Goal: Task Accomplishment & Management: Manage account settings

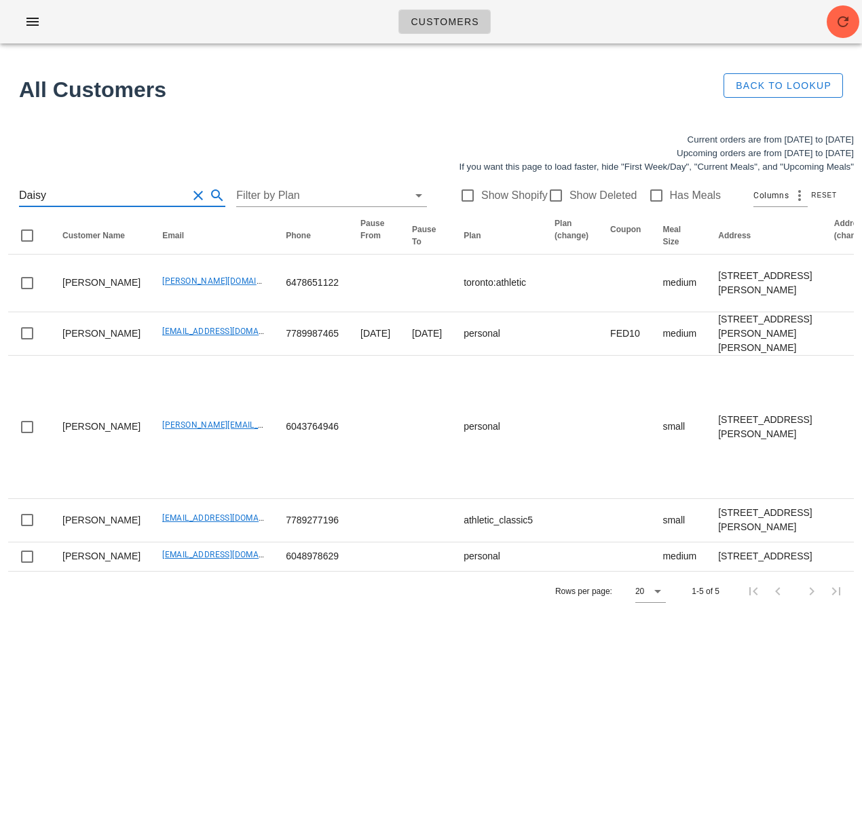
drag, startPoint x: 94, startPoint y: 191, endPoint x: -3, endPoint y: 191, distance: 97.7
click at [0, 191] on html "Customers Found 5 customers All Customers Back to Lookup Current orders are fro…" at bounding box center [431, 408] width 862 height 816
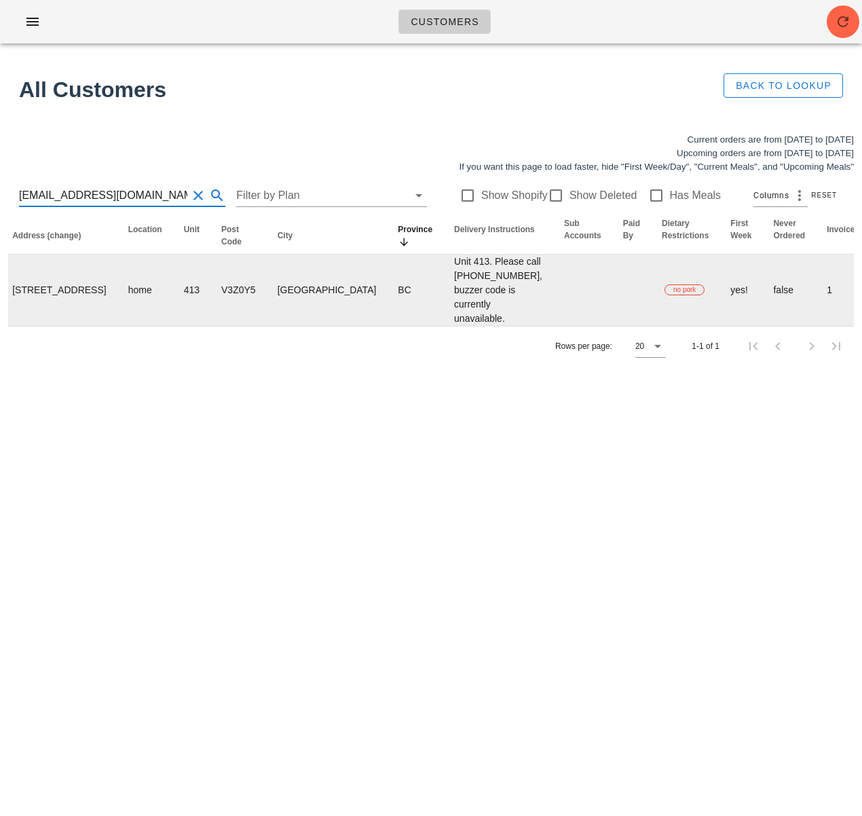
scroll to position [0, 781]
type input "anjitmallireddy@gmail.com"
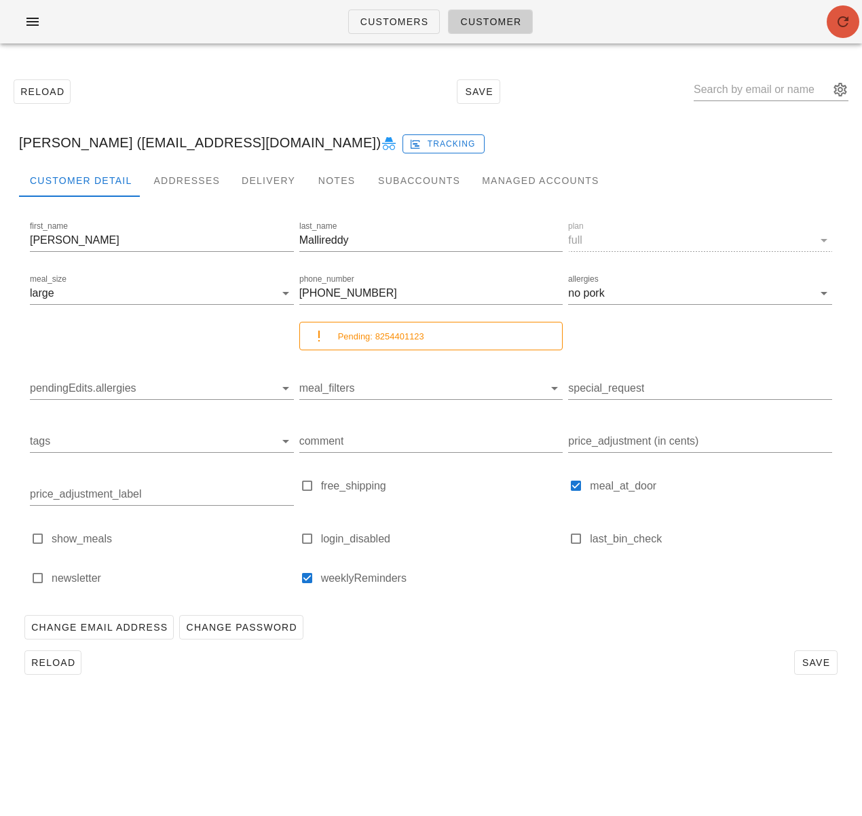
click at [835, 27] on icon "button" at bounding box center [843, 22] width 16 height 16
drag, startPoint x: 583, startPoint y: 629, endPoint x: 234, endPoint y: 621, distance: 349.0
click at [582, 629] on div "Change Email Address Change Password" at bounding box center [431, 627] width 824 height 35
click at [658, 791] on div "Customer Reload Save Venkata Mallireddy (anjitmallireddy@gmail.com) Tracking Cu…" at bounding box center [431, 408] width 862 height 816
click at [599, 653] on div "Reload Save" at bounding box center [431, 662] width 824 height 35
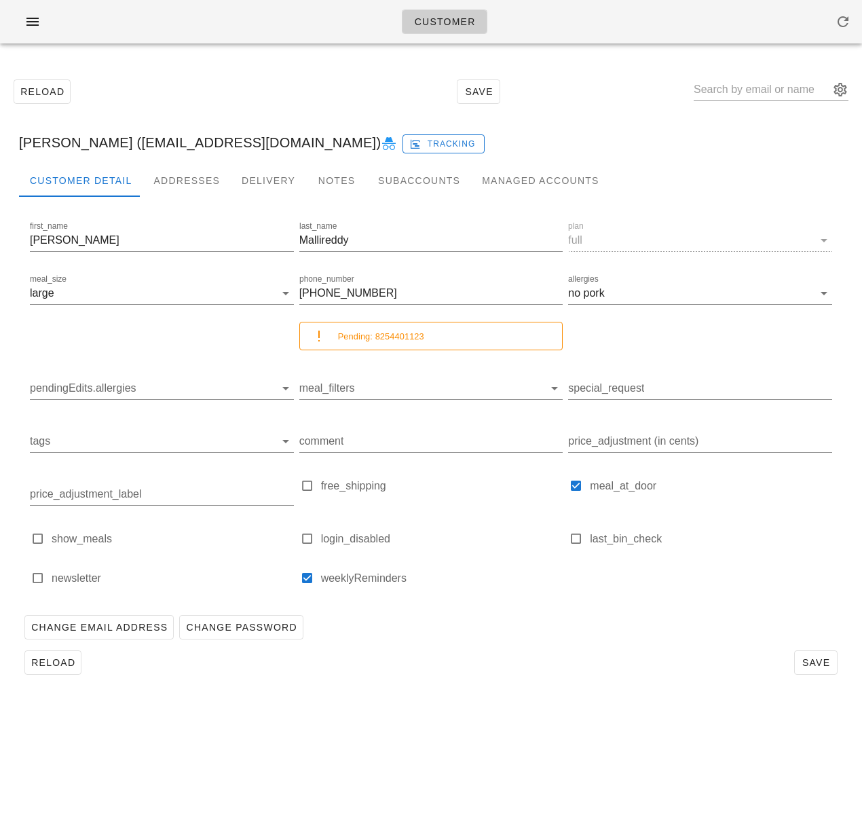
drag, startPoint x: 536, startPoint y: 639, endPoint x: 463, endPoint y: 476, distance: 177.7
click at [536, 638] on div "Change Email Address Change Password" at bounding box center [431, 627] width 824 height 35
drag, startPoint x: 148, startPoint y: 147, endPoint x: 313, endPoint y: 141, distance: 165.1
click at [314, 141] on div "Venkata Mallireddy (anjitmallireddy@gmail.com) Tracking" at bounding box center [431, 142] width 846 height 43
copy div "anjitmallireddy@gmail.com"
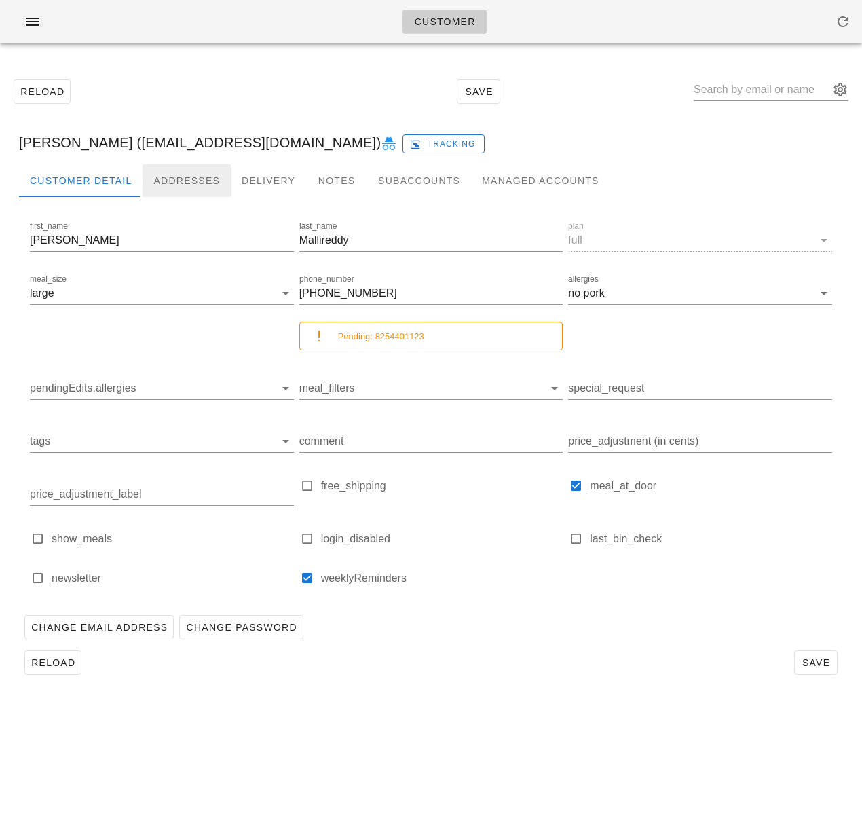
click at [189, 176] on div "Addresses" at bounding box center [187, 180] width 88 height 33
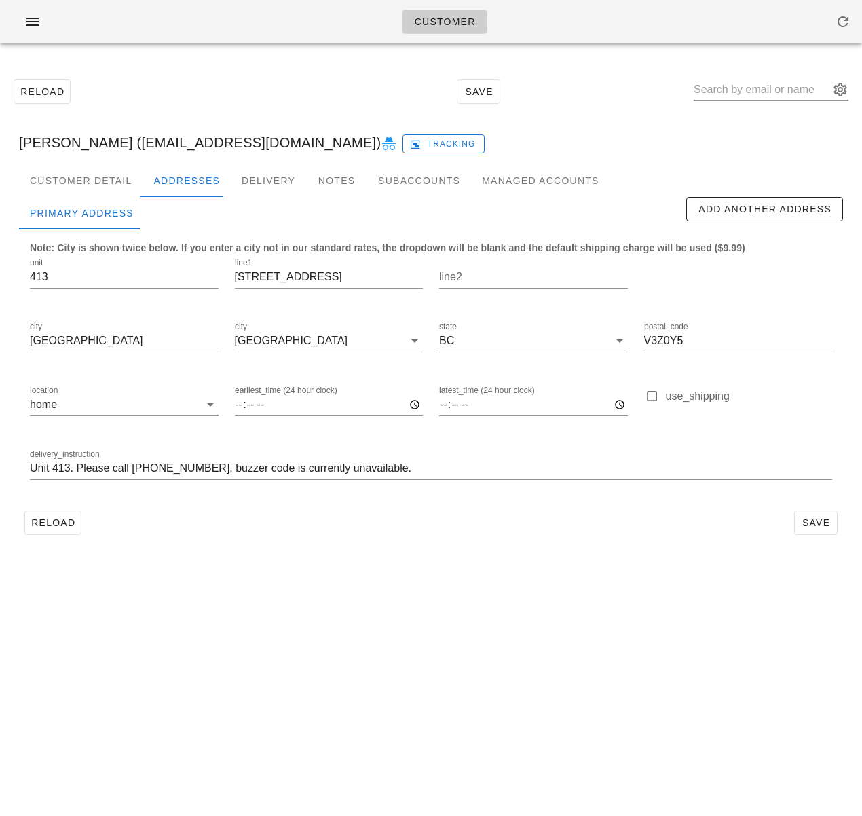
drag, startPoint x: 368, startPoint y: 614, endPoint x: 240, endPoint y: 572, distance: 135.0
click at [365, 612] on div "Customer Reload Save Venkata Mallireddy (anjitmallireddy@gmail.com) Tracking Cu…" at bounding box center [431, 408] width 862 height 816
drag, startPoint x: 62, startPoint y: 528, endPoint x: 74, endPoint y: 534, distance: 13.4
click at [62, 528] on span "Reload" at bounding box center [53, 522] width 45 height 11
click at [95, 180] on div "Customer Detail" at bounding box center [81, 180] width 124 height 33
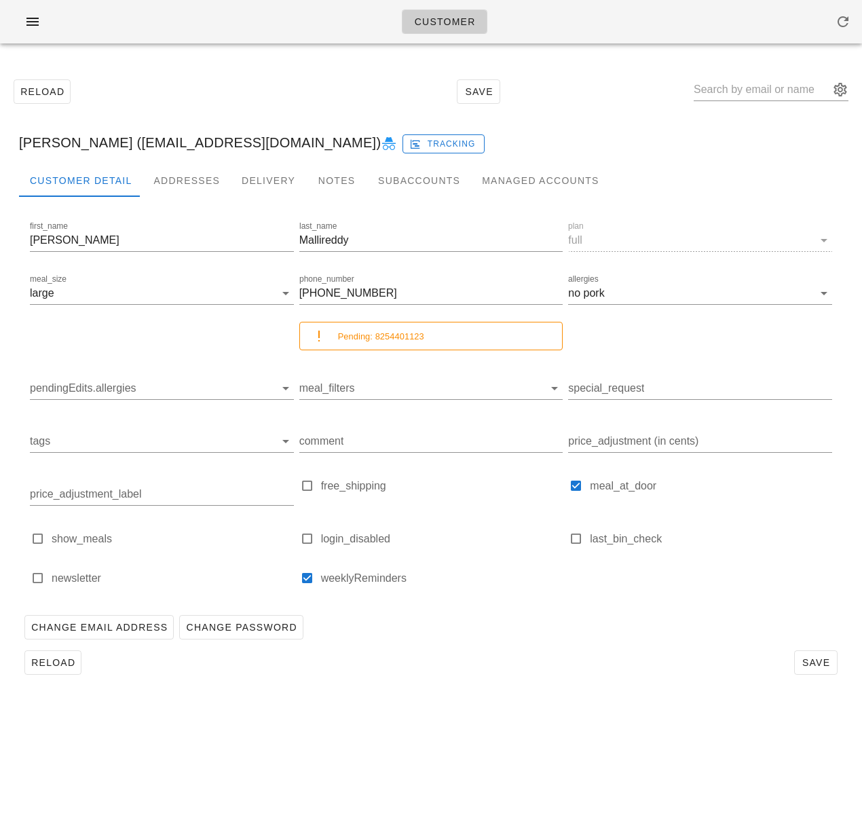
click at [536, 654] on div "Reload Save" at bounding box center [431, 662] width 824 height 35
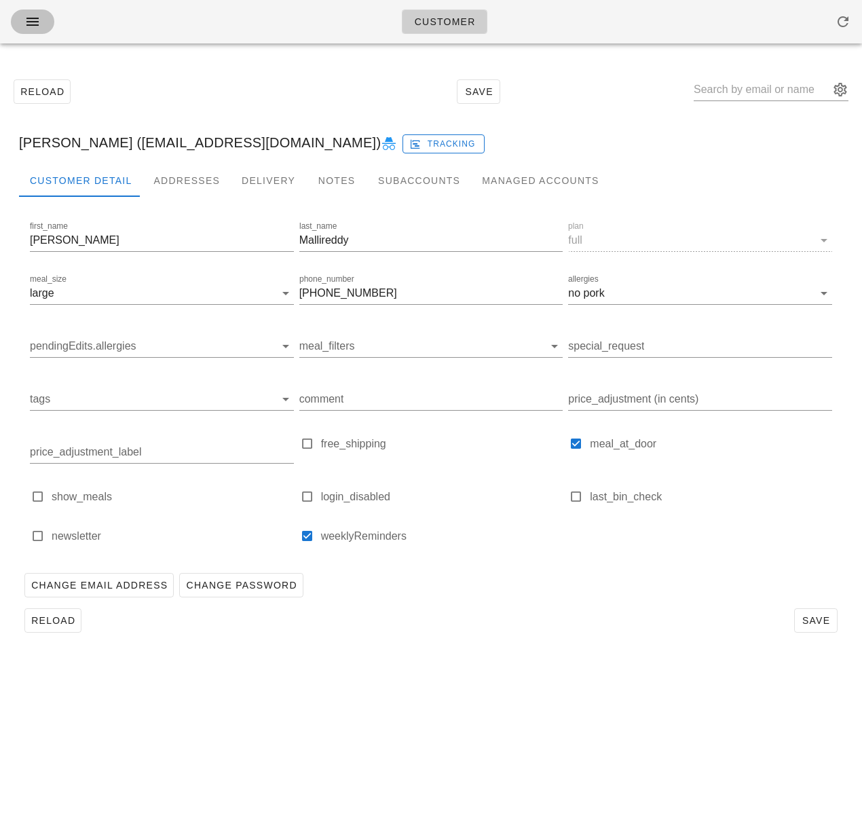
click at [30, 27] on icon "button" at bounding box center [32, 22] width 16 height 16
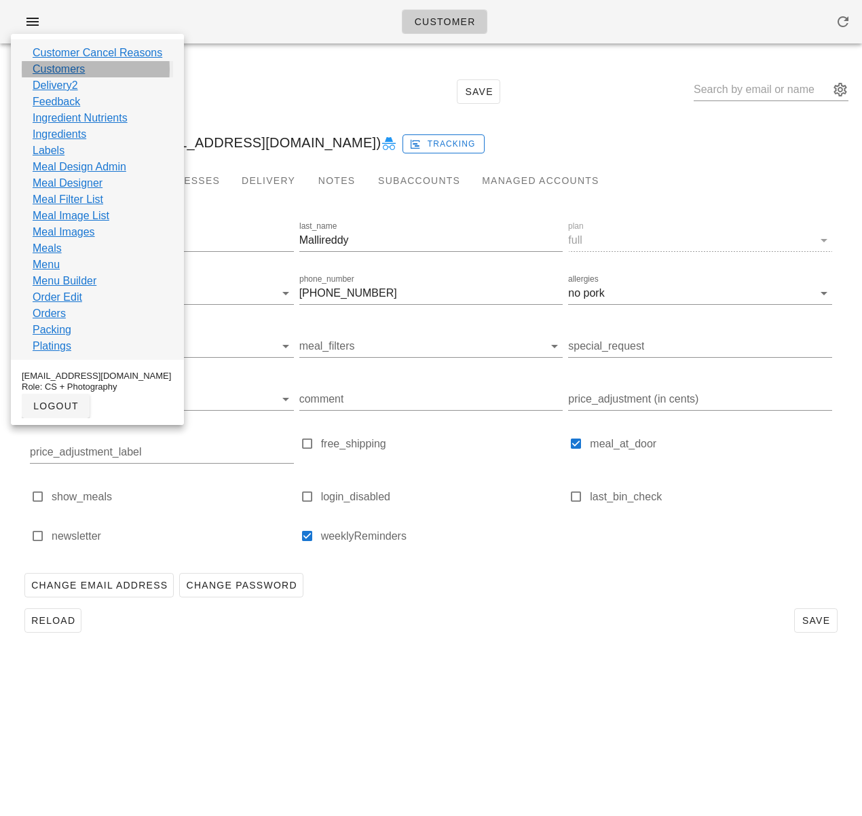
click at [79, 69] on link "Customers" at bounding box center [59, 69] width 52 height 16
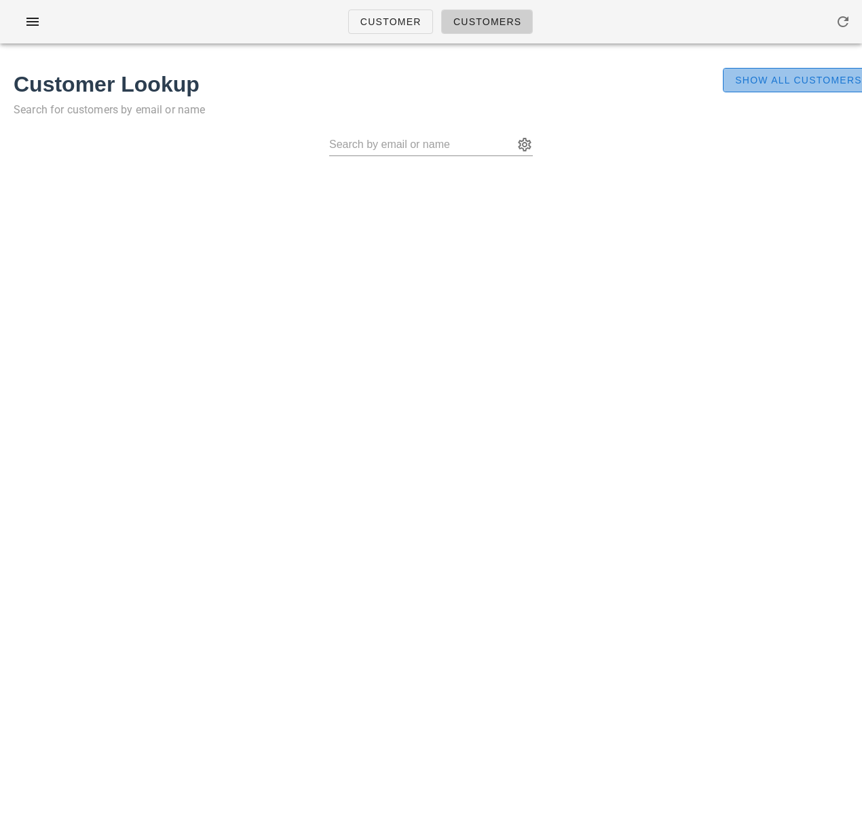
click at [753, 79] on span "Show All Customers" at bounding box center [798, 80] width 128 height 11
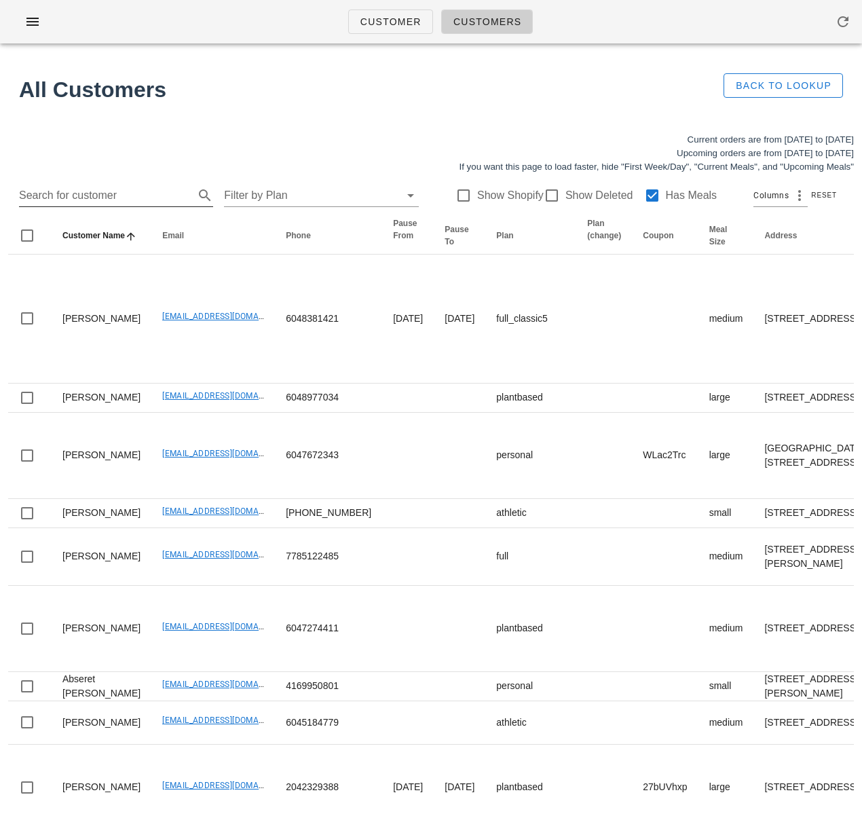
click at [125, 198] on input "Search for customer" at bounding box center [105, 196] width 172 height 22
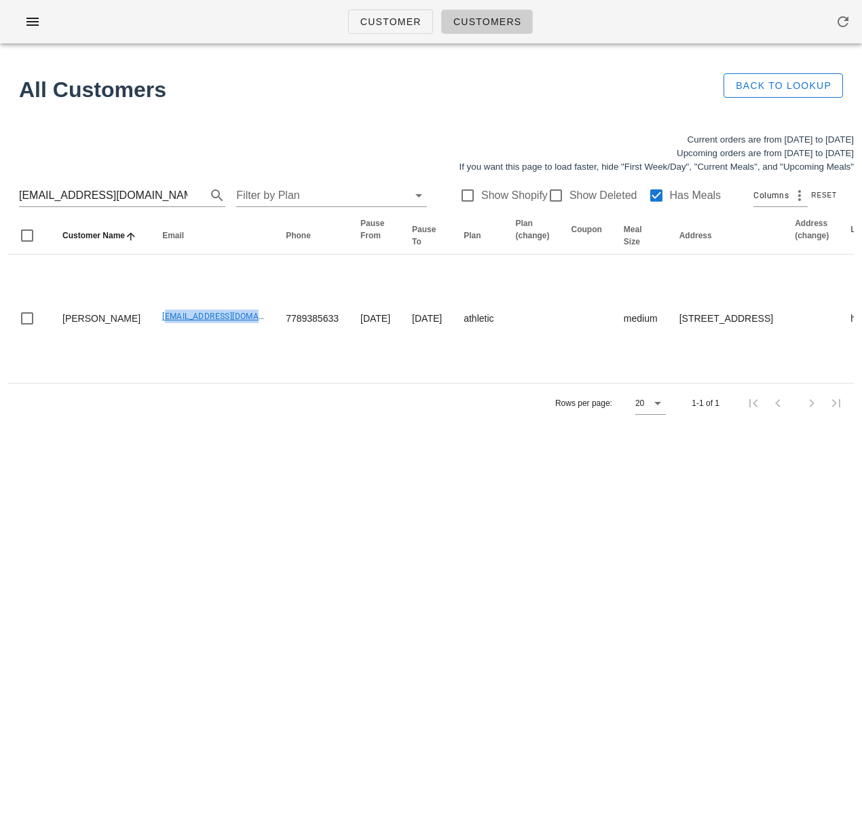
drag, startPoint x: 116, startPoint y: 328, endPoint x: 267, endPoint y: 113, distance: 262.1
click at [217, 329] on td "[EMAIL_ADDRESS][DOMAIN_NAME]" at bounding box center [213, 319] width 124 height 128
copy link "[EMAIL_ADDRESS][DOMAIN_NAME]"
drag, startPoint x: 108, startPoint y: 200, endPoint x: -119, endPoint y: 176, distance: 228.6
click at [0, 176] on html "Customer Customers All Customers Back to Lookup Current orders are from Sunday …" at bounding box center [431, 408] width 862 height 816
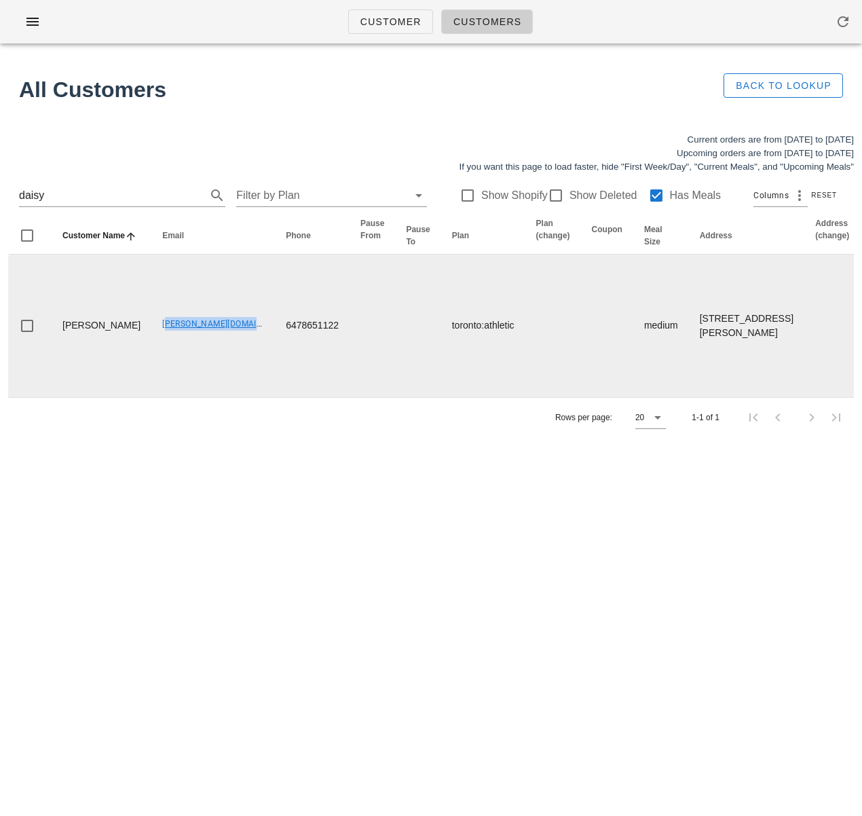
drag, startPoint x: 115, startPoint y: 337, endPoint x: 217, endPoint y: 339, distance: 101.8
copy link "kwan.cd@gmail.com"
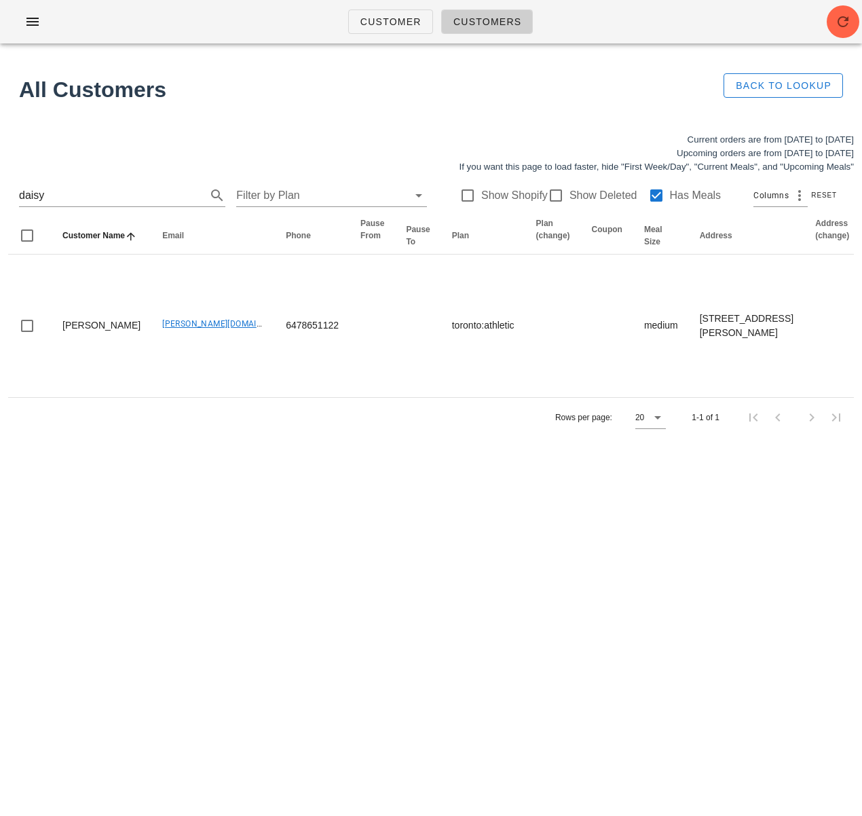
drag, startPoint x: 44, startPoint y: 193, endPoint x: -90, endPoint y: 191, distance: 134.4
click at [0, 191] on html "Customer Customers All Customers Back to Lookup Current orders are from Sunday …" at bounding box center [431, 408] width 862 height 816
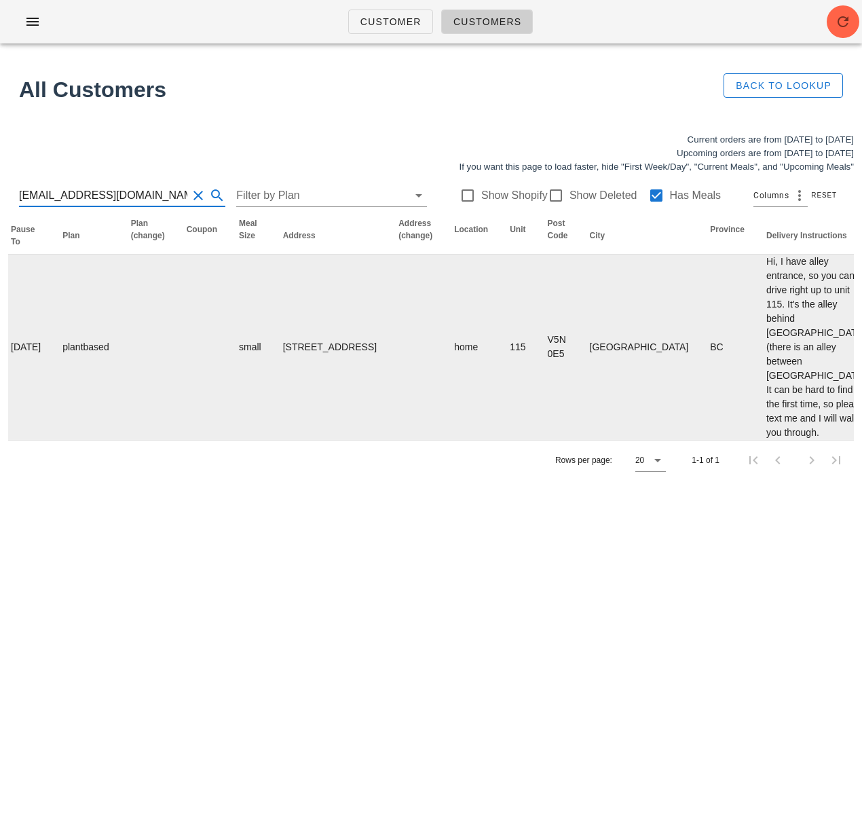
scroll to position [0, 848]
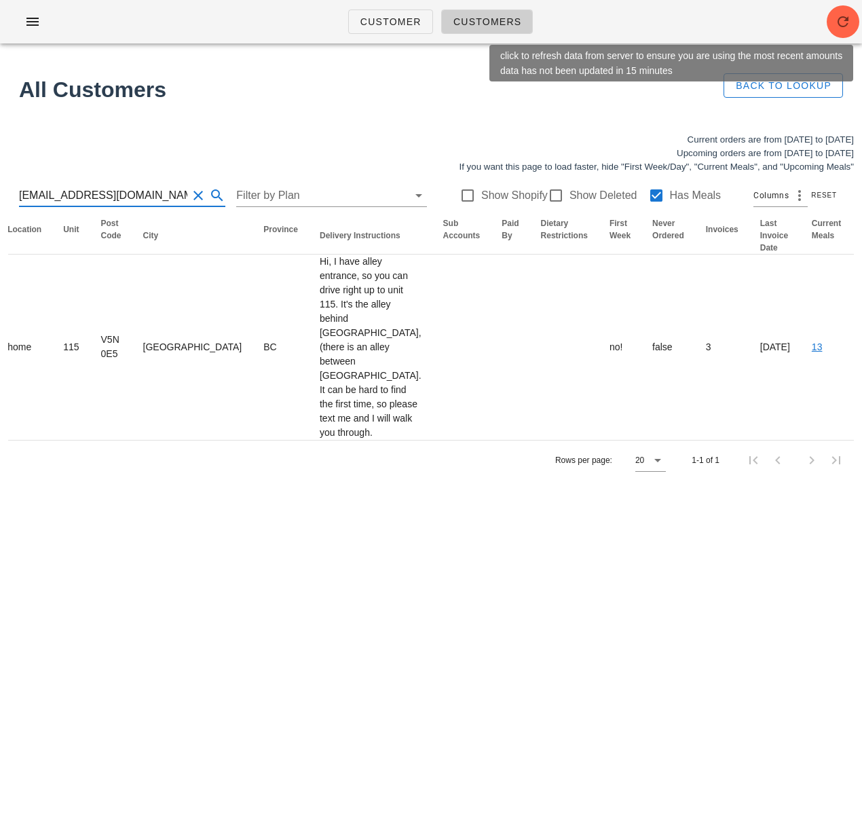
type input "[EMAIL_ADDRESS][DOMAIN_NAME]"
click at [848, 18] on icon "button" at bounding box center [843, 22] width 16 height 16
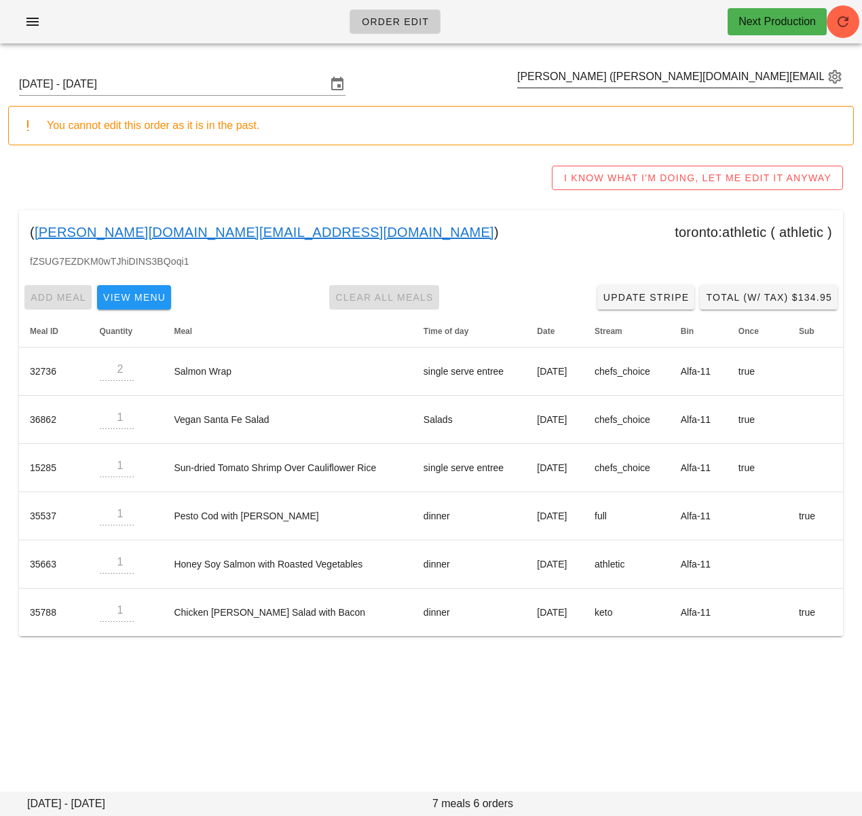
click at [561, 77] on input "Daisy Kwan (kwan.cd@gmail.com)" at bounding box center [670, 77] width 307 height 22
paste input "w_alduaij@yahoo.com"
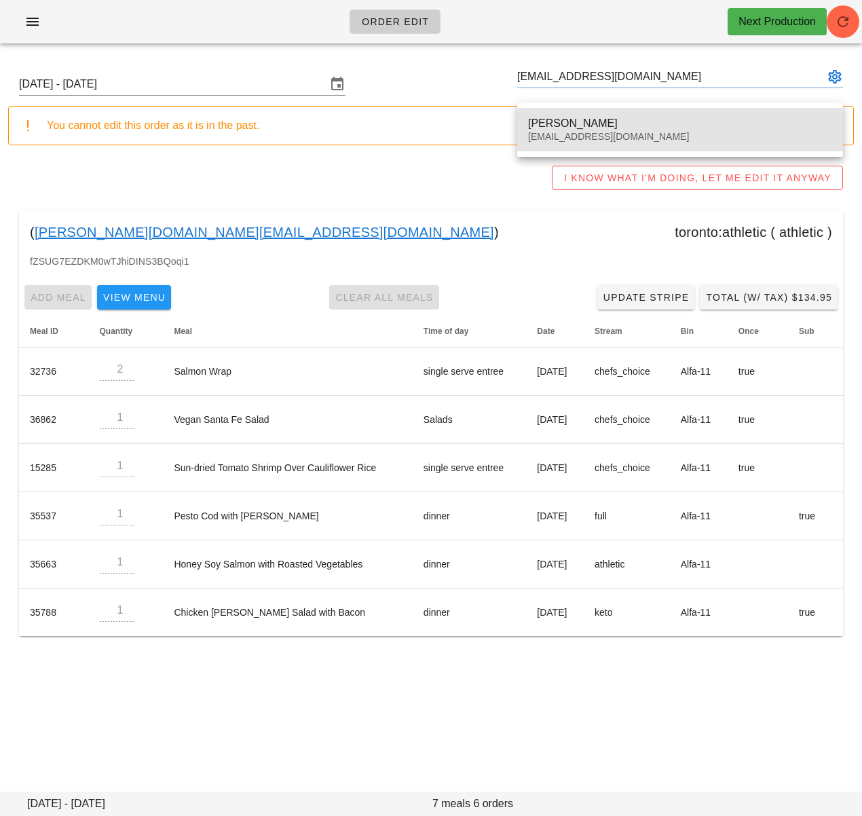
drag, startPoint x: 658, startPoint y: 128, endPoint x: 706, endPoint y: 121, distance: 48.7
click at [658, 128] on div "[PERSON_NAME]" at bounding box center [680, 123] width 304 height 13
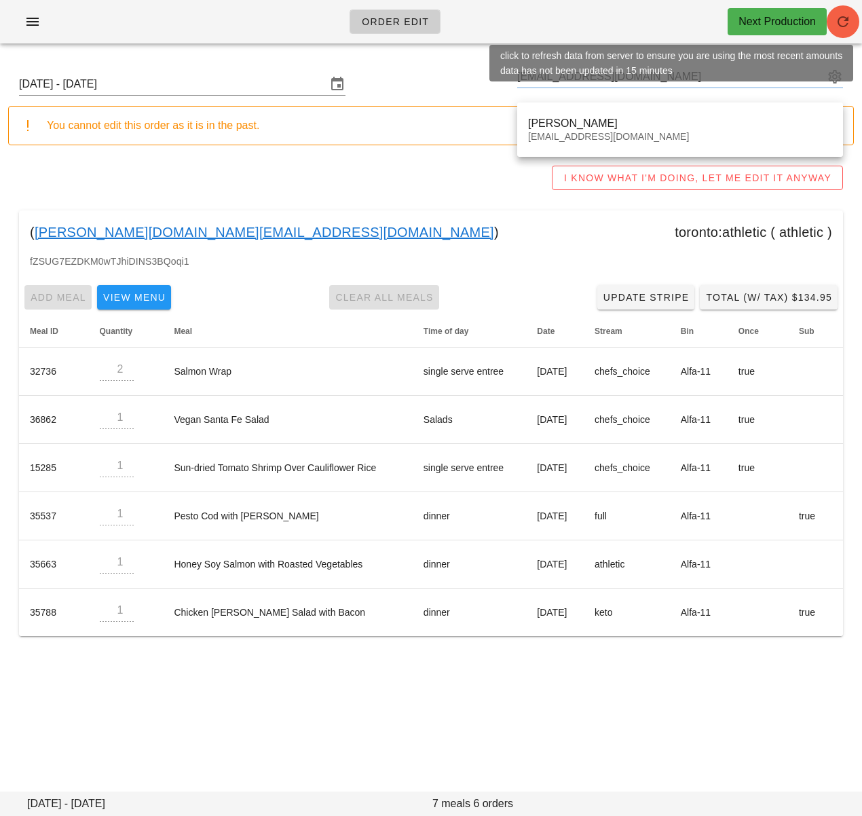
type input "Waleed Alduaij (w_alduaij@yahoo.com)"
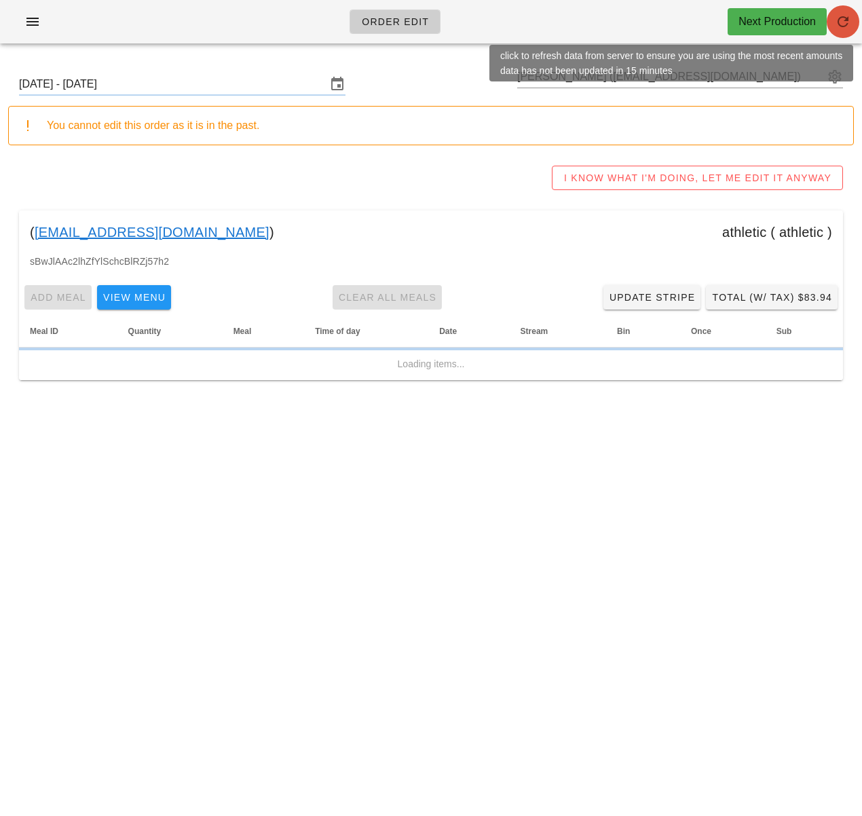
drag, startPoint x: 840, startPoint y: 20, endPoint x: 843, endPoint y: 210, distance: 189.4
click at [840, 20] on icon "button" at bounding box center [843, 22] width 16 height 16
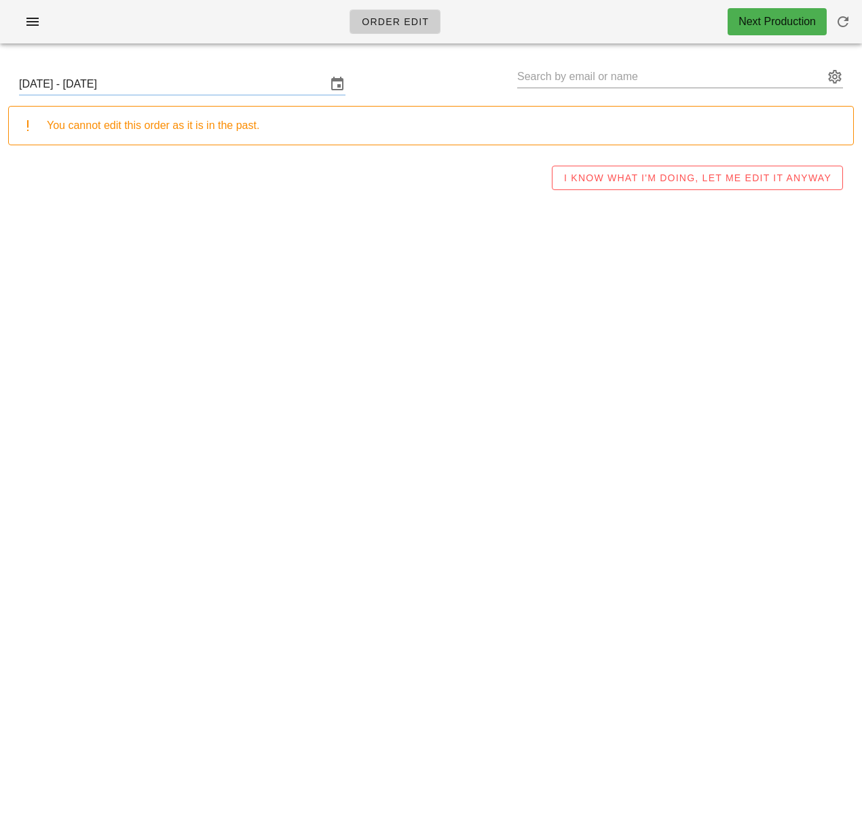
type input "Waleed Alduaij (w_alduaij@yahoo.com)"
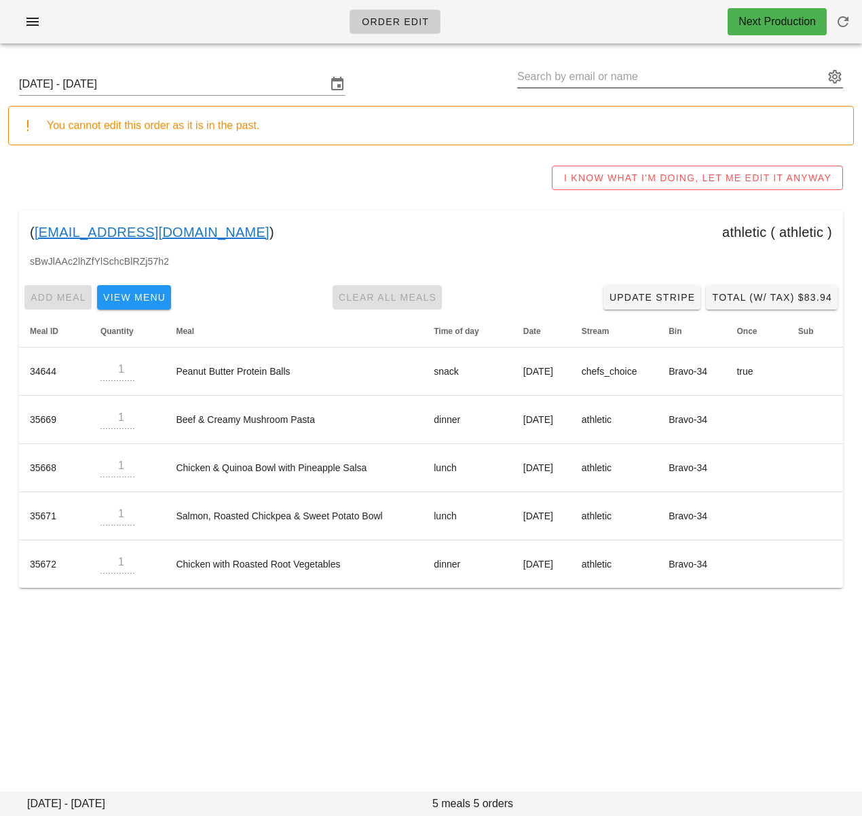
click at [561, 73] on input "text" at bounding box center [670, 77] width 307 height 22
paste input "[EMAIL_ADDRESS][DOMAIN_NAME]"
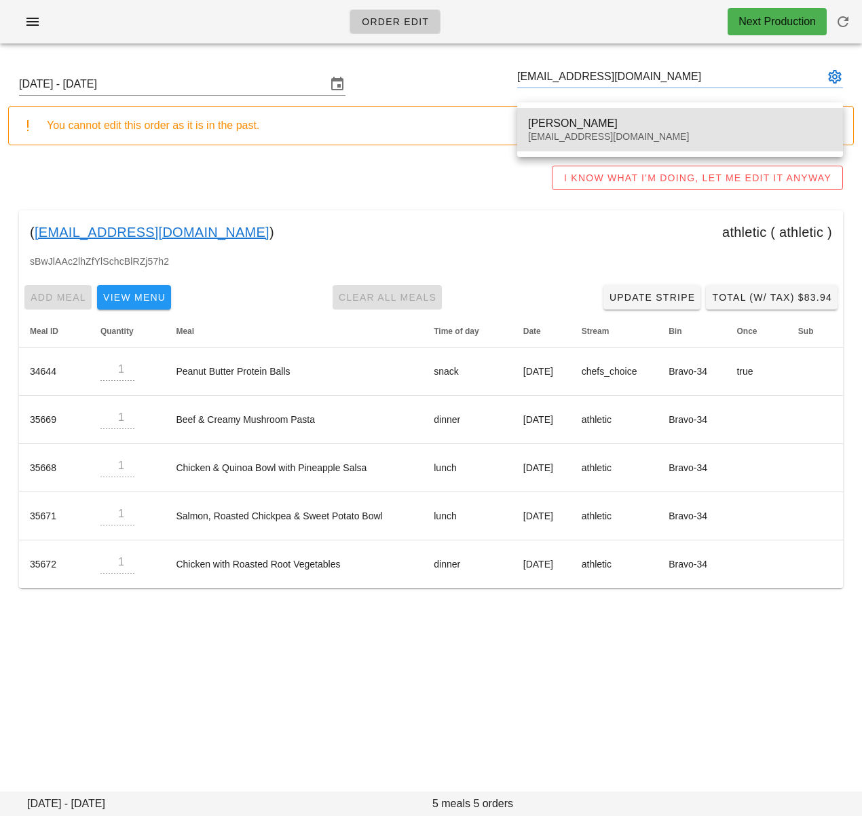
click at [572, 125] on div "[PERSON_NAME]" at bounding box center [680, 123] width 304 height 13
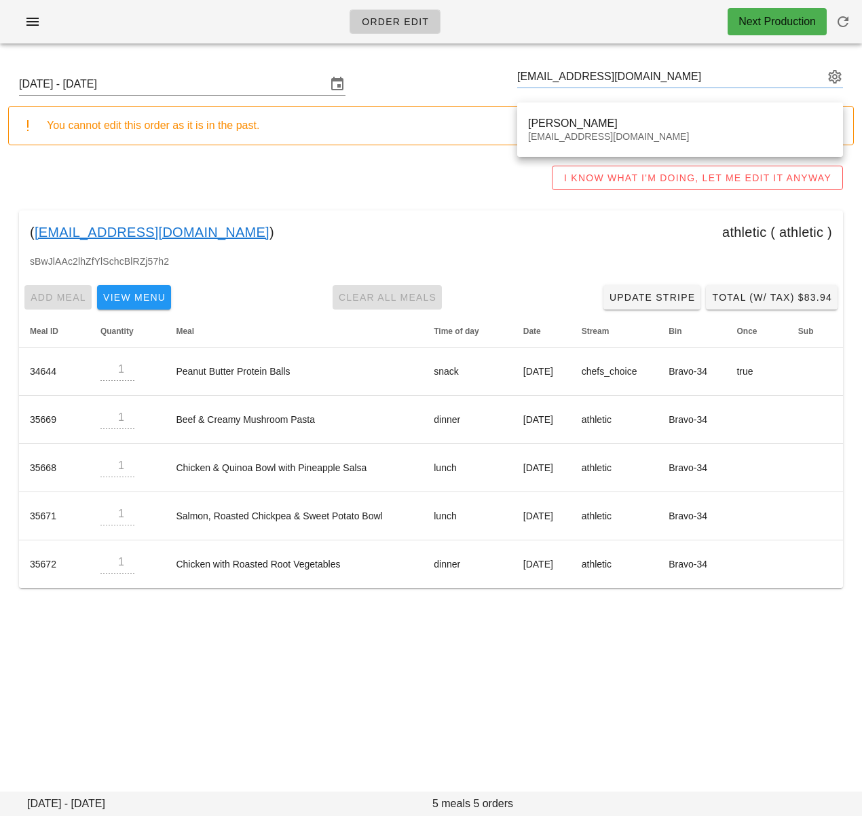
type input "[PERSON_NAME] ([EMAIL_ADDRESS][DOMAIN_NAME])"
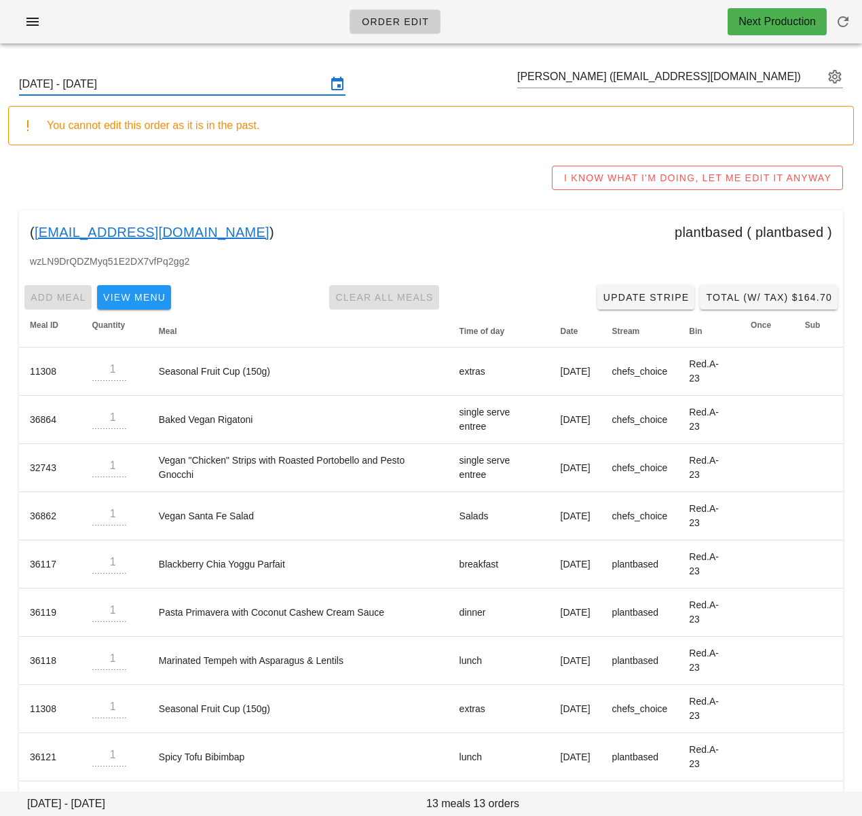
drag, startPoint x: 198, startPoint y: 78, endPoint x: 207, endPoint y: 102, distance: 25.6
click at [198, 78] on input "[DATE] - [DATE]" at bounding box center [172, 84] width 307 height 22
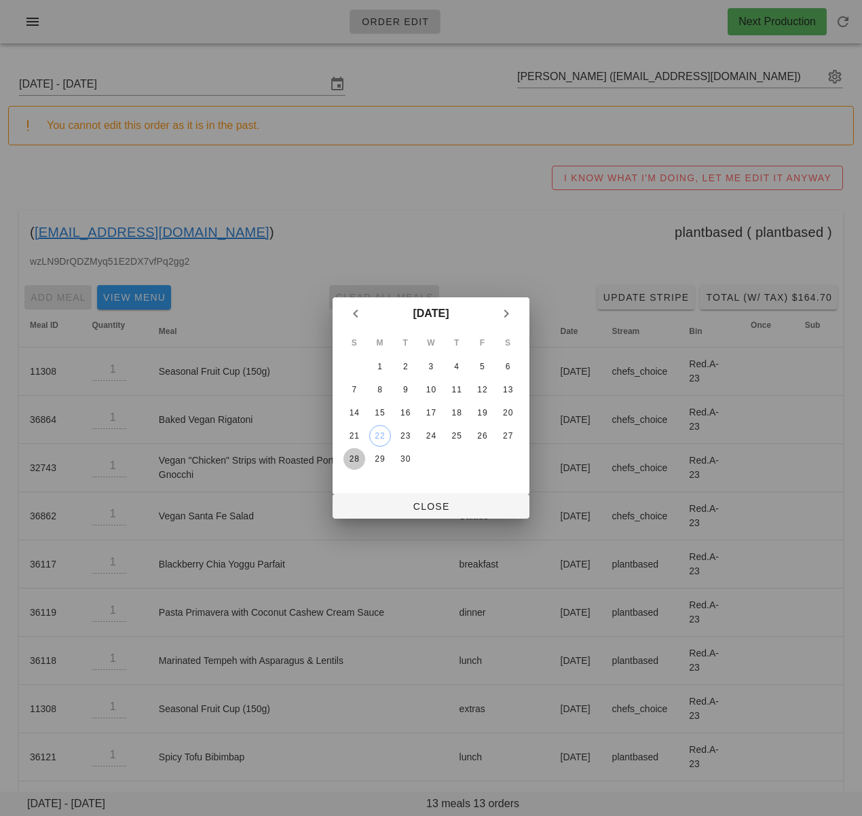
click at [347, 459] on div "28" at bounding box center [354, 459] width 22 height 10
drag, startPoint x: 415, startPoint y: 510, endPoint x: 377, endPoint y: 507, distance: 38.1
click at [415, 510] on span "Close" at bounding box center [430, 506] width 175 height 11
type input "Sunday September 28 - Saturday October 4"
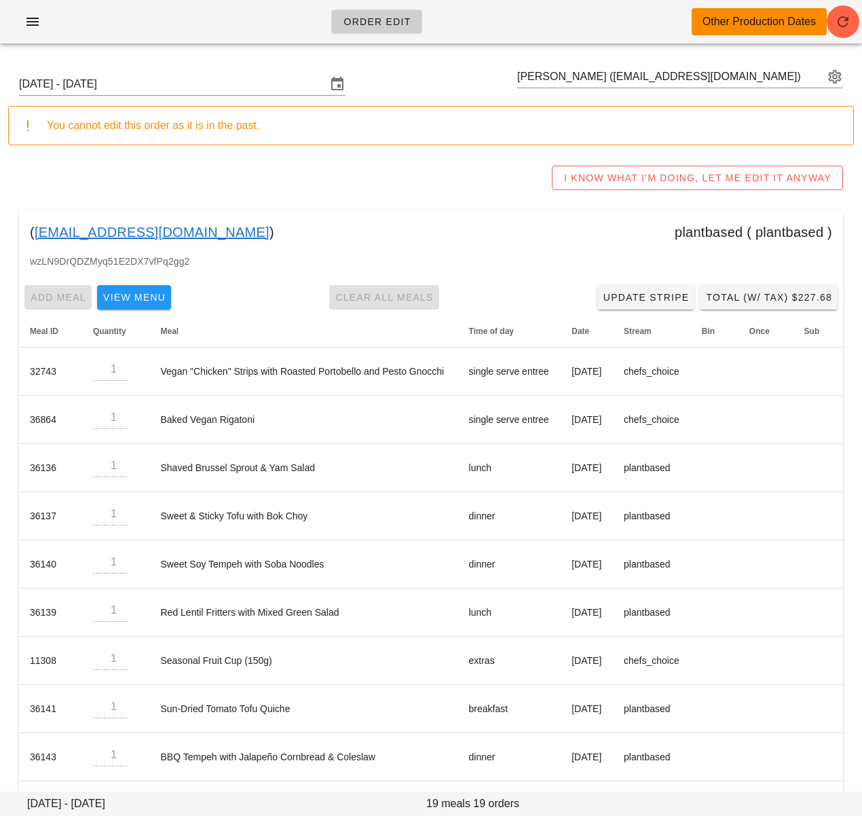
drag, startPoint x: 220, startPoint y: 232, endPoint x: 35, endPoint y: 231, distance: 184.6
click at [35, 231] on div "( brendaschedel@gmail.com ) plantbased ( plantbased )" at bounding box center [431, 231] width 824 height 43
copy div "brendaschedel@gmail.com )"
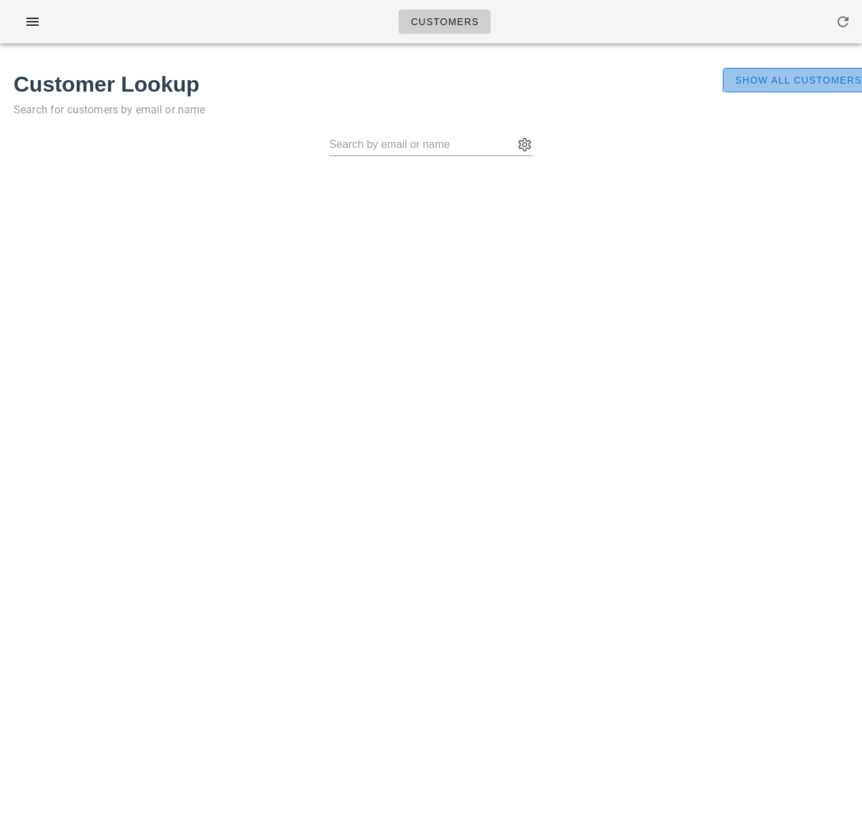
click at [764, 75] on span "Show All Customers" at bounding box center [798, 80] width 128 height 11
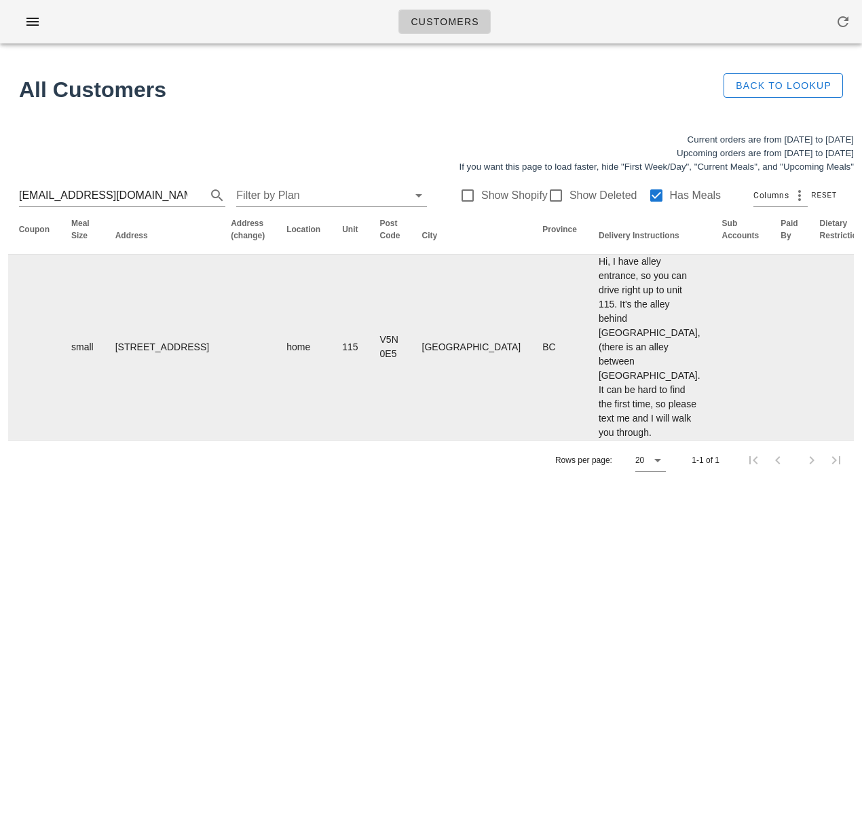
scroll to position [0, 848]
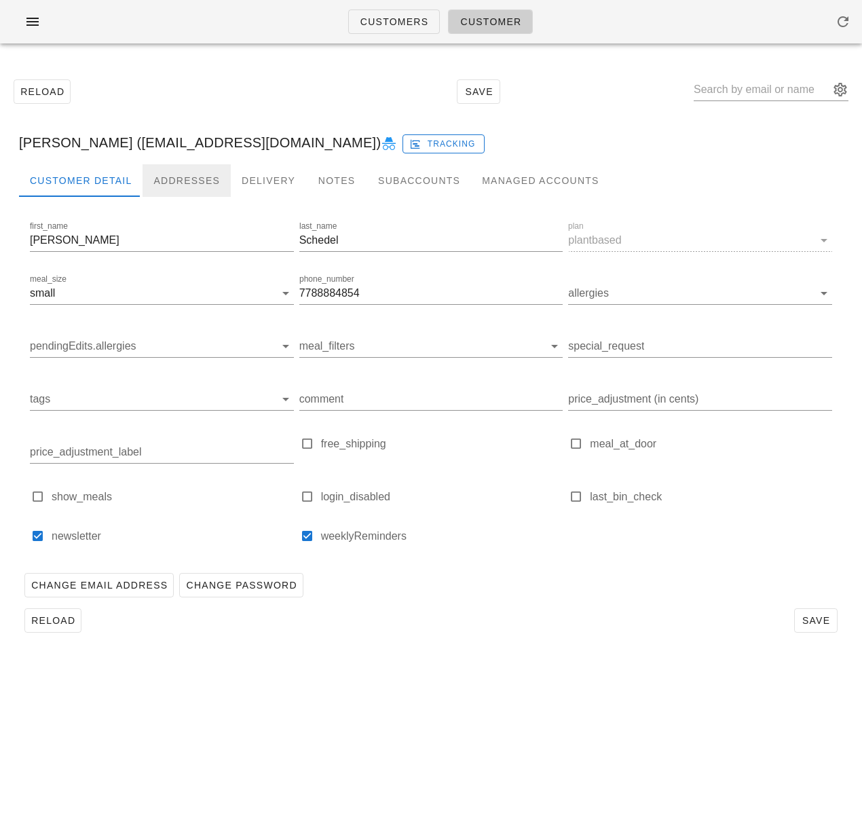
click at [181, 171] on div "Addresses" at bounding box center [187, 180] width 88 height 33
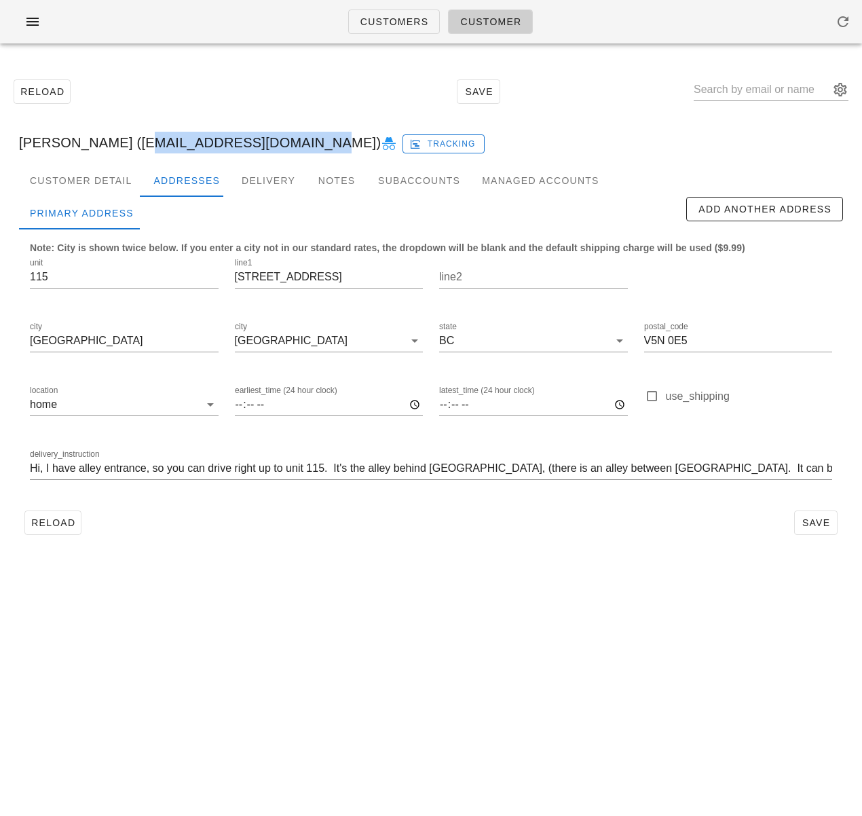
drag, startPoint x: 126, startPoint y: 145, endPoint x: 293, endPoint y: 142, distance: 167.7
click at [293, 142] on div "Brenda Schedel (brendaschedel@gmail.com) Tracking" at bounding box center [431, 142] width 846 height 43
click at [426, 526] on div "Reload Save" at bounding box center [431, 522] width 824 height 35
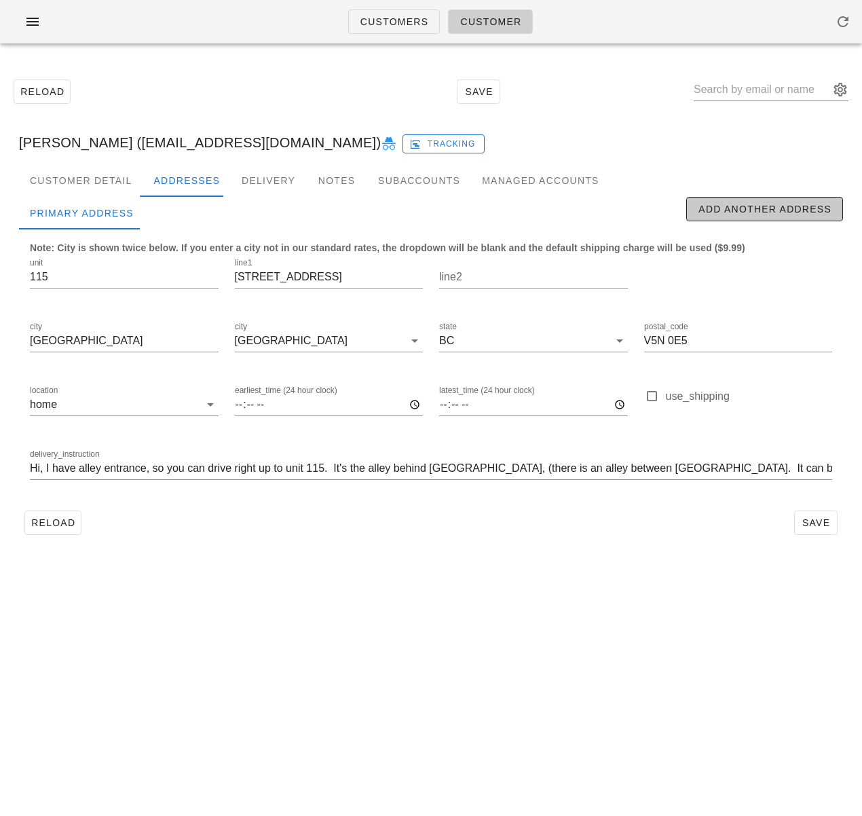
click at [717, 216] on button "Add Another Address" at bounding box center [764, 209] width 157 height 24
click at [279, 275] on input "2239 Kingsway" at bounding box center [329, 277] width 189 height 22
type input "≈"
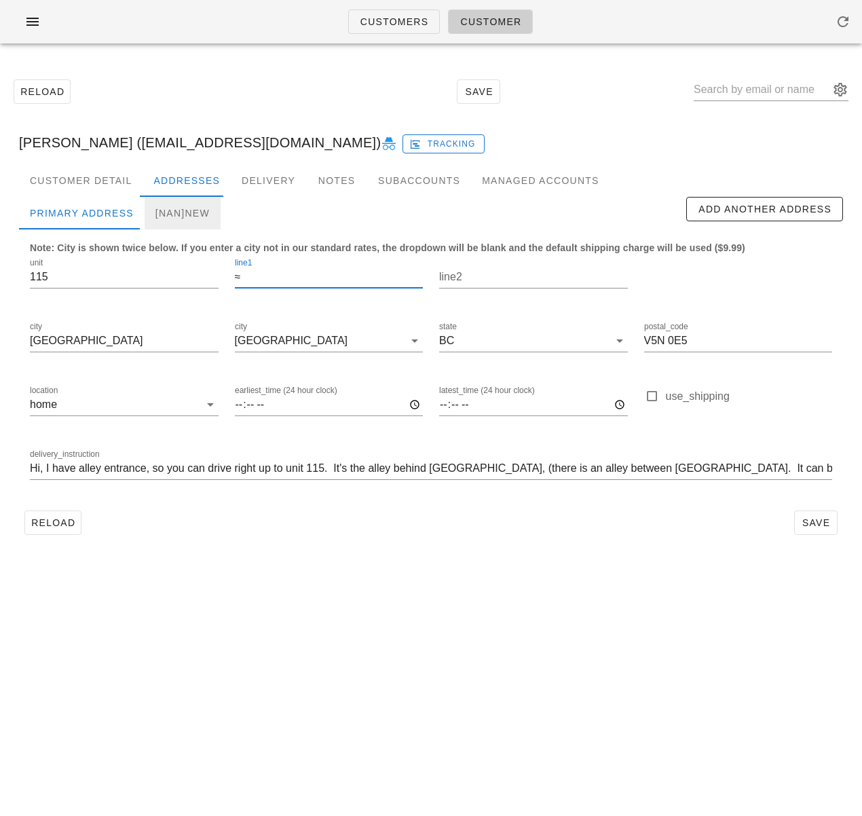
click at [178, 210] on div "[NaN]new" at bounding box center [183, 213] width 76 height 33
type input "new"
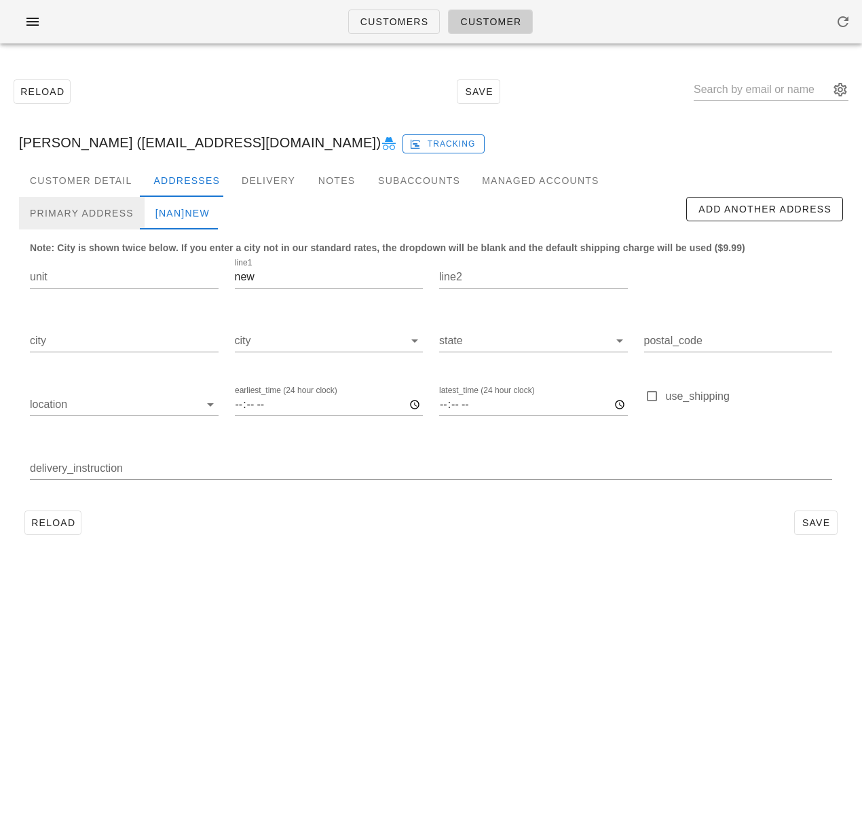
drag, startPoint x: 101, startPoint y: 208, endPoint x: 123, endPoint y: 214, distance: 22.8
click at [101, 208] on div "Primary Address" at bounding box center [82, 213] width 126 height 33
type input "115"
type input "≈"
type input "Vancouver"
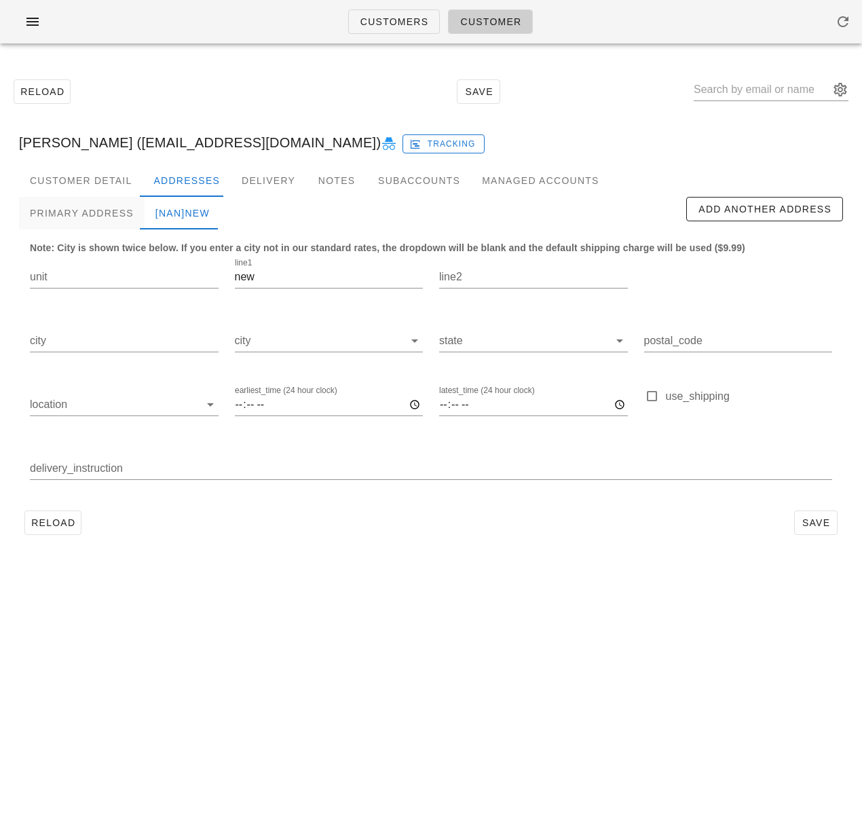
type input "V5N 0E5"
type input "Hi, I have alley entrance, so you can drive right up to unit 115. It's the alle…"
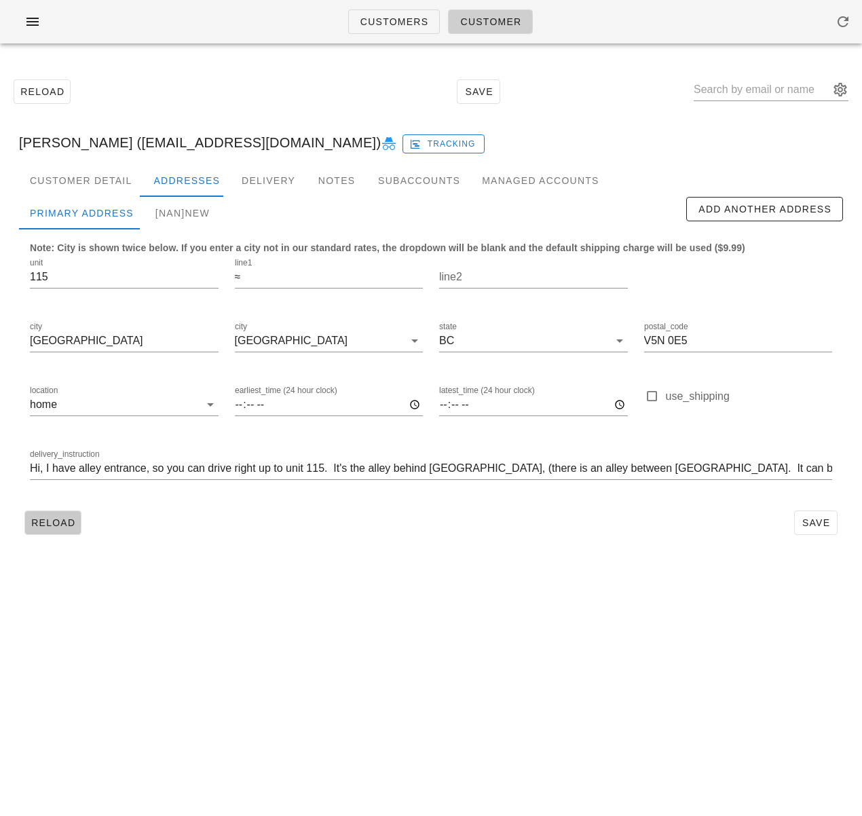
click at [54, 518] on span "Reload" at bounding box center [53, 522] width 45 height 11
click at [278, 276] on input "2239 Kingsway" at bounding box center [329, 277] width 189 height 22
type input "≈"
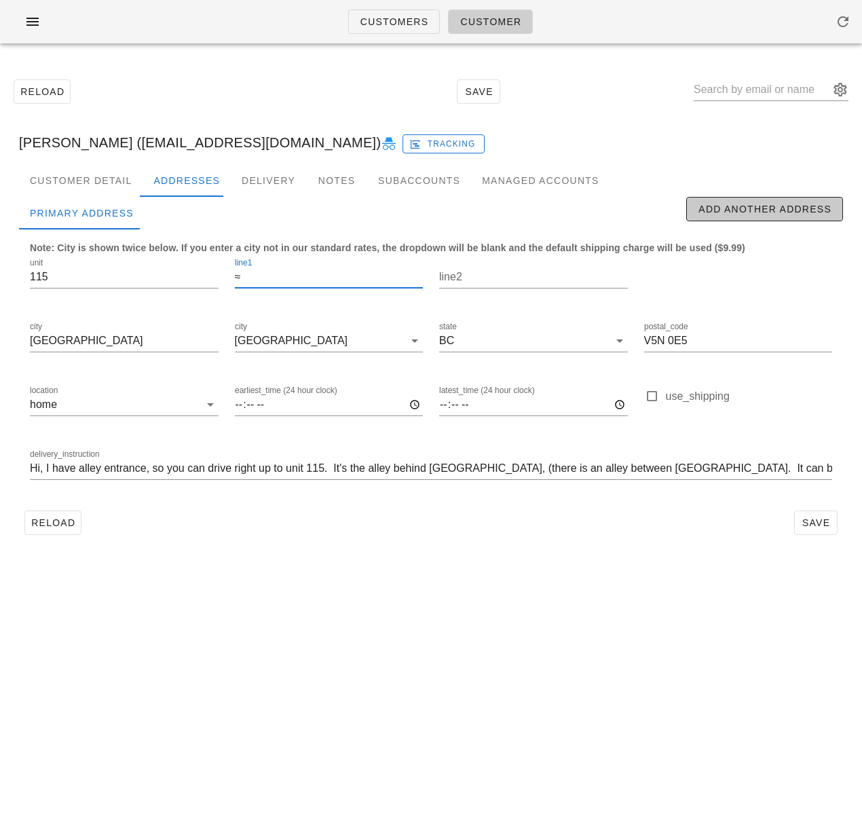
click at [744, 217] on button "Add Another Address" at bounding box center [764, 209] width 157 height 24
click at [176, 218] on div "[NaN]new" at bounding box center [183, 213] width 76 height 33
type input "new"
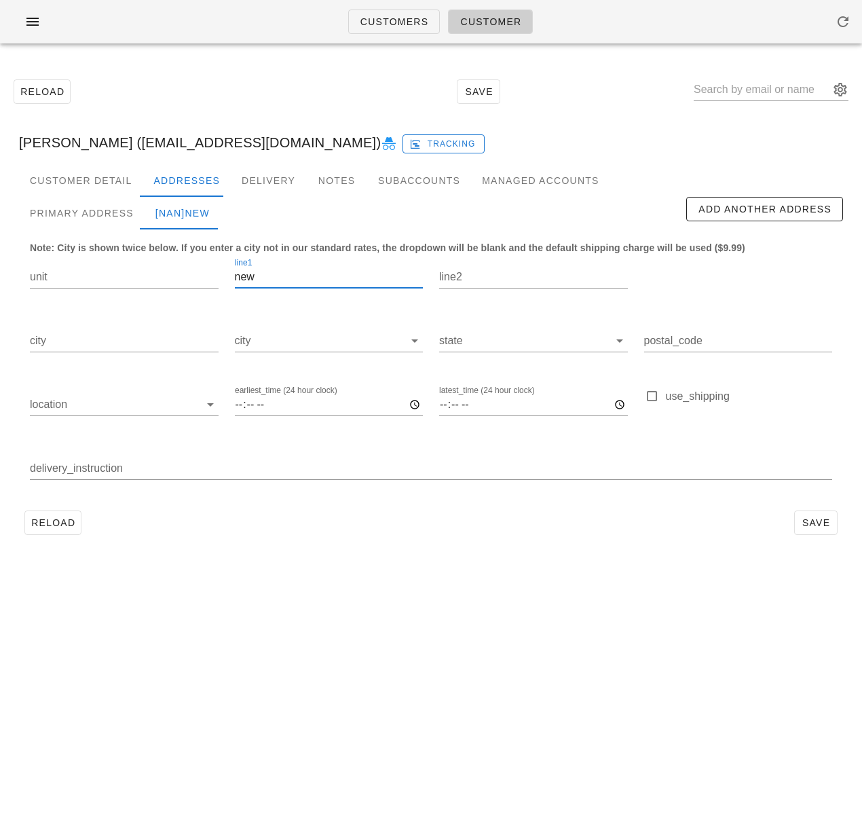
click at [263, 283] on input "new" at bounding box center [329, 277] width 189 height 22
paste input "brendaschedel@gmail.com )"
type input "brendaschedel@gmail.com )"
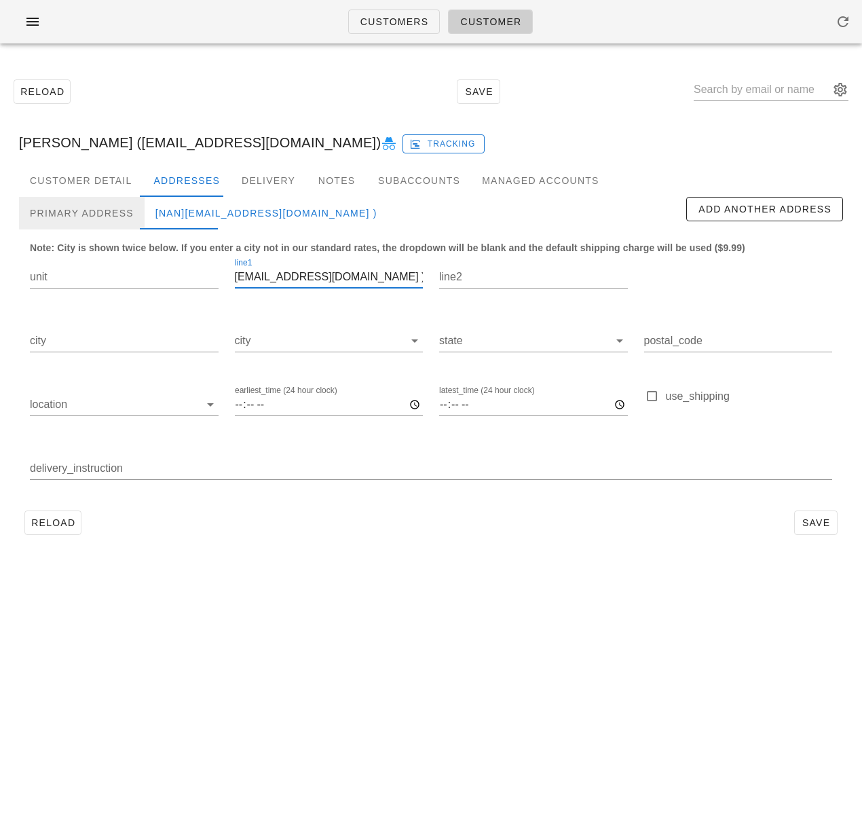
drag, startPoint x: 92, startPoint y: 212, endPoint x: 218, endPoint y: 229, distance: 127.4
click at [92, 212] on div "Primary Address" at bounding box center [82, 213] width 126 height 33
type input "115"
type input "≈"
type input "Vancouver"
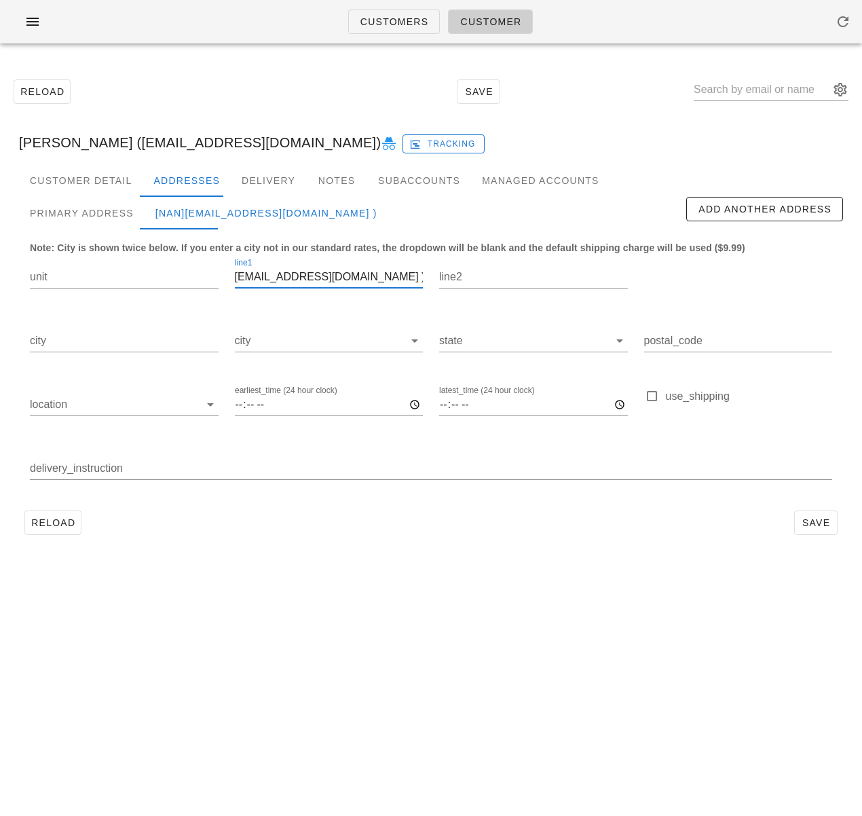
type input "V5N 0E5"
type input "Hi, I have alley entrance, so you can drive right up to unit 115. It's the alle…"
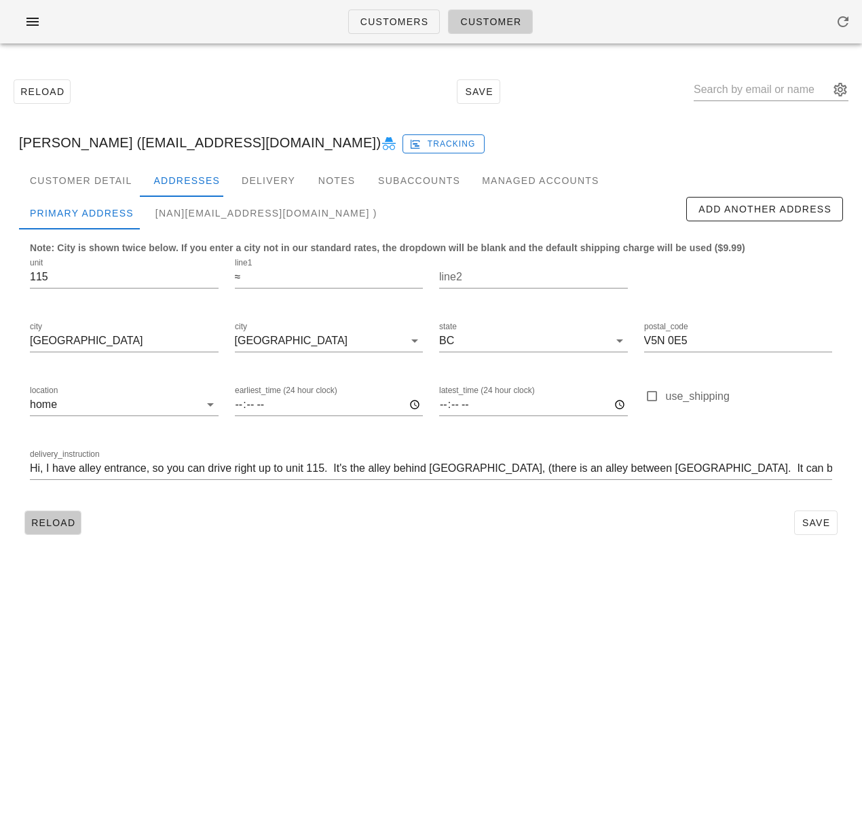
click at [58, 519] on span "Reload" at bounding box center [53, 522] width 45 height 11
click at [272, 276] on input "2239 Kingsway" at bounding box center [329, 277] width 189 height 22
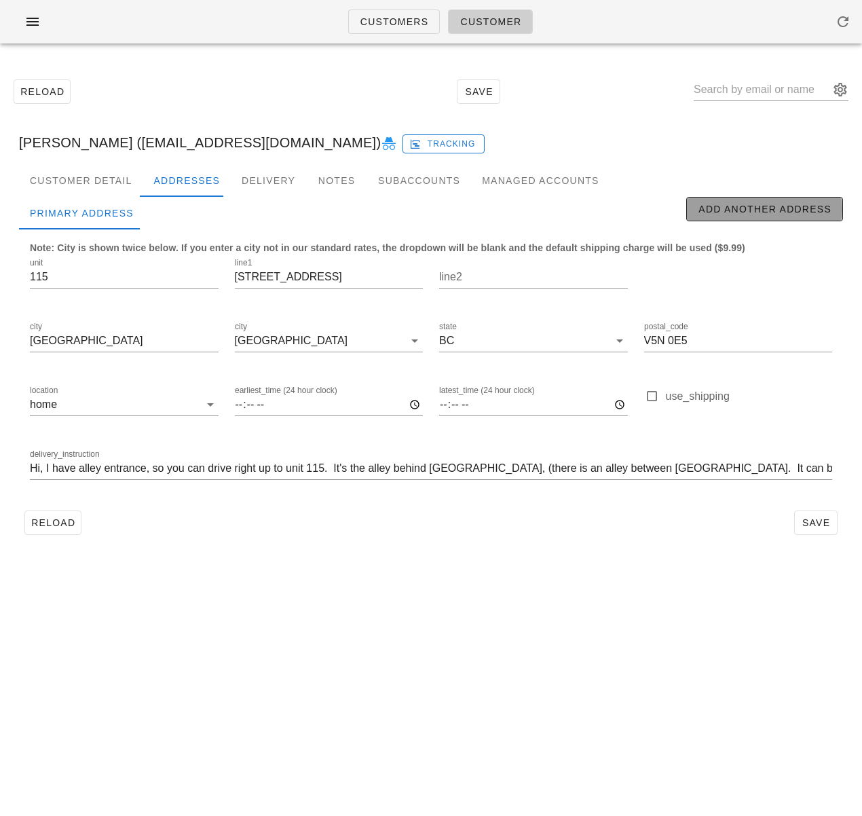
click at [712, 210] on span "Add Another Address" at bounding box center [765, 209] width 134 height 11
click at [206, 213] on div "[NaN]new" at bounding box center [183, 213] width 76 height 33
type input "new"
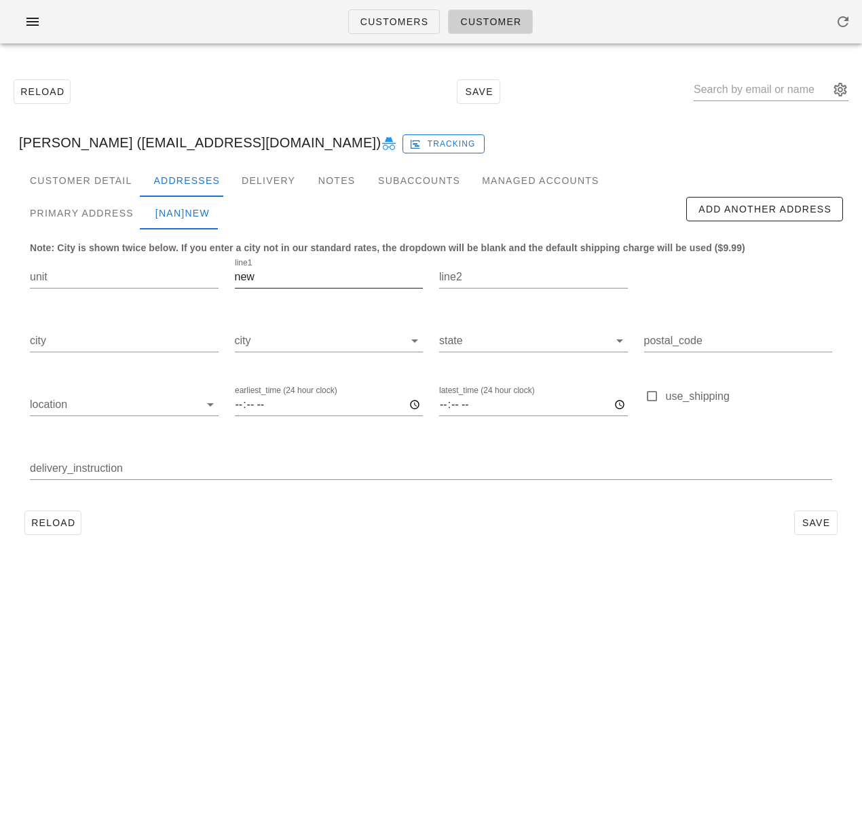
click at [281, 280] on input "new" at bounding box center [329, 277] width 189 height 22
paste input "2239 Kingsway"
type input "2239 Kingsway"
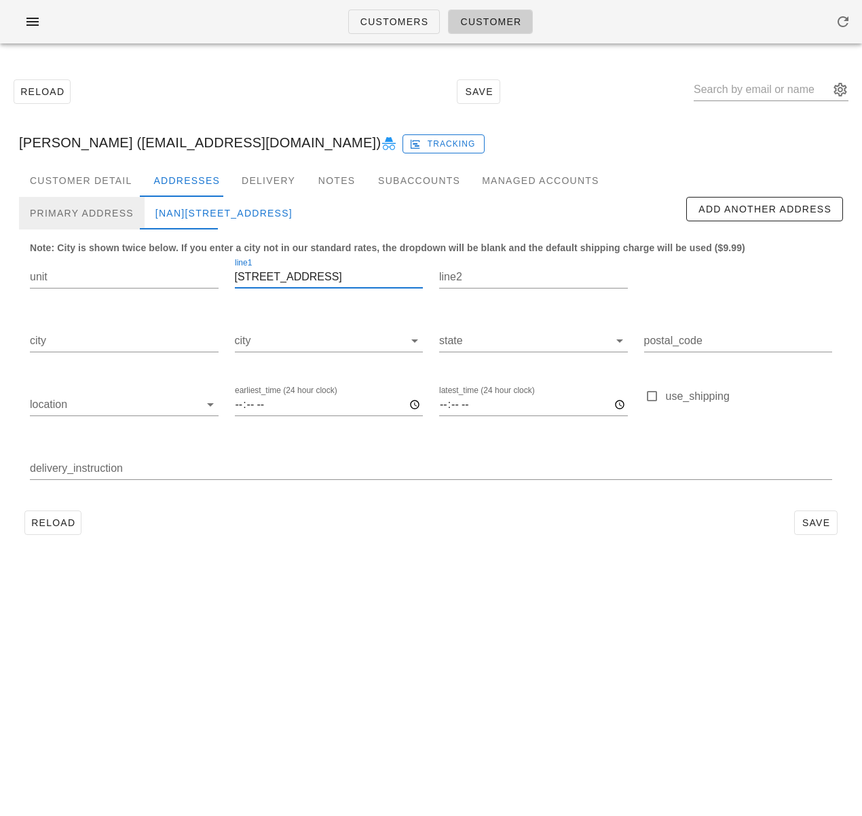
click at [80, 208] on div "Primary Address" at bounding box center [82, 213] width 126 height 33
type input "115"
type input "Vancouver"
type input "V5N 0E5"
type input "Hi, I have alley entrance, so you can drive right up to unit 115. It's the alle…"
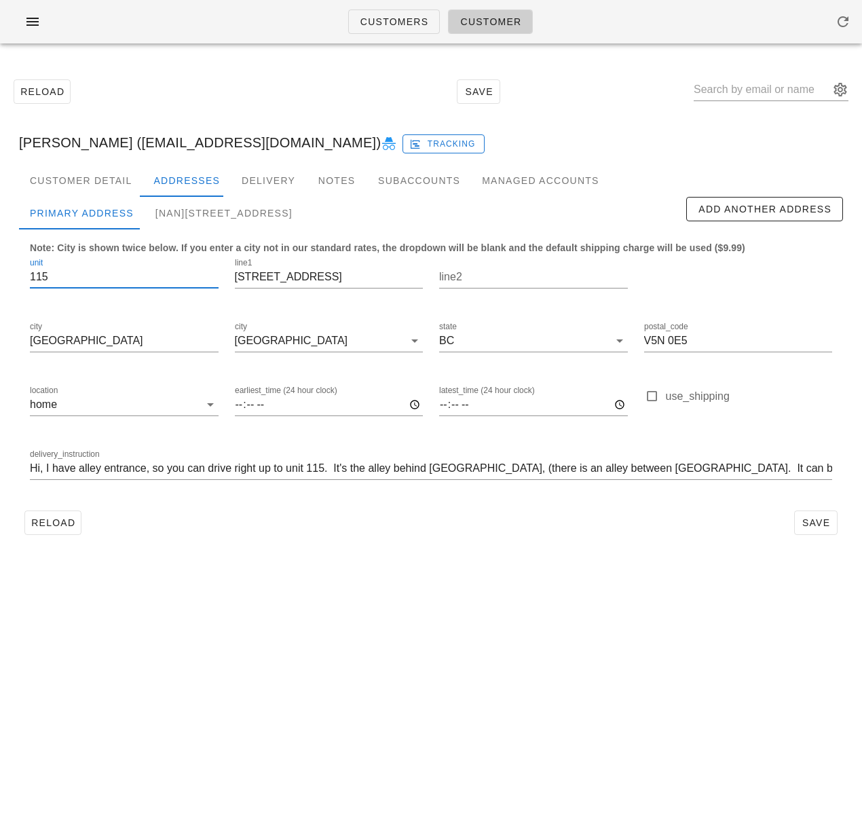
drag, startPoint x: 54, startPoint y: 281, endPoint x: 56, endPoint y: 260, distance: 21.1
click at [15, 276] on div "Customer Detail Addresses Delivery Notes Subaccounts Managed Accounts Primary A…" at bounding box center [431, 357] width 846 height 387
click at [184, 209] on div "[NaN]2239 Kingsway" at bounding box center [224, 213] width 159 height 33
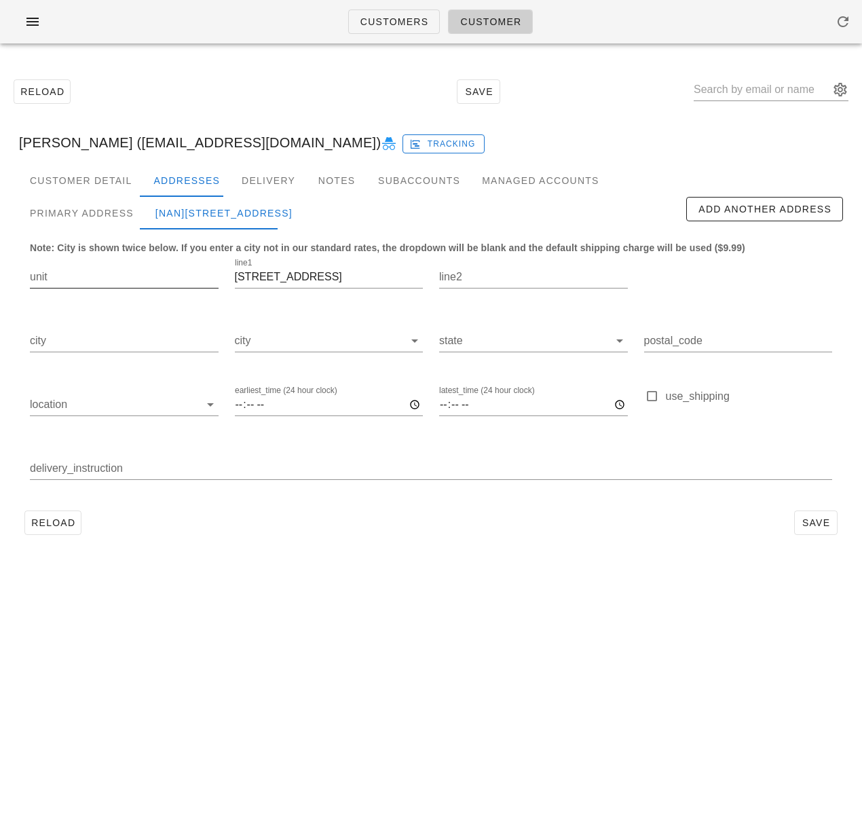
click at [123, 279] on input "unit" at bounding box center [124, 277] width 189 height 22
paste input "115"
type input "115"
click at [105, 216] on div "Primary Address" at bounding box center [82, 213] width 126 height 33
type input "[GEOGRAPHIC_DATA]"
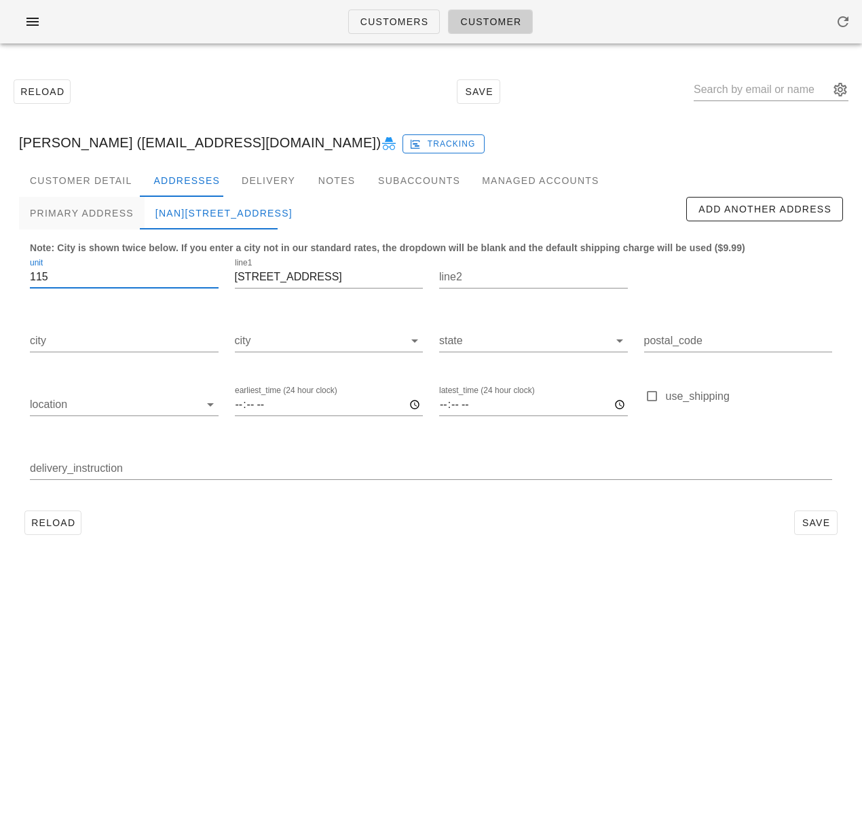
type input "V5N 0E5"
type input "Hi, I have alley entrance, so you can drive right up to unit 115. It's the alle…"
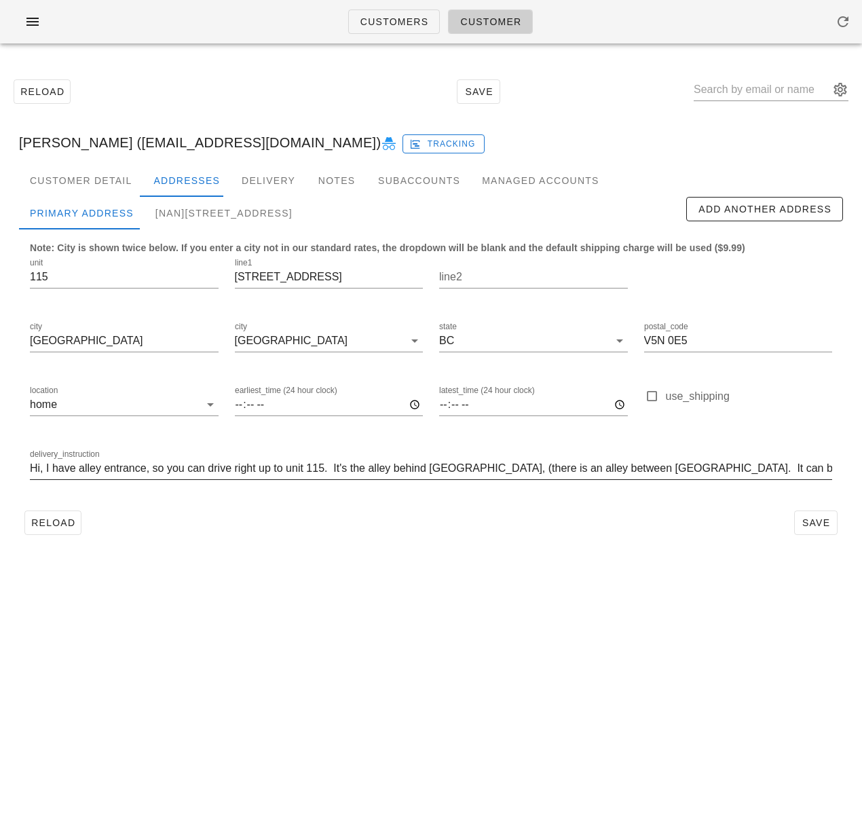
click at [134, 468] on input "Hi, I have alley entrance, so you can drive right up to unit 115. It's the alle…" at bounding box center [431, 468] width 802 height 22
click at [136, 472] on input "Hi, I have alley entrance, so you can drive right up to unit 115. It's the alle…" at bounding box center [431, 468] width 802 height 22
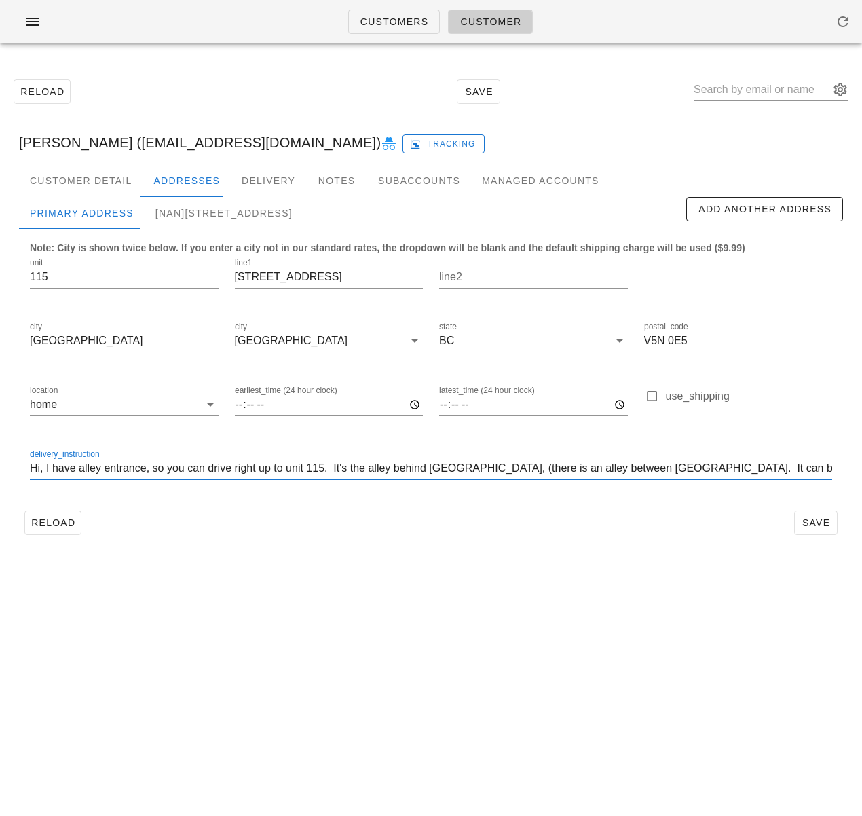
click at [136, 472] on input "Hi, I have alley entrance, so you can drive right up to unit 115. It's the alle…" at bounding box center [431, 468] width 802 height 22
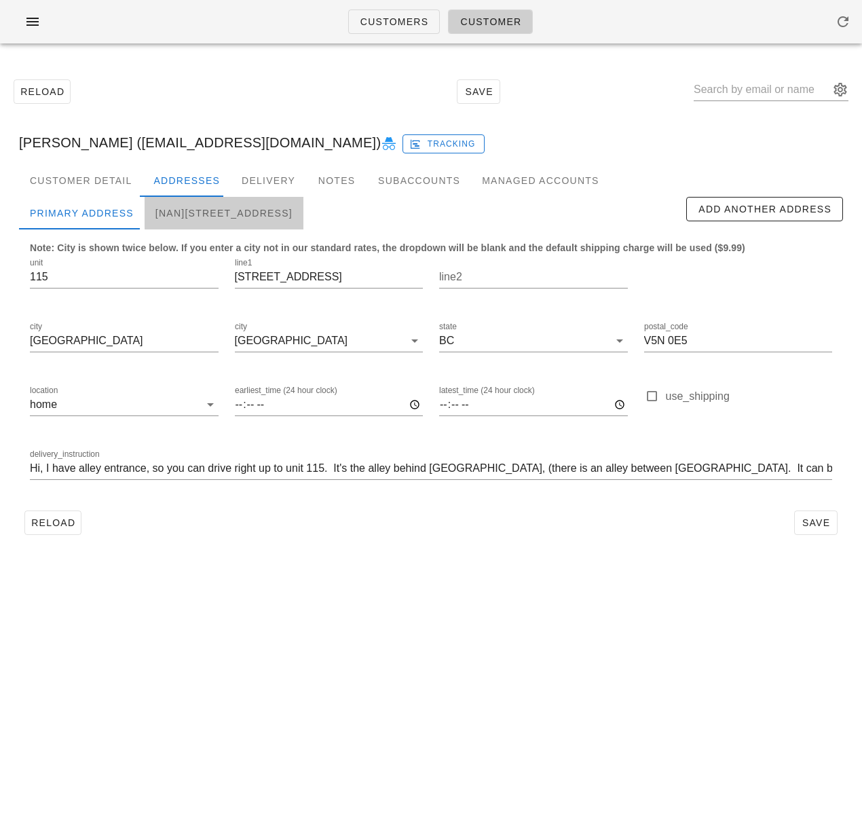
drag, startPoint x: 268, startPoint y: 210, endPoint x: 269, endPoint y: 225, distance: 15.0
click at [268, 210] on div "[NaN]115-2239 Kingsway" at bounding box center [224, 213] width 159 height 33
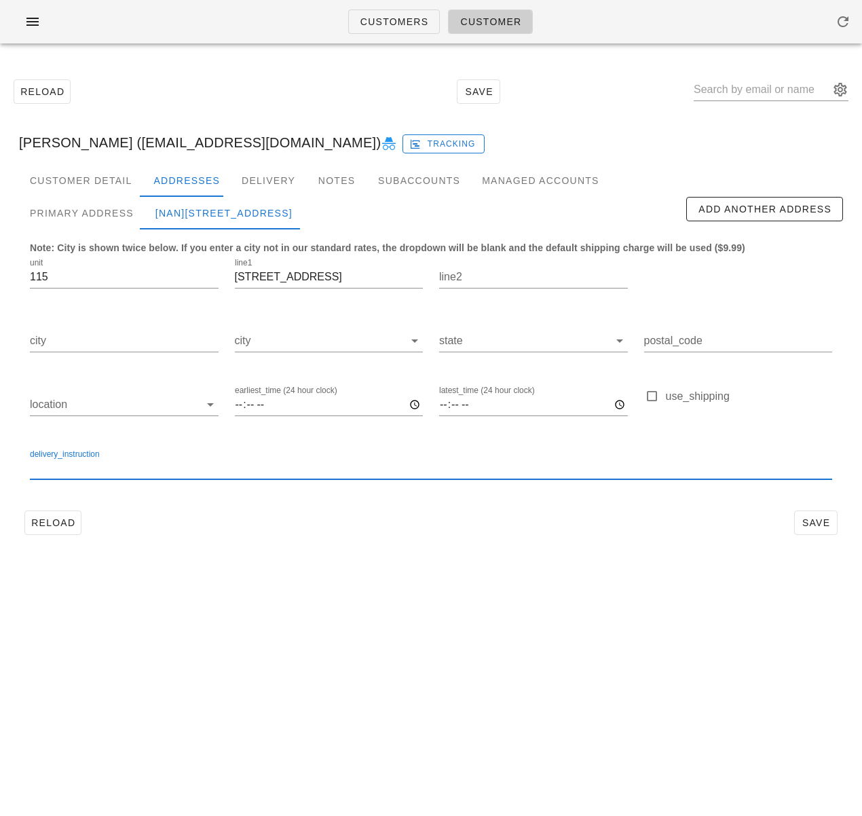
click at [151, 464] on input "delivery_instruction" at bounding box center [431, 468] width 802 height 22
paste input "Hi, I have alley entrance, so you can drive right up to unit 115. It's the alle…"
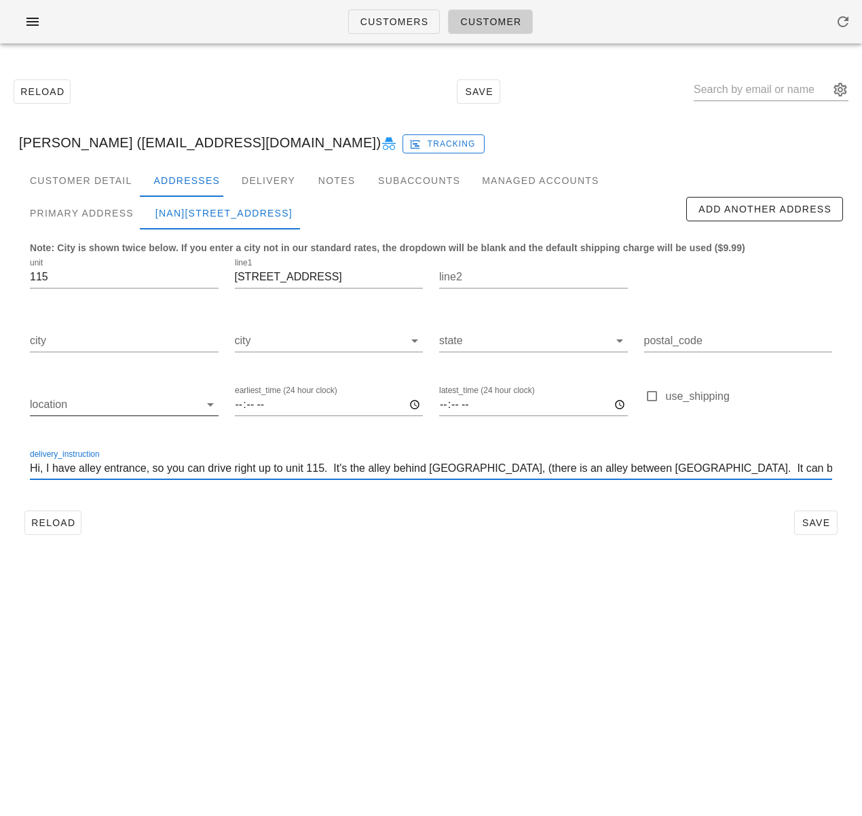
scroll to position [0, 267]
type input "Hi, I have alley entrance, so you can drive right up to unit 115. It's the alle…"
click at [248, 346] on input "city" at bounding box center [320, 341] width 170 height 22
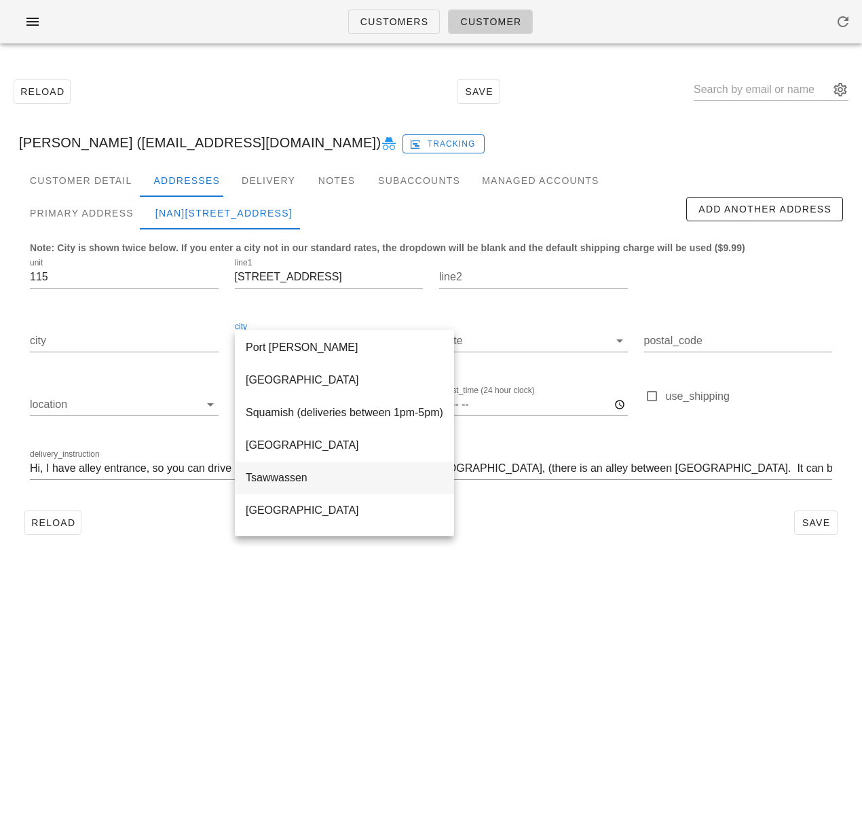
scroll to position [554, 0]
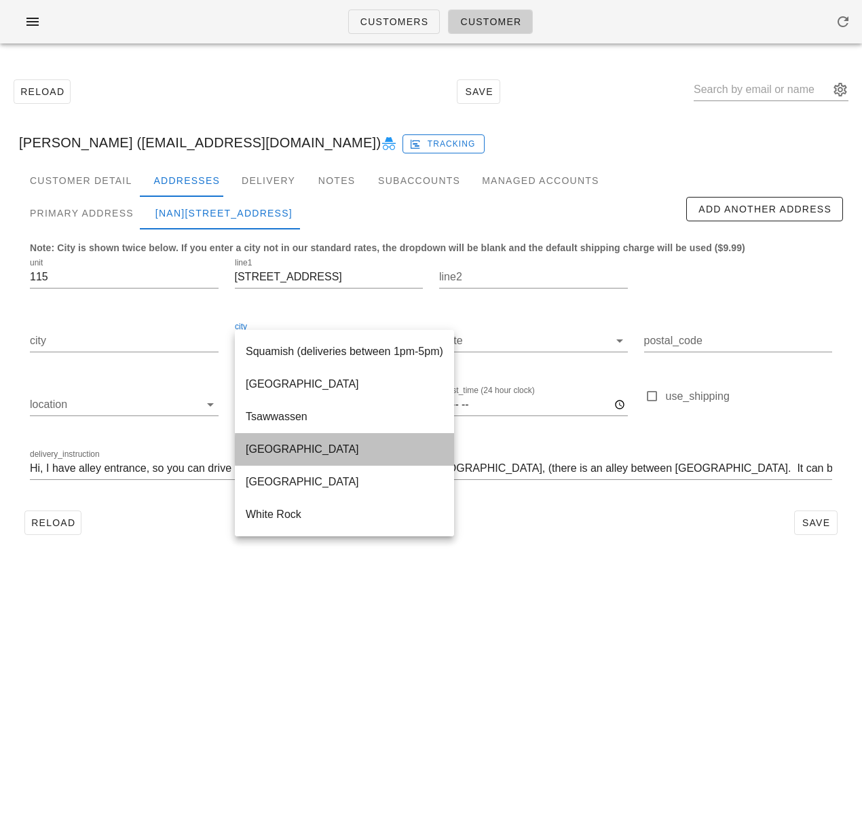
click at [280, 449] on div "[GEOGRAPHIC_DATA]" at bounding box center [345, 449] width 198 height 13
type input "[GEOGRAPHIC_DATA]"
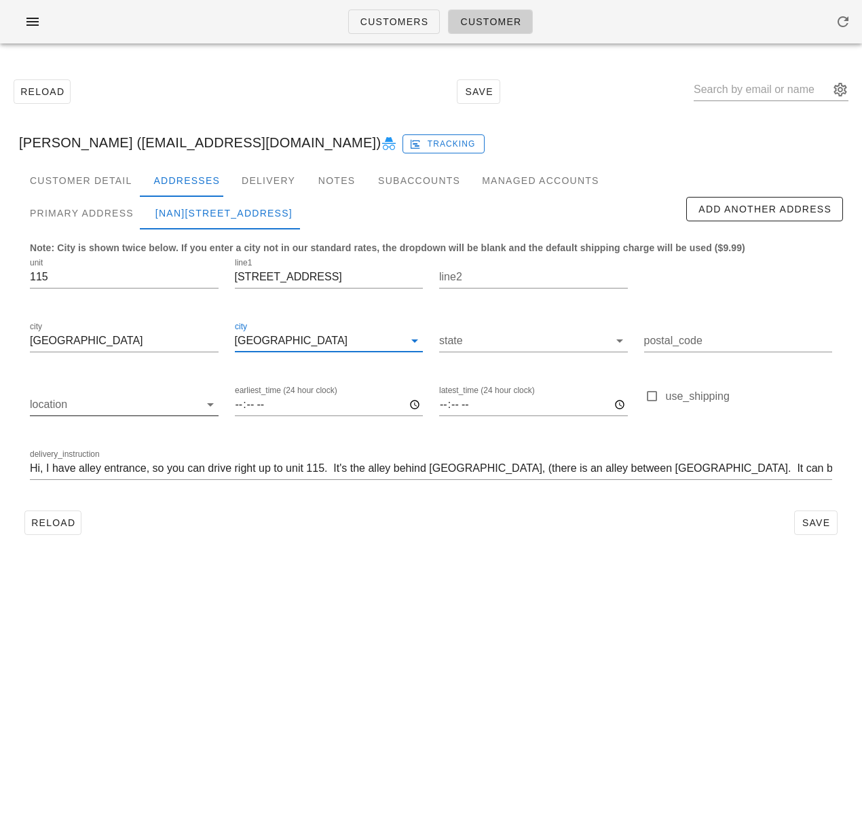
click at [126, 410] on input "location" at bounding box center [115, 405] width 170 height 22
drag, startPoint x: 121, startPoint y: 415, endPoint x: 138, endPoint y: 355, distance: 61.9
click at [122, 414] on div "home" at bounding box center [124, 415] width 167 height 13
click at [91, 214] on div "Primary Address" at bounding box center [82, 213] width 126 height 33
type input "V5N 0E5"
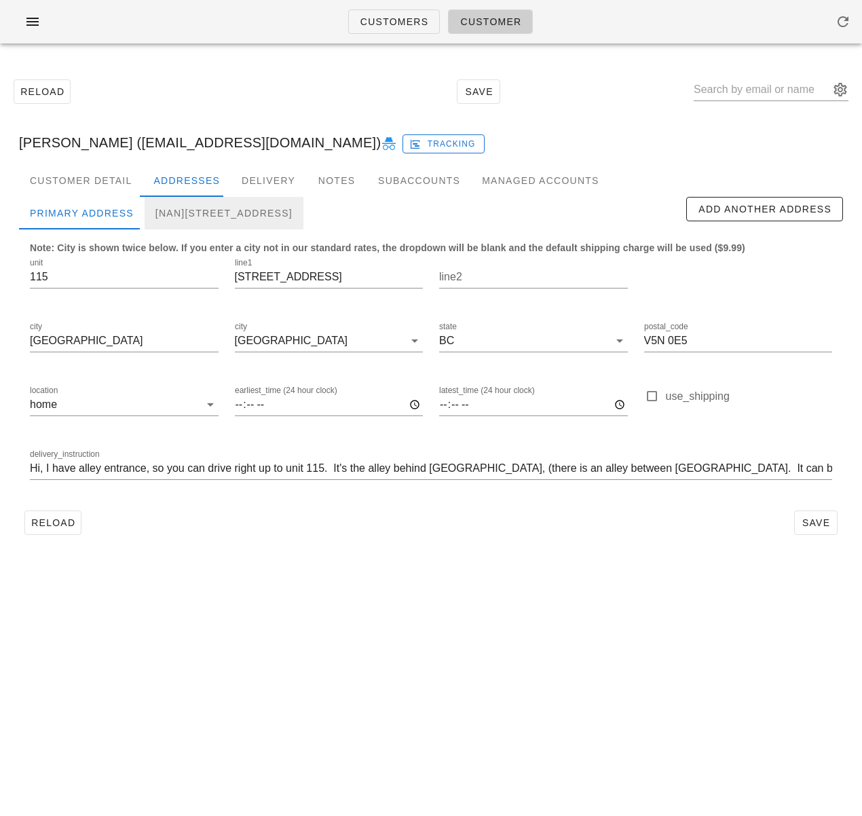
click at [193, 214] on div "[NaN]115-2239 Kingsway, Vancouver" at bounding box center [224, 213] width 159 height 33
click at [481, 348] on input "state" at bounding box center [524, 341] width 170 height 22
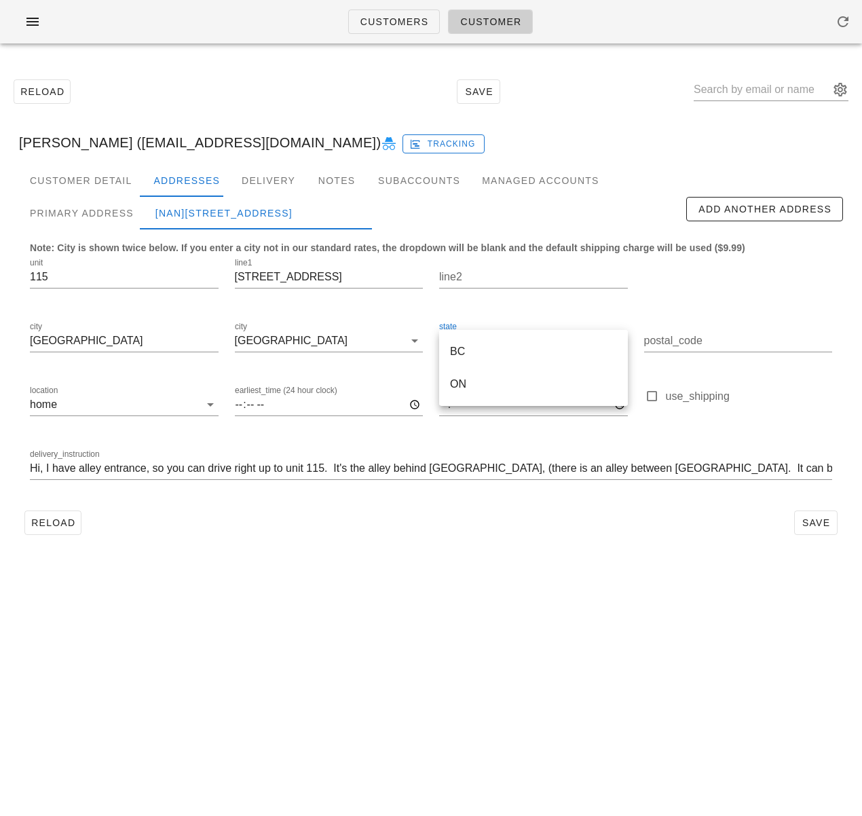
click at [485, 354] on div "BC" at bounding box center [533, 351] width 167 height 13
click at [104, 210] on div "Primary Address" at bounding box center [82, 213] width 126 height 33
type input "V5N 0E5"
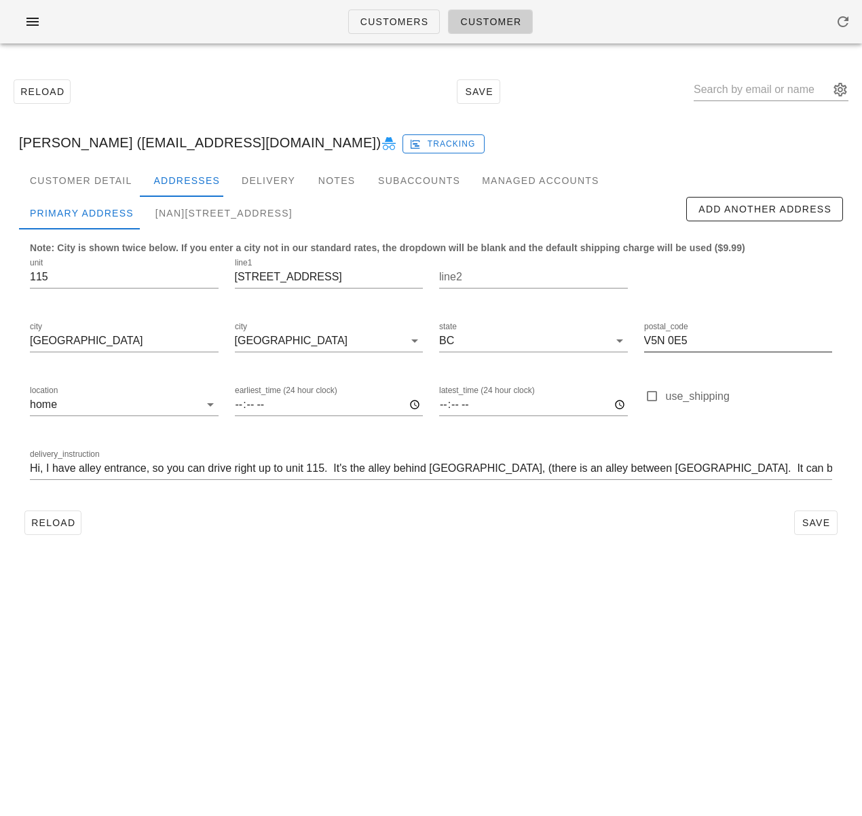
click at [662, 341] on input "V5N 0E5" at bounding box center [738, 341] width 189 height 22
drag, startPoint x: 225, startPoint y: 221, endPoint x: 269, endPoint y: 239, distance: 47.8
click at [225, 221] on div "[NaN]115-2239 Kingsway, Vancouver" at bounding box center [224, 213] width 159 height 33
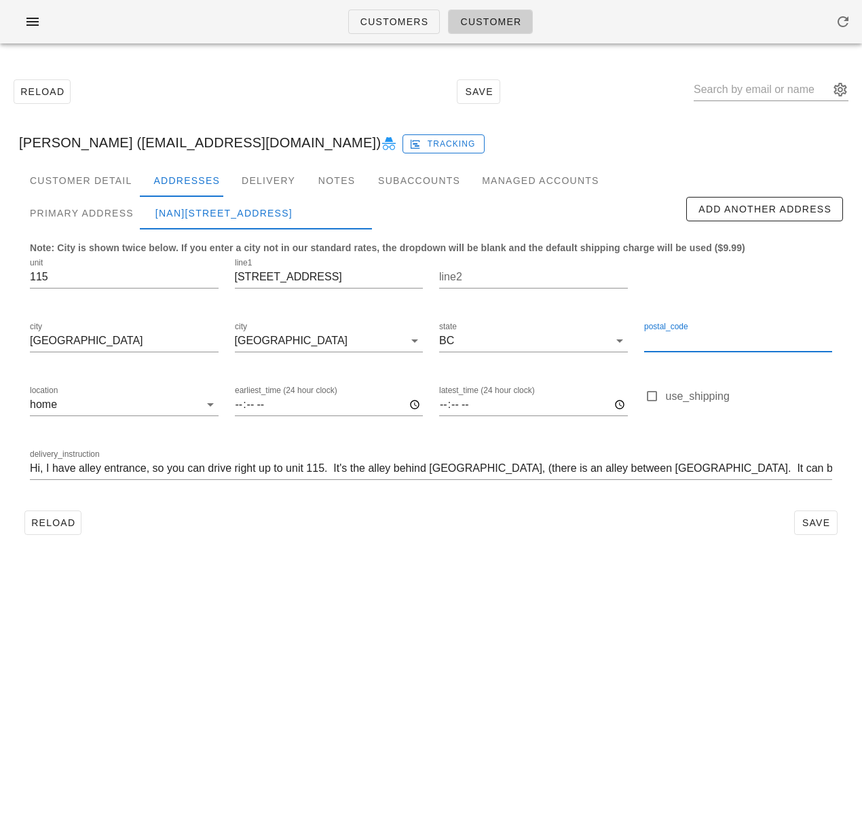
click at [684, 343] on input "postal_code" at bounding box center [738, 341] width 189 height 22
paste input "V5N 0E5"
type input "V5N 0E5"
click at [382, 481] on div "delivery_instruction Hi, I have alley entrance, so you can drive right up to un…" at bounding box center [431, 475] width 802 height 37
click at [113, 223] on div "Primary Address" at bounding box center [82, 213] width 126 height 33
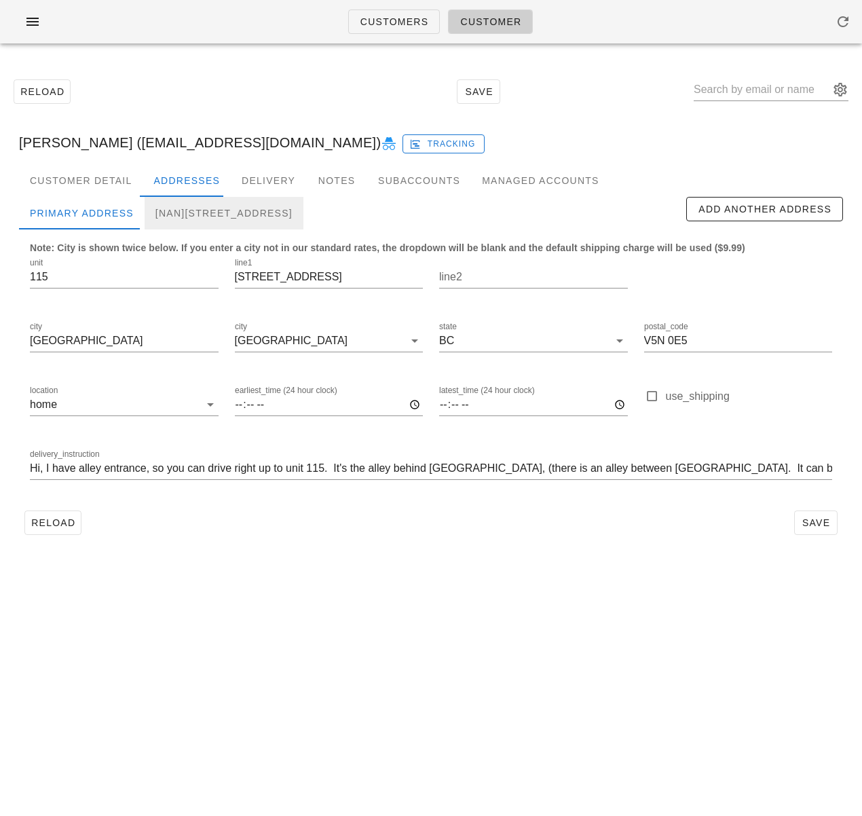
click at [227, 222] on div "[NaN]115-2239 Kingsway, Vancouver, V5N0E5" at bounding box center [224, 213] width 159 height 33
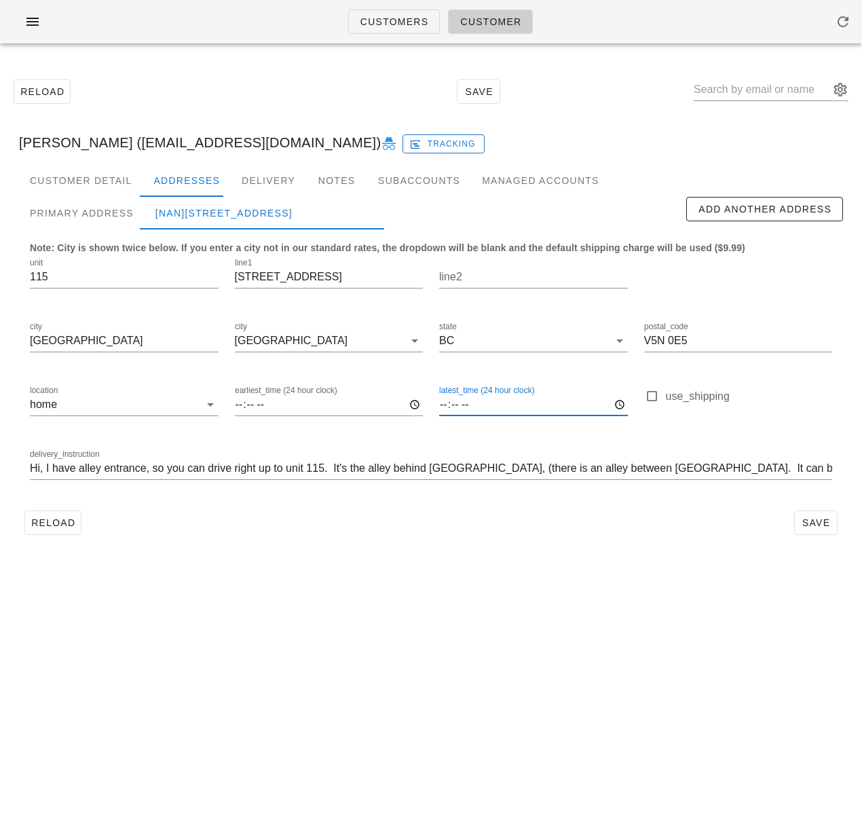
click at [441, 407] on input "latest_time (24 hour clock)" at bounding box center [533, 405] width 189 height 22
click at [471, 404] on input "latest_time (24 hour clock)" at bounding box center [533, 405] width 189 height 22
click at [476, 405] on input "latest_time (24 hour clock)" at bounding box center [533, 405] width 189 height 22
type input "19:00"
click at [542, 557] on div "Reload Save Brenda Schedel (brendaschedel@gmail.com) Tracking Customer Detail A…" at bounding box center [431, 306] width 862 height 505
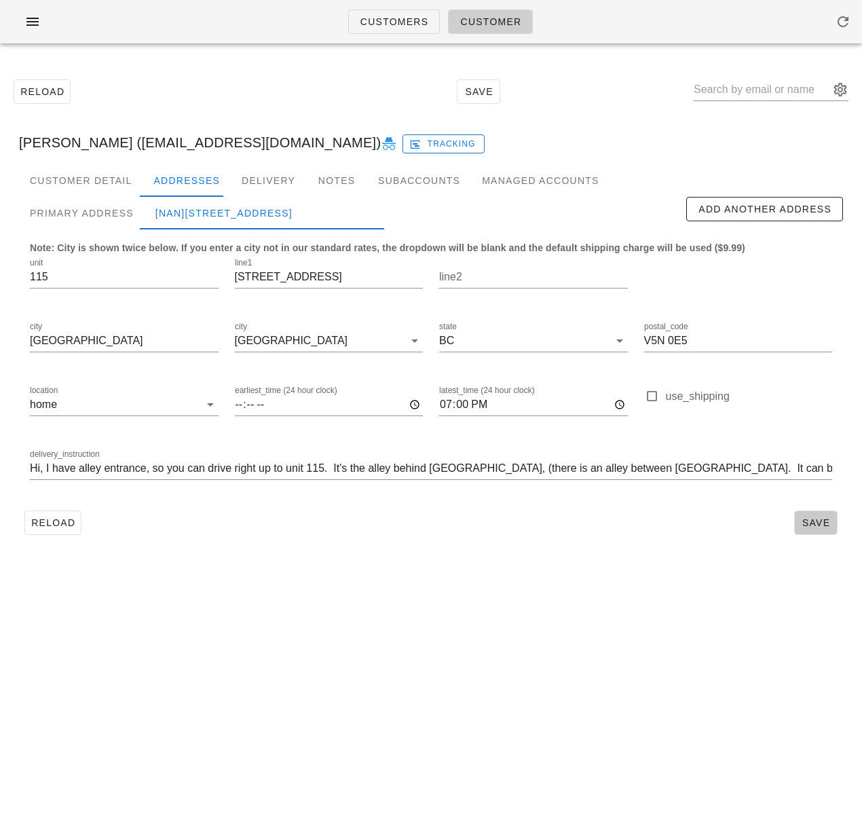
click at [820, 521] on span "Save" at bounding box center [815, 522] width 31 height 11
click at [59, 521] on span "Reload" at bounding box center [53, 522] width 45 height 11
click at [117, 212] on div "Primary Address" at bounding box center [82, 213] width 126 height 33
click at [240, 217] on div "[1]115-2239 Kingsway, Vancouver, V5N0E5" at bounding box center [216, 213] width 143 height 33
type input "19:00"
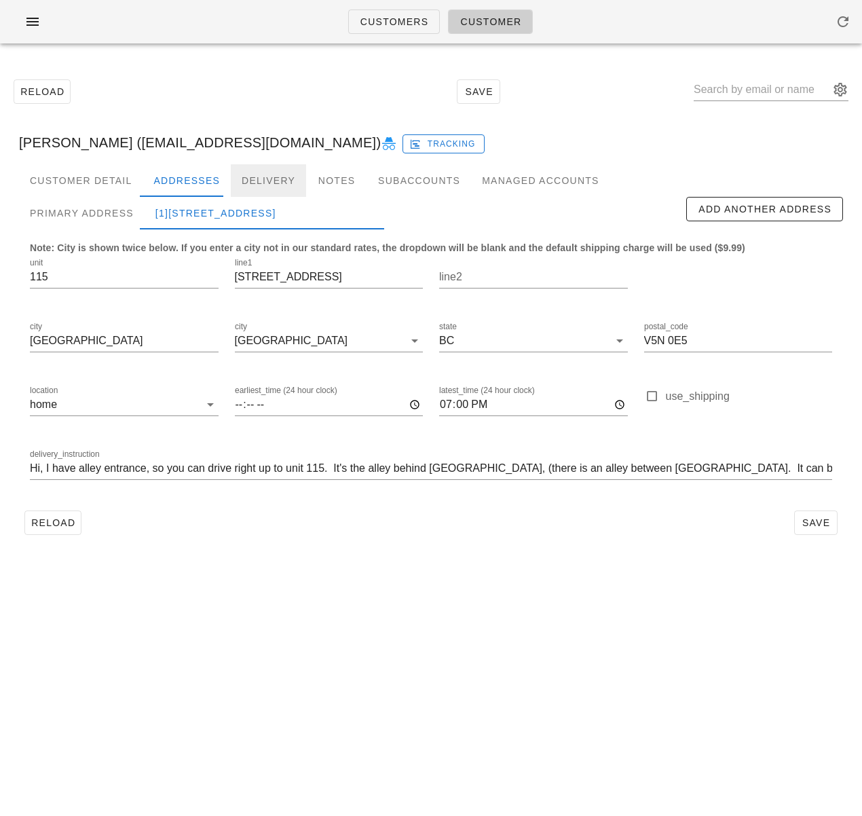
click at [259, 187] on div "Delivery" at bounding box center [268, 180] width 75 height 33
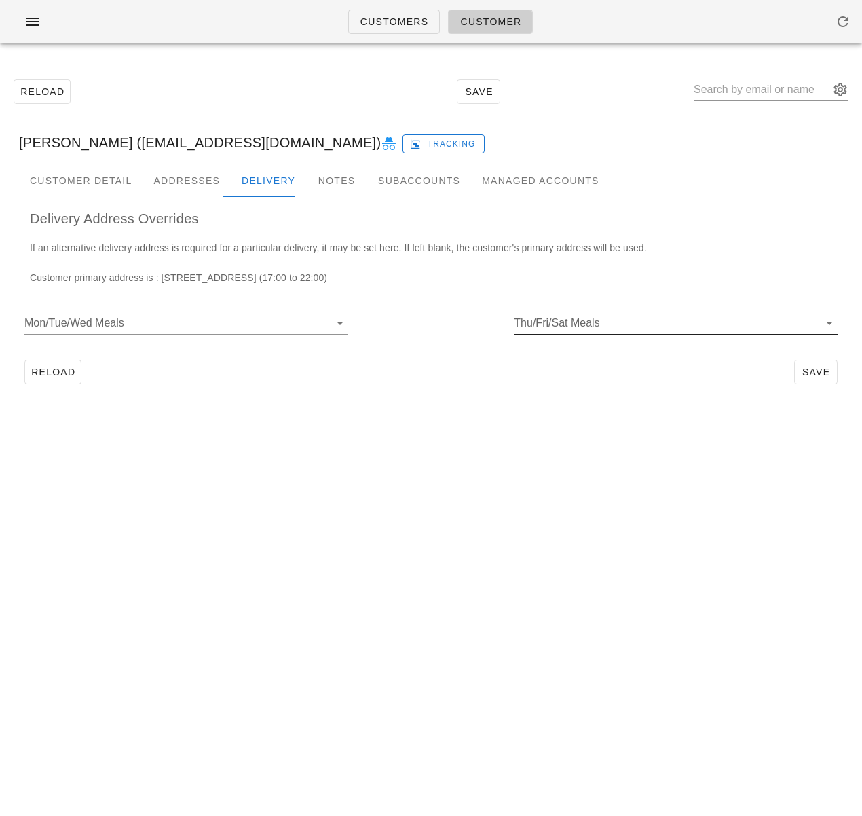
click at [547, 324] on input "Thu/Fri/Sat Meals" at bounding box center [665, 323] width 302 height 22
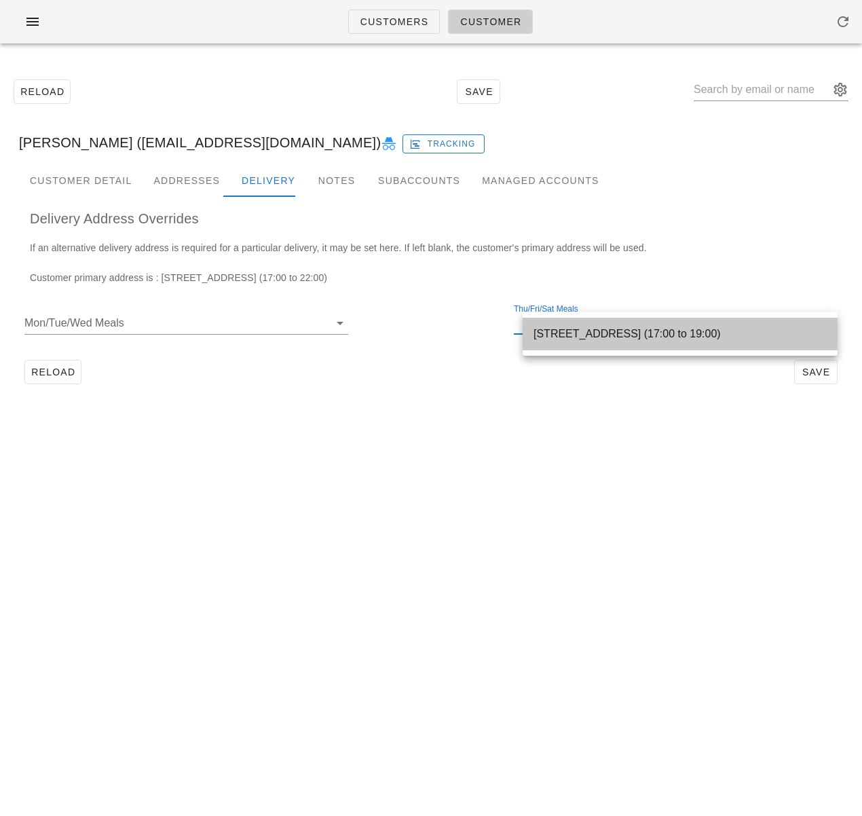
drag, startPoint x: 553, startPoint y: 341, endPoint x: 597, endPoint y: 352, distance: 45.6
click at [553, 341] on div "115-2239 Kingsway, Vancouver, V5N0E5 (17:00 to 19:00)" at bounding box center [680, 333] width 293 height 29
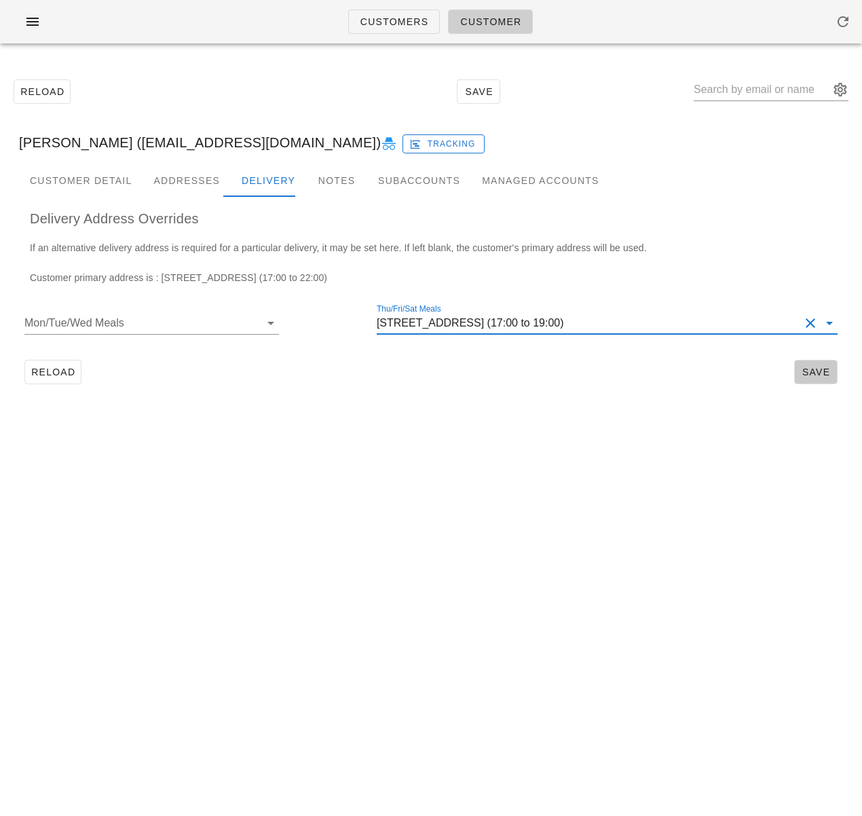
click at [826, 368] on span "Save" at bounding box center [815, 372] width 31 height 11
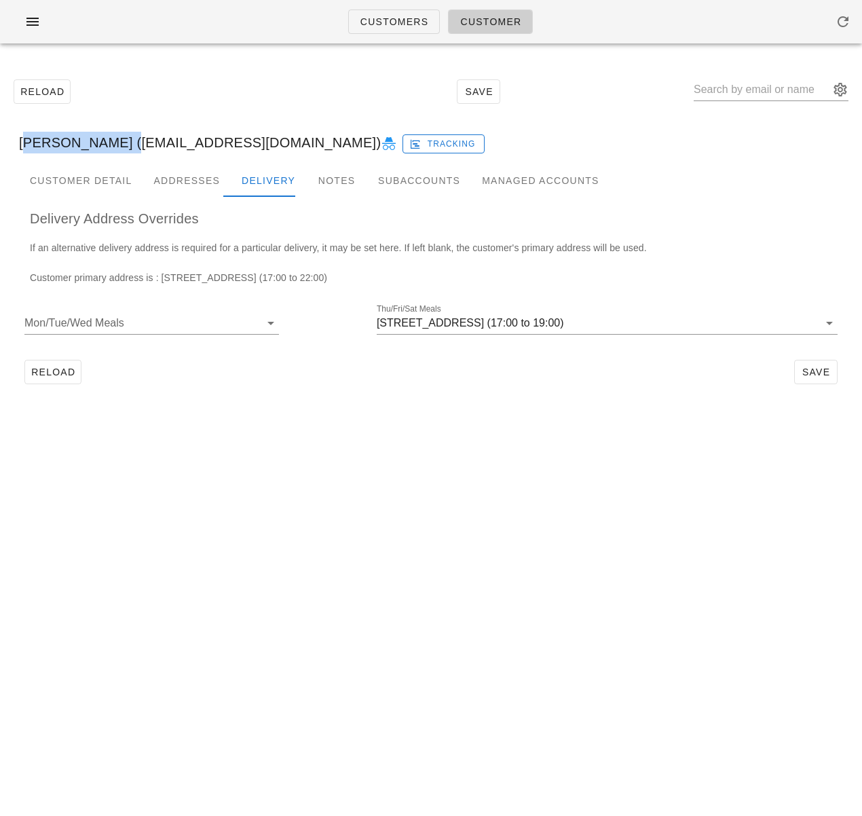
drag, startPoint x: 113, startPoint y: 146, endPoint x: 14, endPoint y: 142, distance: 99.2
click at [14, 142] on div "Brenda Schedel (brendaschedel@gmail.com) Tracking" at bounding box center [431, 142] width 846 height 43
copy div "Brenda Schedel"
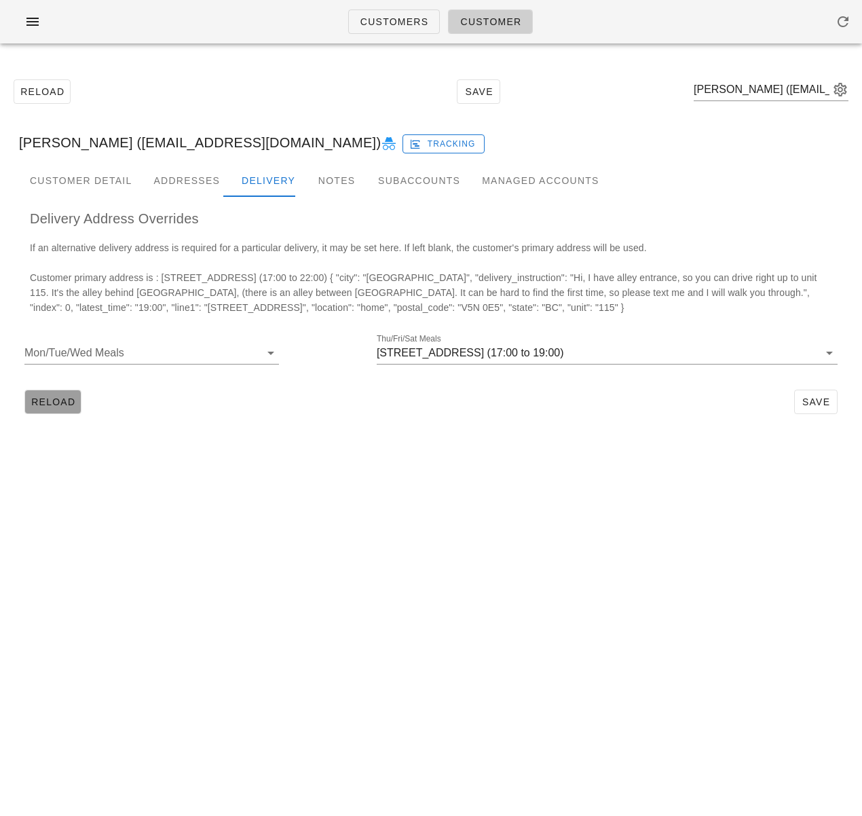
click at [74, 401] on span "Reload" at bounding box center [53, 401] width 45 height 11
click at [397, 29] on link "Customers" at bounding box center [394, 22] width 92 height 24
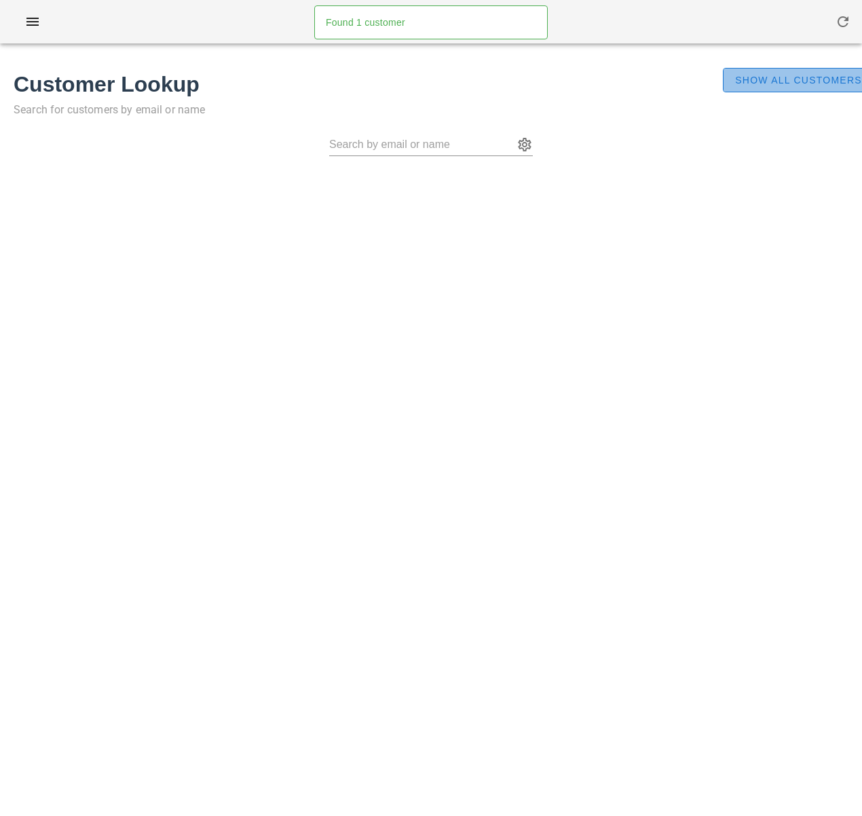
click at [764, 87] on button "Show All Customers" at bounding box center [798, 80] width 151 height 24
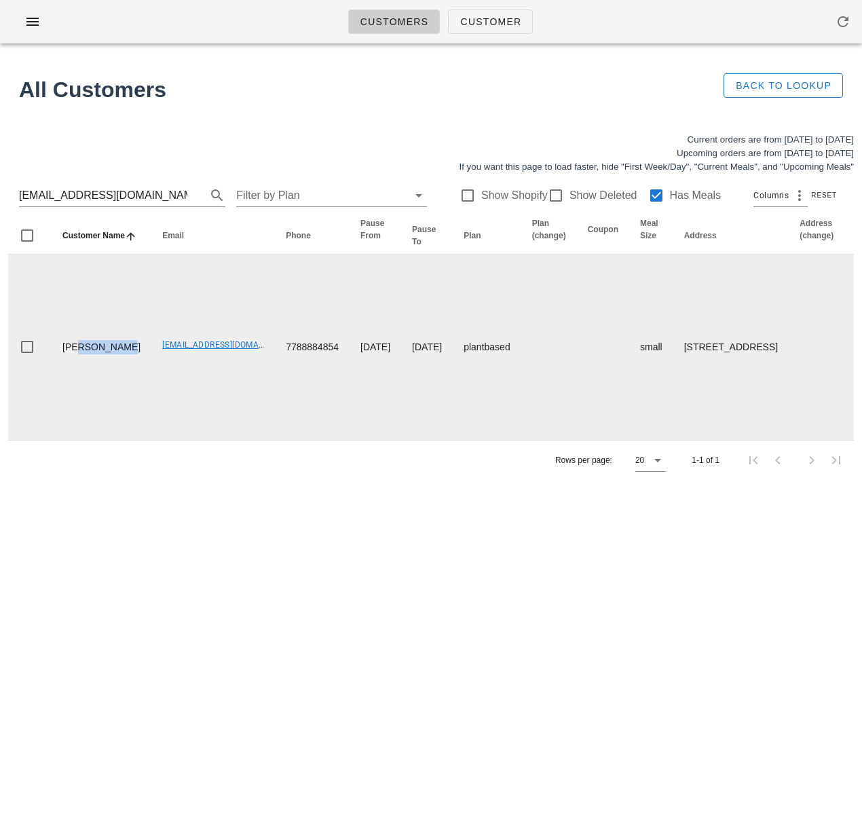
drag, startPoint x: 84, startPoint y: 443, endPoint x: 75, endPoint y: 436, distance: 11.7
click at [71, 435] on td "Brenda Schedel" at bounding box center [102, 347] width 100 height 185
drag, startPoint x: 83, startPoint y: 450, endPoint x: 64, endPoint y: 439, distance: 21.9
click at [60, 438] on td "Brenda Schedel" at bounding box center [102, 347] width 100 height 185
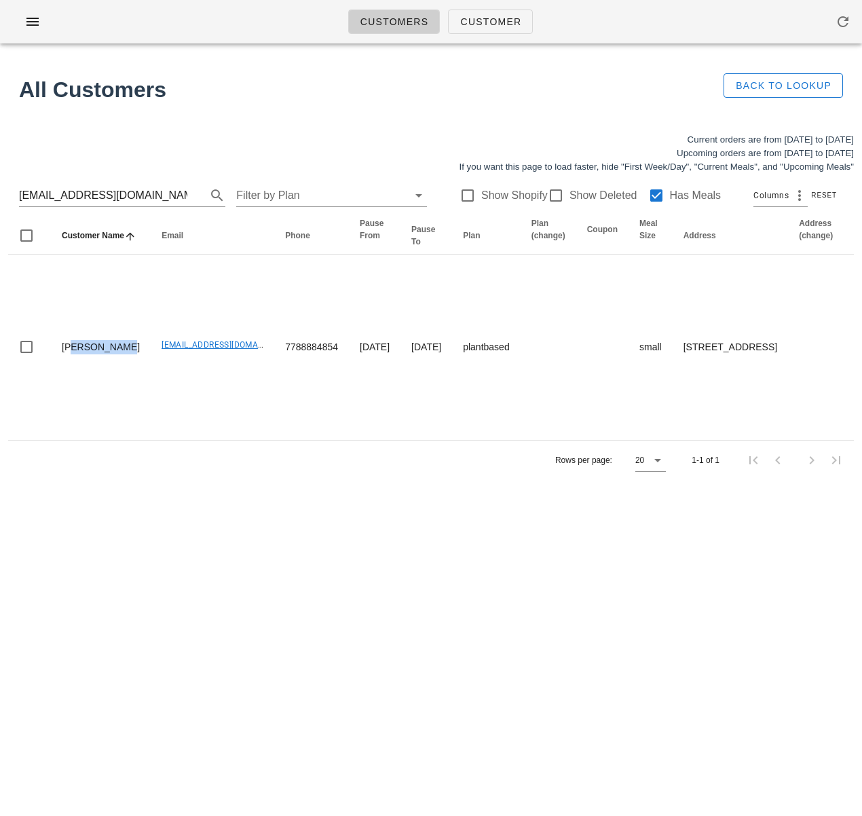
copy td "Brenda Schedel"
drag, startPoint x: 145, startPoint y: 190, endPoint x: -124, endPoint y: 183, distance: 269.6
click at [0, 183] on html "Customers Customer Found 1 customer All Customers Back to Lookup Current orders…" at bounding box center [431, 408] width 862 height 816
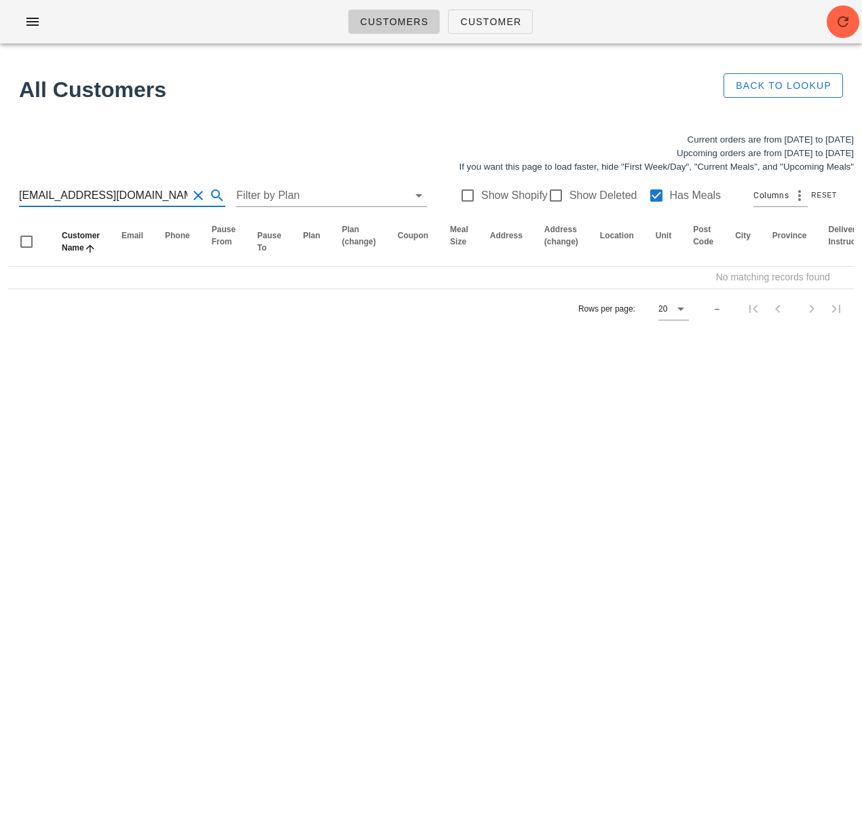
drag, startPoint x: 107, startPoint y: 194, endPoint x: -131, endPoint y: 184, distance: 238.5
click at [0, 184] on html "Customers Customer Found 1 customer All Customers Back to Lookup Current orders…" at bounding box center [431, 408] width 862 height 816
click at [102, 193] on input "[EMAIL_ADDRESS][DOMAIN_NAME]" at bounding box center [103, 196] width 168 height 22
type input "[EMAIL_ADDRESS][DOMAIN_NAME]"
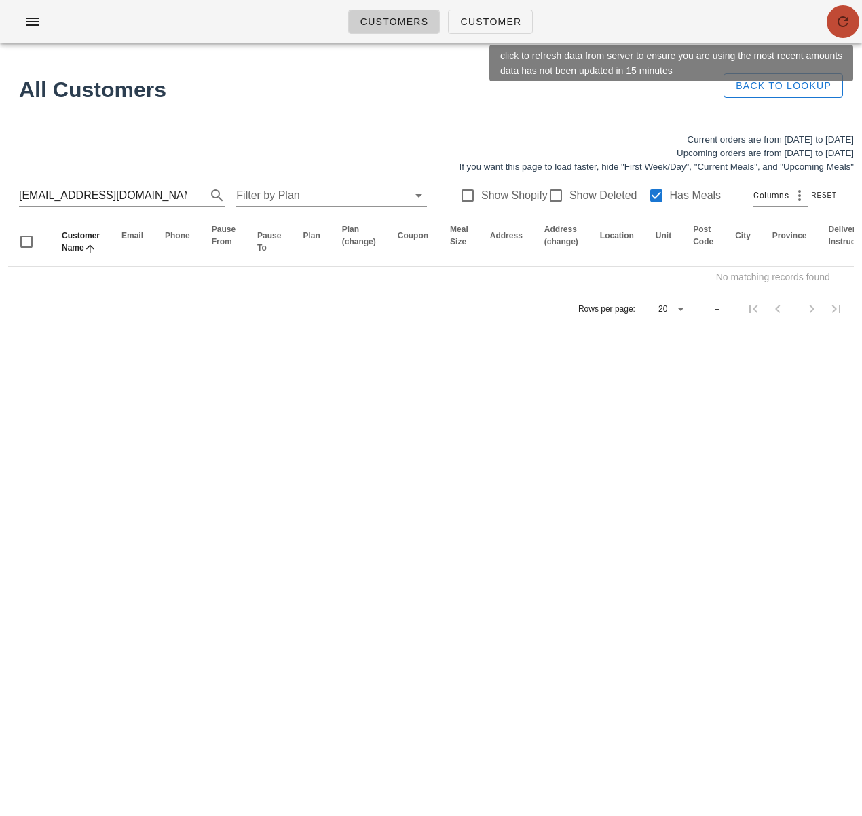
click at [844, 26] on icon "button" at bounding box center [843, 22] width 16 height 16
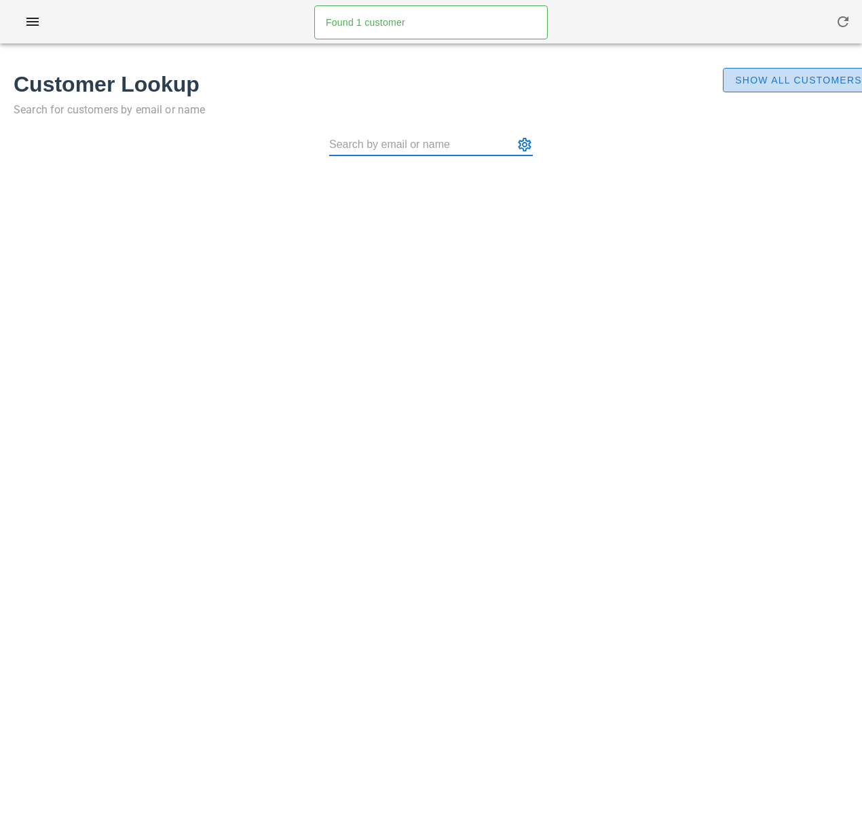
click at [773, 86] on span "Show All Customers" at bounding box center [798, 80] width 128 height 11
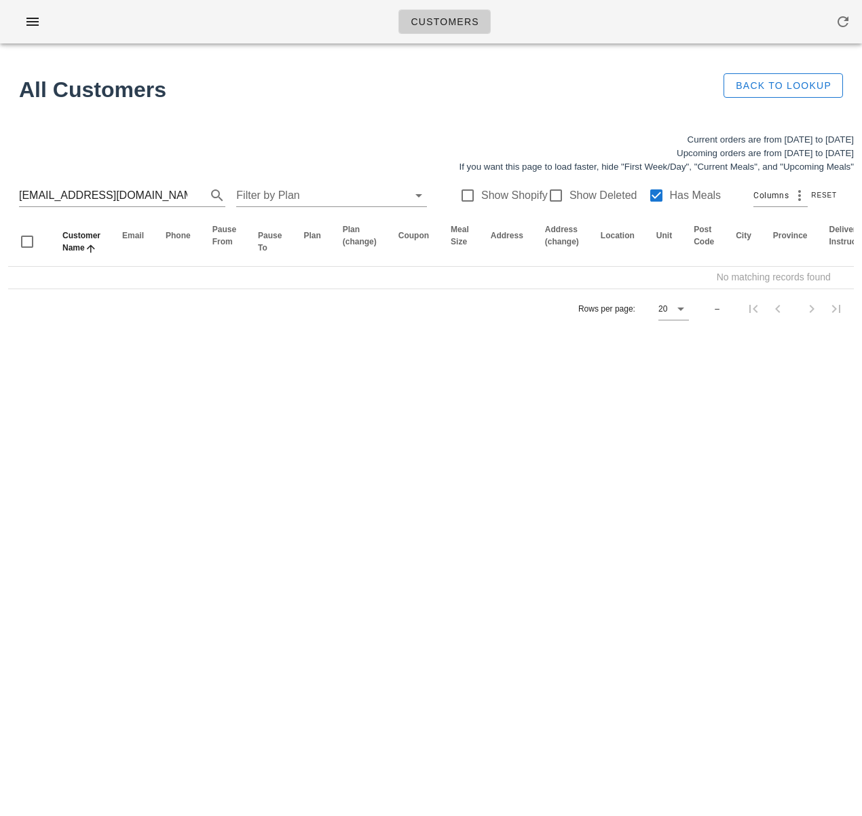
click at [651, 199] on div at bounding box center [656, 195] width 23 height 23
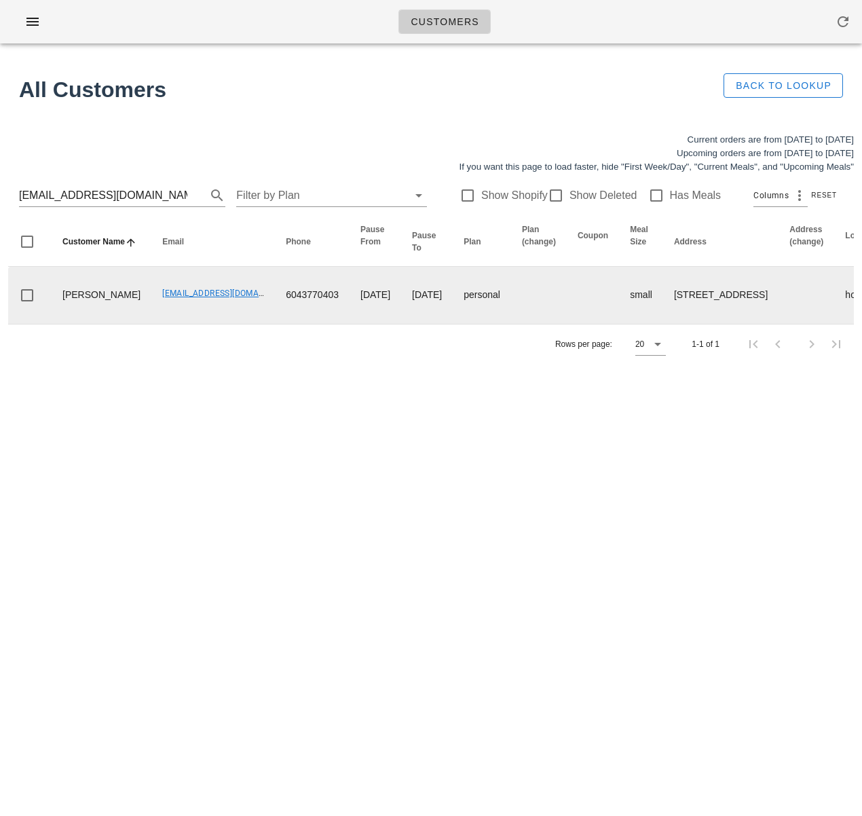
drag, startPoint x: 114, startPoint y: 299, endPoint x: 231, endPoint y: 304, distance: 116.8
click at [231, 304] on td "[EMAIL_ADDRESS][DOMAIN_NAME]" at bounding box center [213, 295] width 124 height 57
copy link "[EMAIL_ADDRESS][DOMAIN_NAME]"
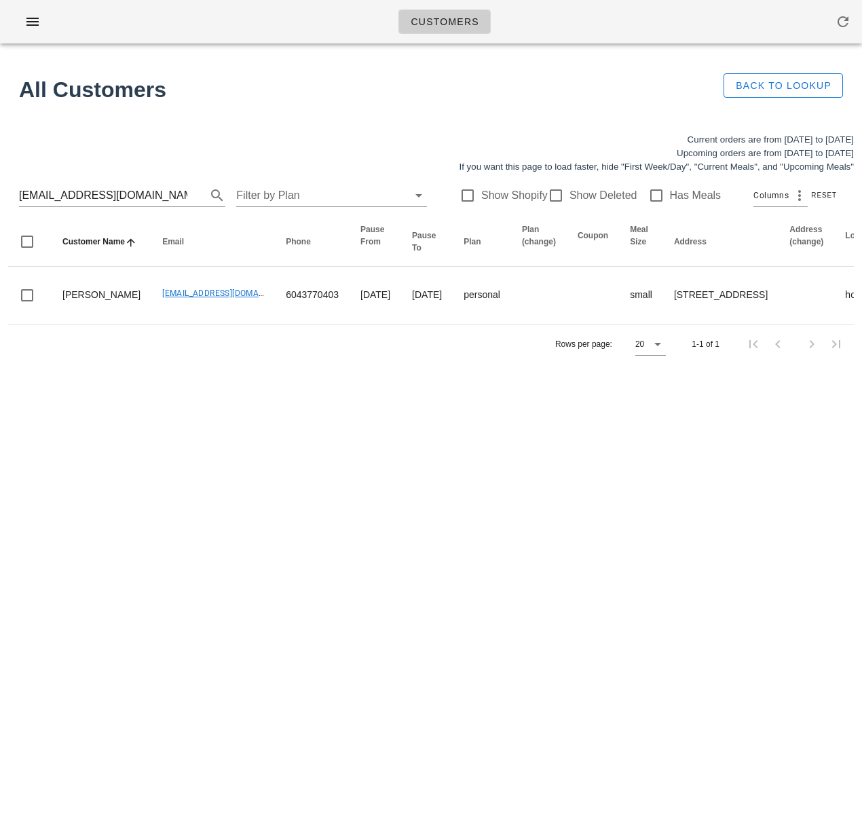
click at [354, 436] on div "Customers Found 1 customer All Customers Back to Lookup Current orders are from…" at bounding box center [431, 408] width 862 height 816
drag, startPoint x: 115, startPoint y: 299, endPoint x: 332, endPoint y: 248, distance: 223.2
copy link "[EMAIL_ADDRESS][DOMAIN_NAME]"
click at [137, 199] on input "[EMAIL_ADDRESS][DOMAIN_NAME]" at bounding box center [103, 196] width 168 height 22
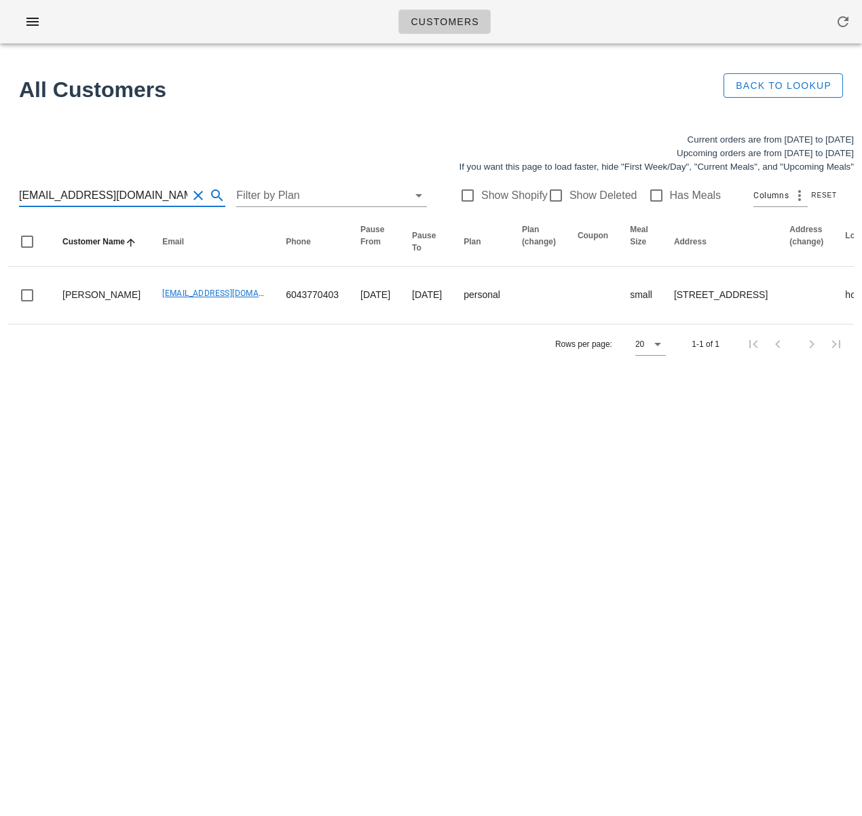
click at [137, 199] on input "[EMAIL_ADDRESS][DOMAIN_NAME]" at bounding box center [103, 196] width 168 height 22
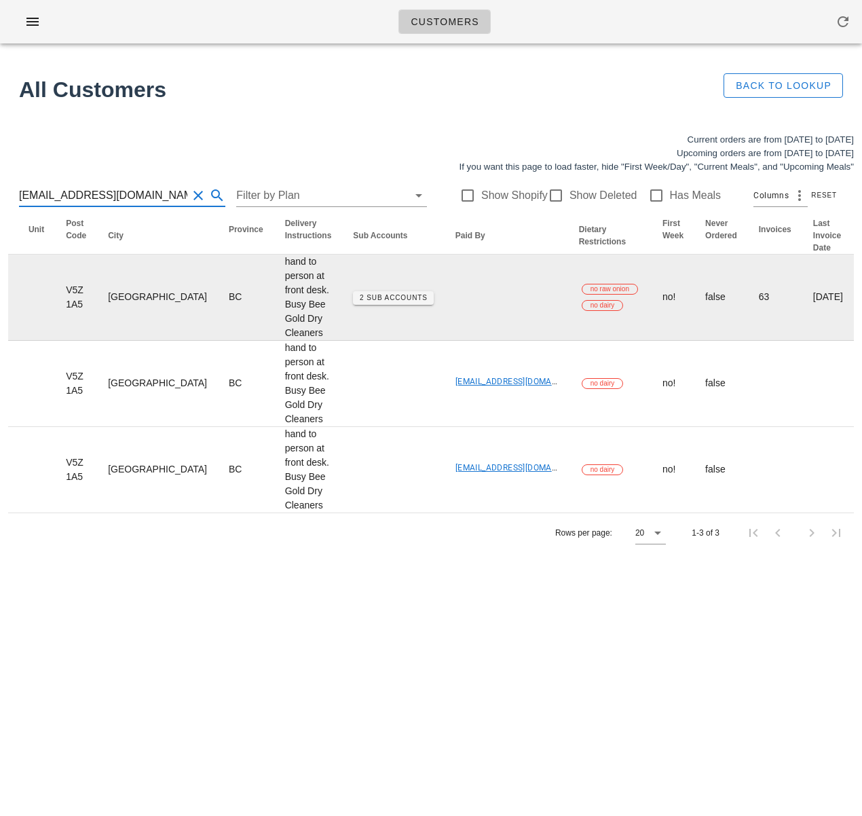
scroll to position [0, 1047]
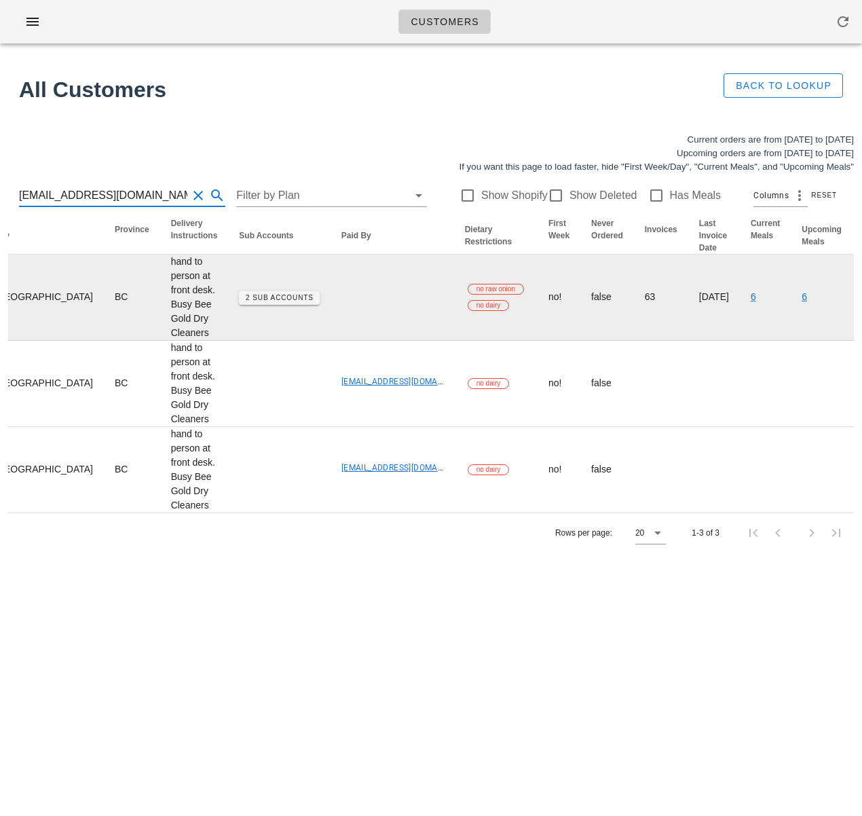
type input "[EMAIL_ADDRESS][DOMAIN_NAME]"
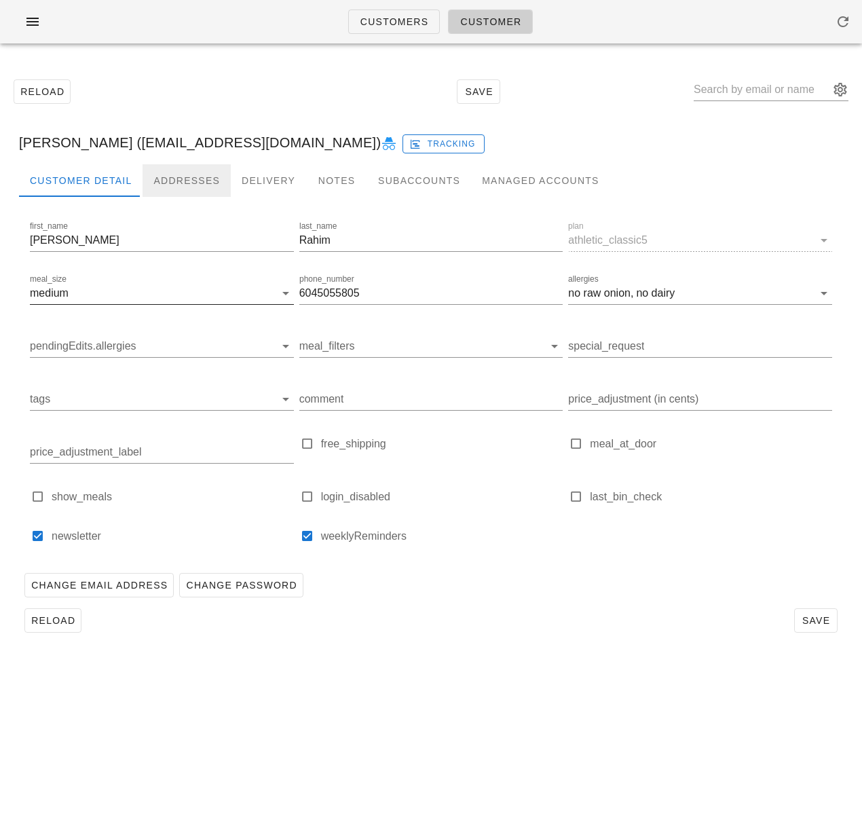
drag, startPoint x: 176, startPoint y: 185, endPoint x: 225, endPoint y: 287, distance: 113.2
click at [176, 185] on div "Addresses" at bounding box center [187, 180] width 88 height 33
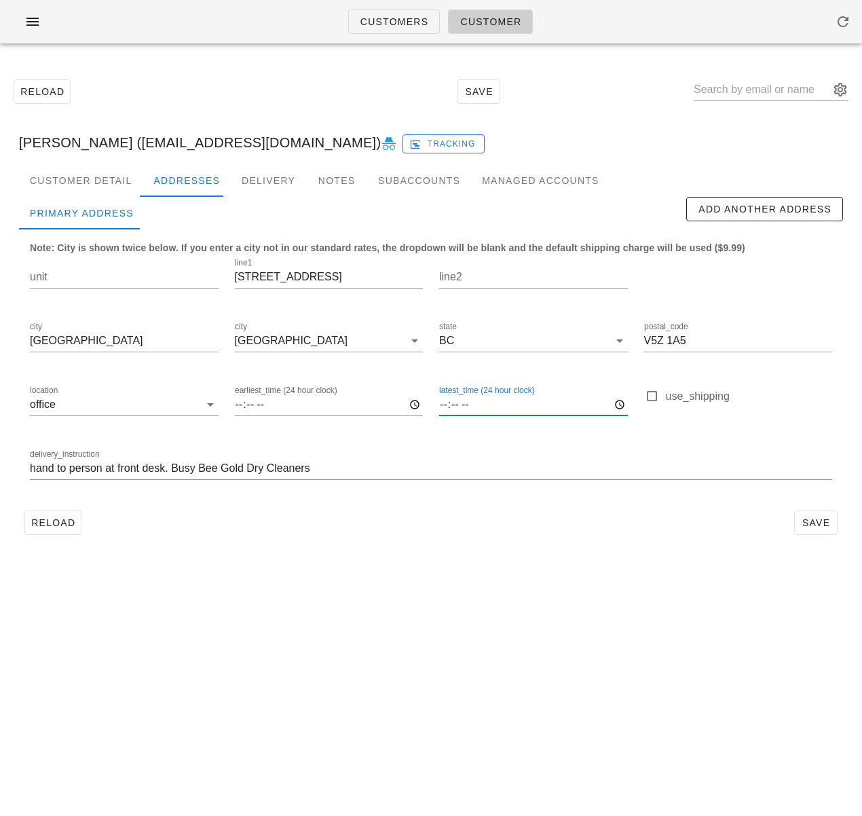
click at [442, 404] on input "latest_time (24 hour clock)" at bounding box center [533, 405] width 189 height 22
type input "11:00"
click at [805, 519] on span "Save" at bounding box center [815, 522] width 31 height 11
drag, startPoint x: 62, startPoint y: 529, endPoint x: 71, endPoint y: 526, distance: 8.6
click at [62, 528] on span "Reload" at bounding box center [53, 522] width 45 height 11
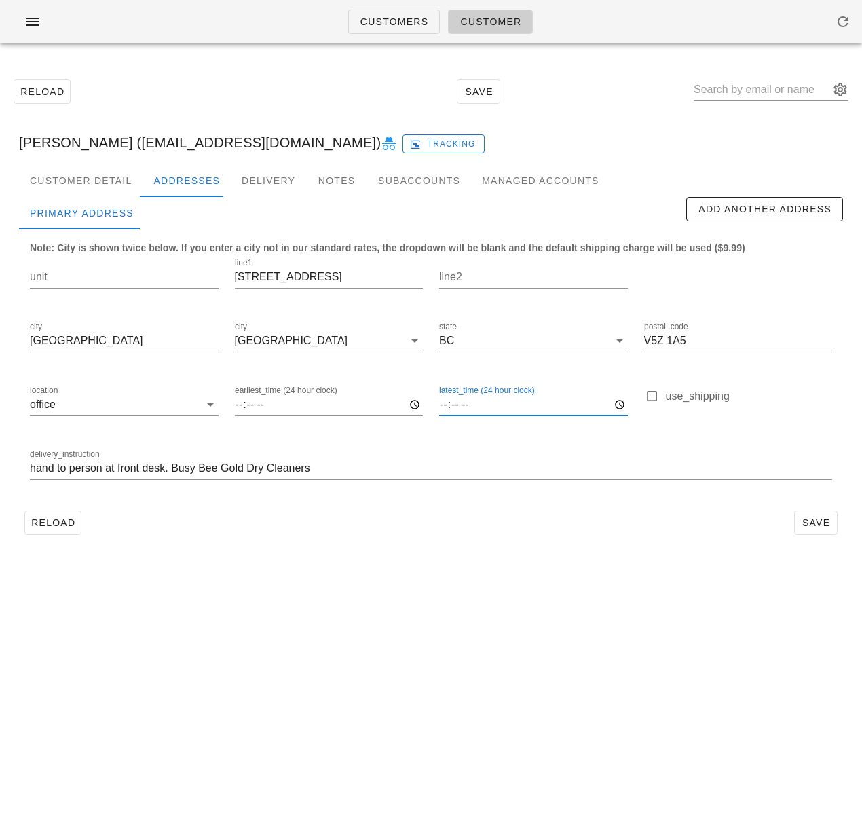
click at [443, 404] on input "latest_time (24 hour clock)" at bounding box center [533, 405] width 189 height 22
type input "11:00"
click at [829, 522] on span "Save" at bounding box center [815, 522] width 31 height 11
click at [325, 717] on div "Customers Customer Reload Save [PERSON_NAME] ([EMAIL_ADDRESS][DOMAIN_NAME]) [PE…" at bounding box center [431, 408] width 862 height 816
click at [48, 526] on span "Reload" at bounding box center [53, 522] width 45 height 11
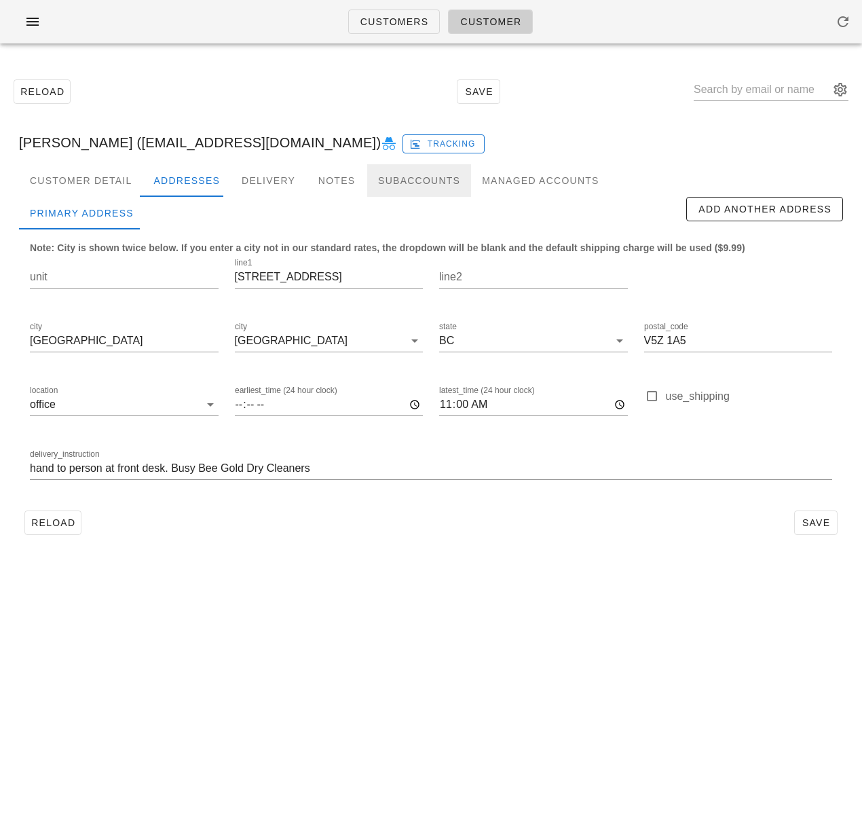
click at [404, 182] on div "Subaccounts" at bounding box center [419, 180] width 104 height 33
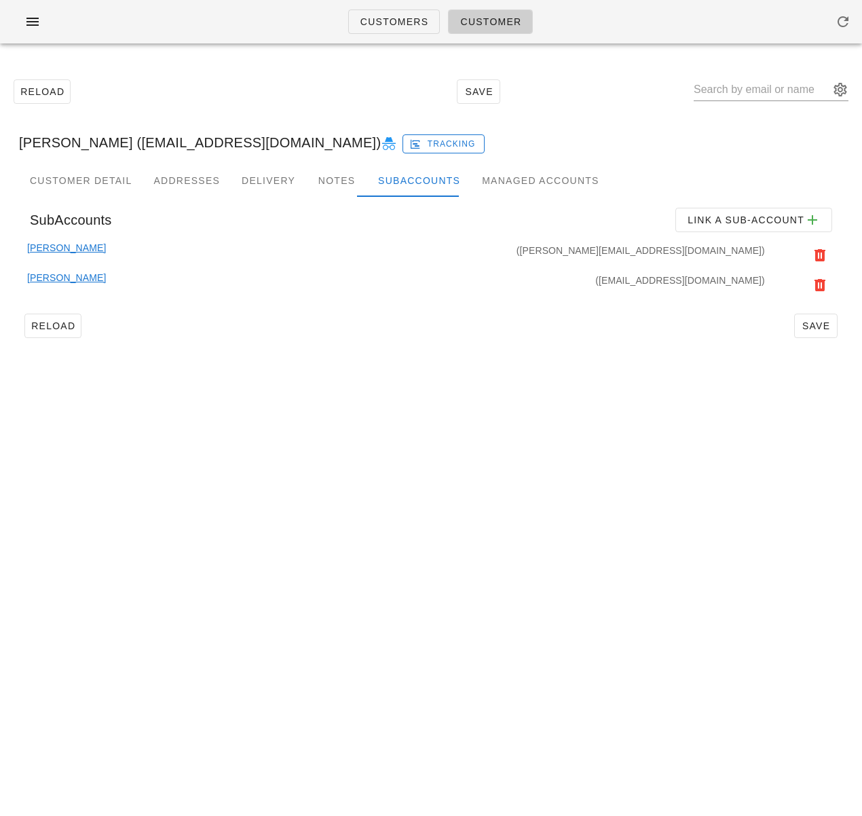
click at [81, 247] on link "[PERSON_NAME]" at bounding box center [66, 255] width 79 height 30
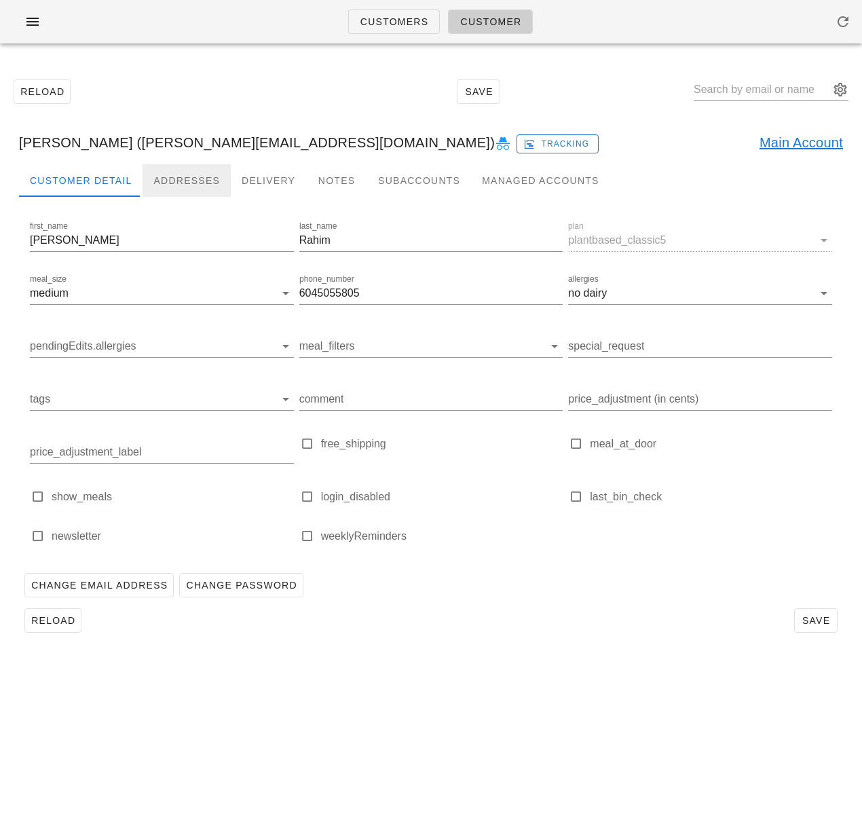
click at [173, 186] on div "Addresses" at bounding box center [187, 180] width 88 height 33
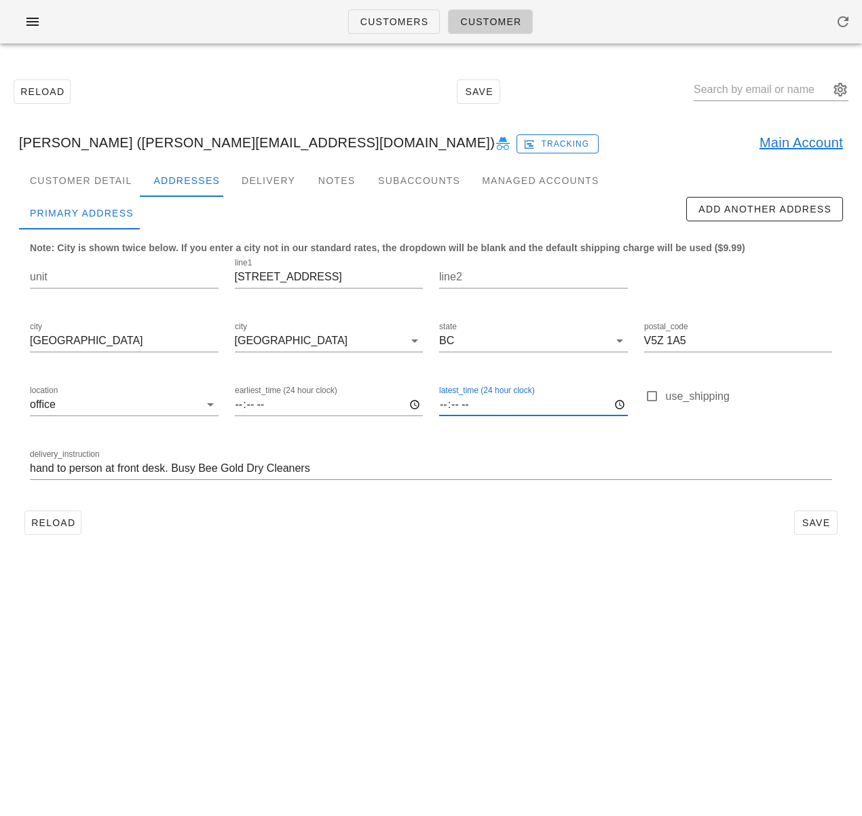
click at [445, 404] on input "latest_time (24 hour clock)" at bounding box center [533, 405] width 189 height 22
type input "11:00"
click at [813, 520] on span "Save" at bounding box center [815, 522] width 31 height 11
type input "[PERSON_NAME] ([PERSON_NAME][EMAIL_ADDRESS][DOMAIN_NAME])"
drag, startPoint x: 162, startPoint y: 548, endPoint x: 108, endPoint y: 521, distance: 59.8
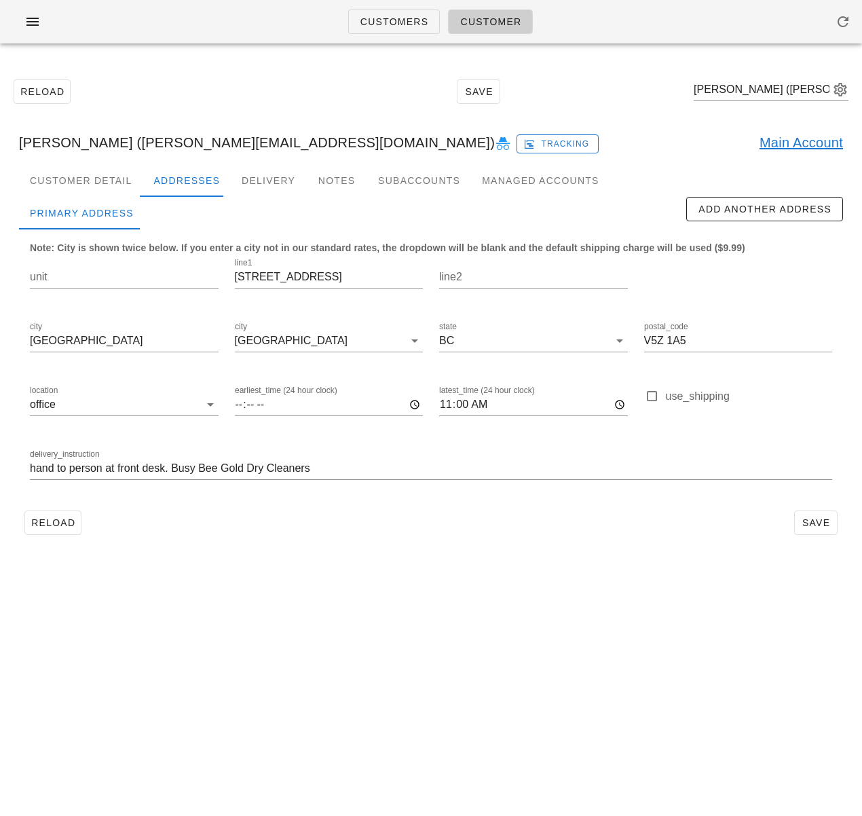
click at [158, 542] on div "Customer Detail Addresses Delivery Notes Subaccounts Managed Accounts Primary A…" at bounding box center [431, 357] width 846 height 387
drag, startPoint x: 48, startPoint y: 523, endPoint x: 55, endPoint y: 527, distance: 8.2
click at [48, 523] on span "Reload" at bounding box center [53, 522] width 45 height 11
click at [783, 142] on link "Main Account" at bounding box center [801, 143] width 83 height 22
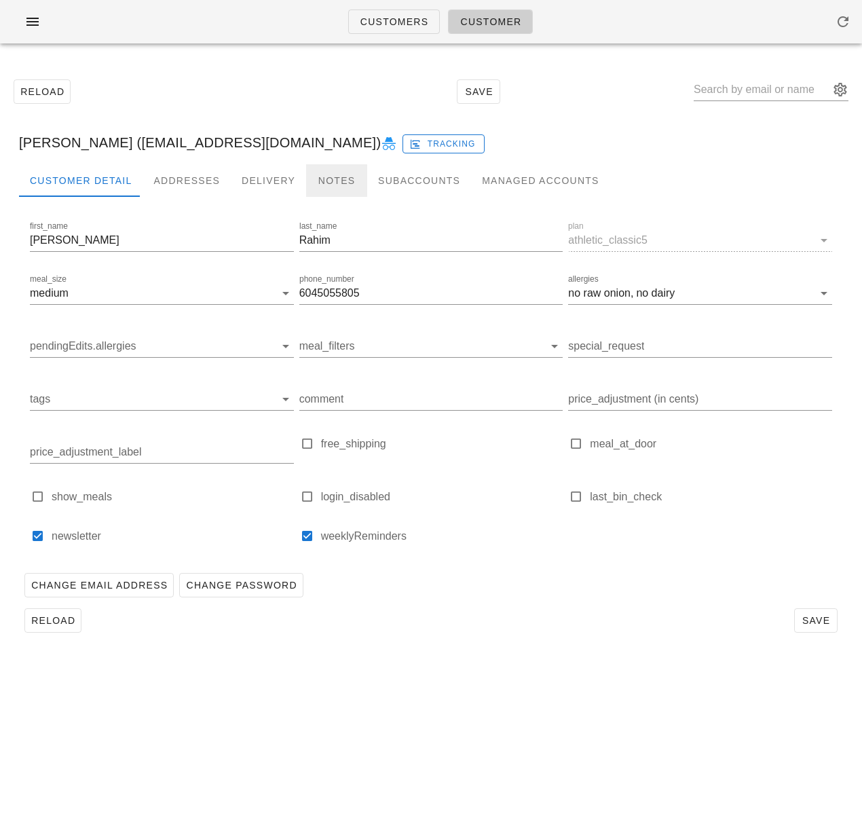
click at [328, 179] on div "Notes" at bounding box center [336, 180] width 61 height 33
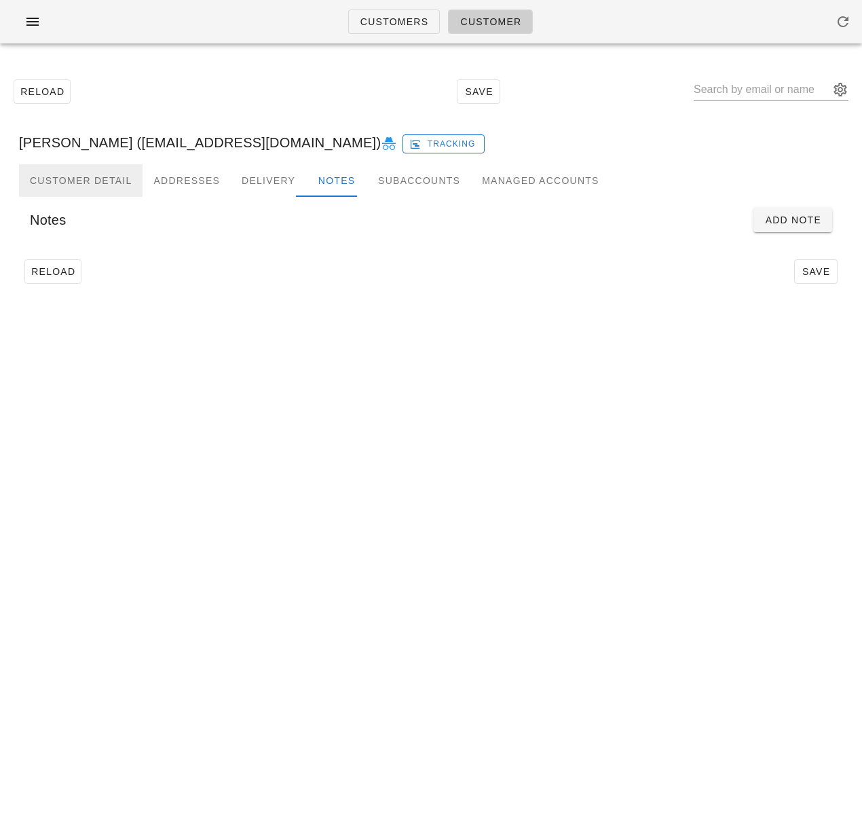
drag, startPoint x: 69, startPoint y: 185, endPoint x: 90, endPoint y: 187, distance: 21.1
click at [72, 185] on div "Customer Detail" at bounding box center [81, 180] width 124 height 33
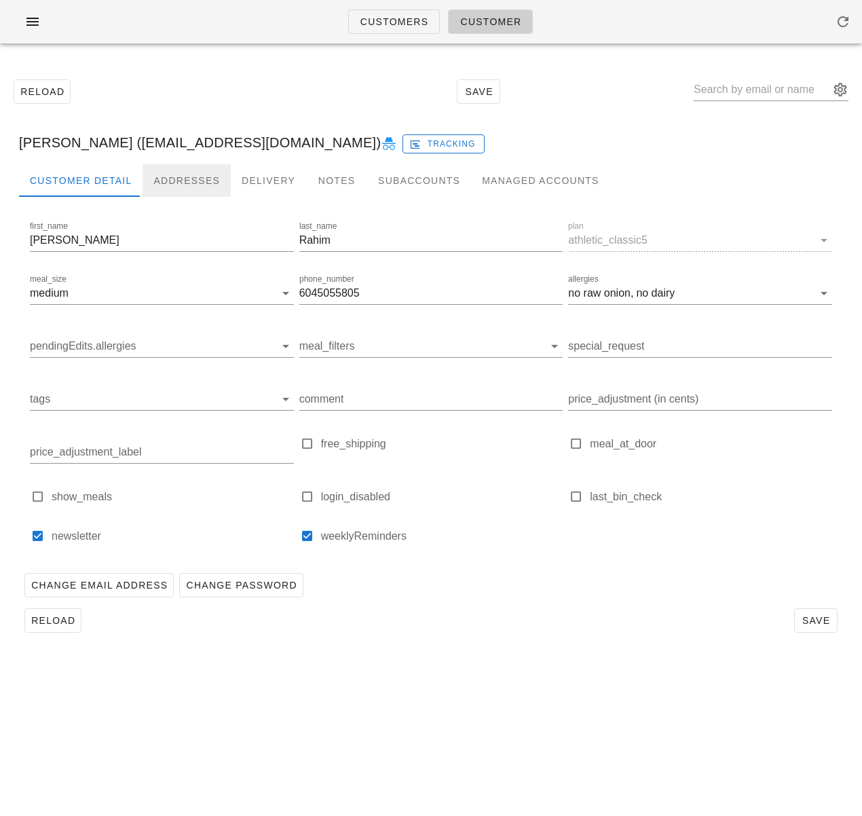
click at [201, 184] on div "Addresses" at bounding box center [187, 180] width 88 height 33
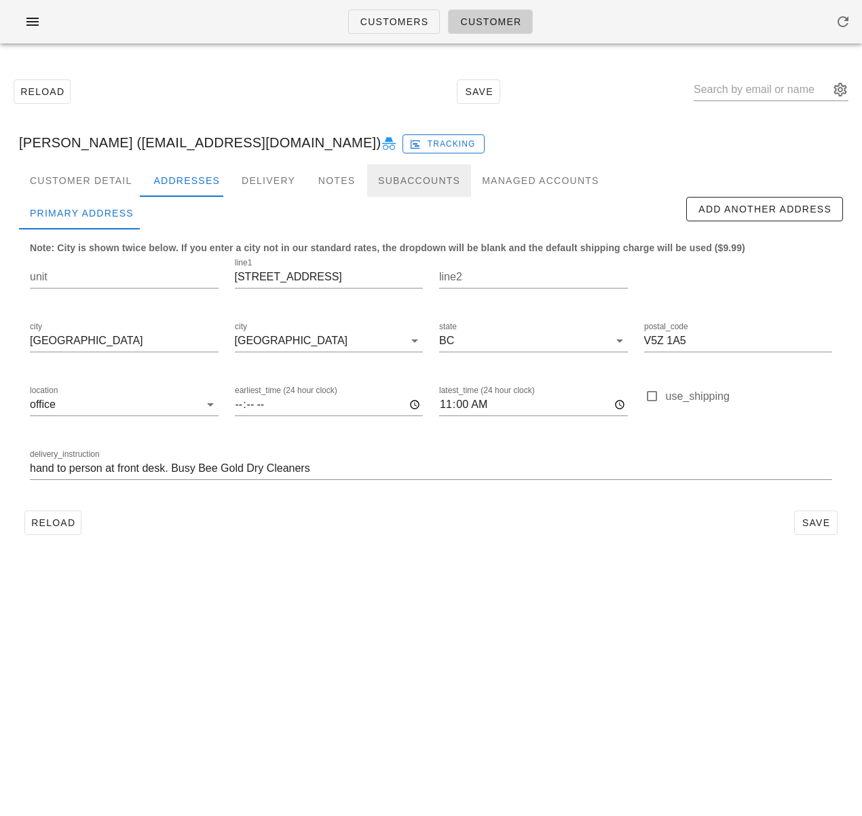
click at [378, 174] on div "Subaccounts" at bounding box center [419, 180] width 104 height 33
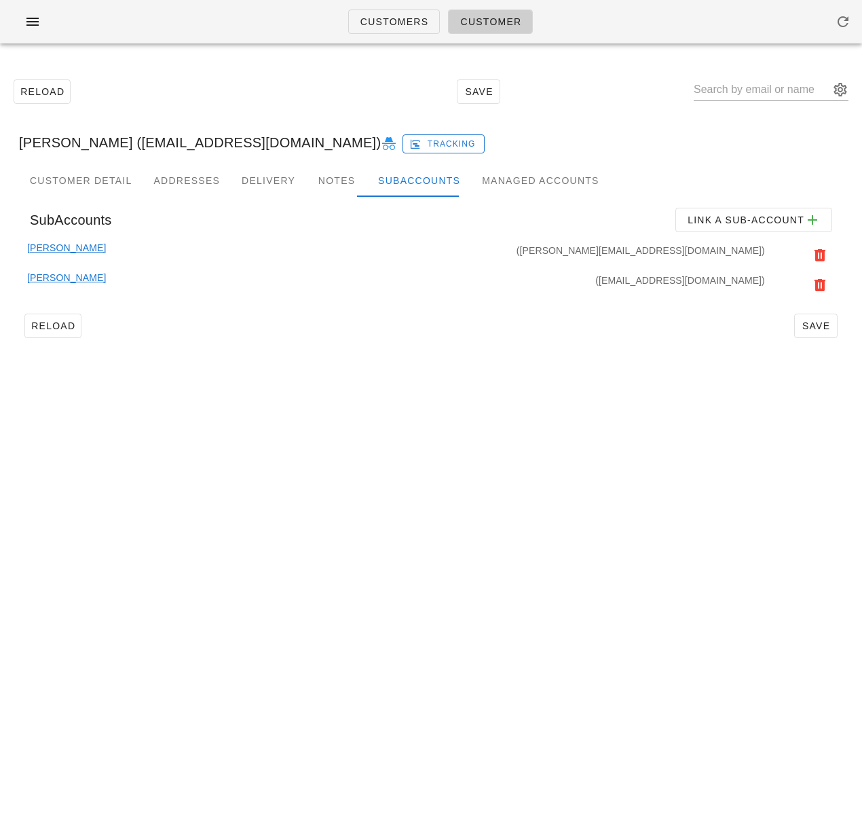
click at [78, 278] on link "[PERSON_NAME]" at bounding box center [66, 285] width 79 height 30
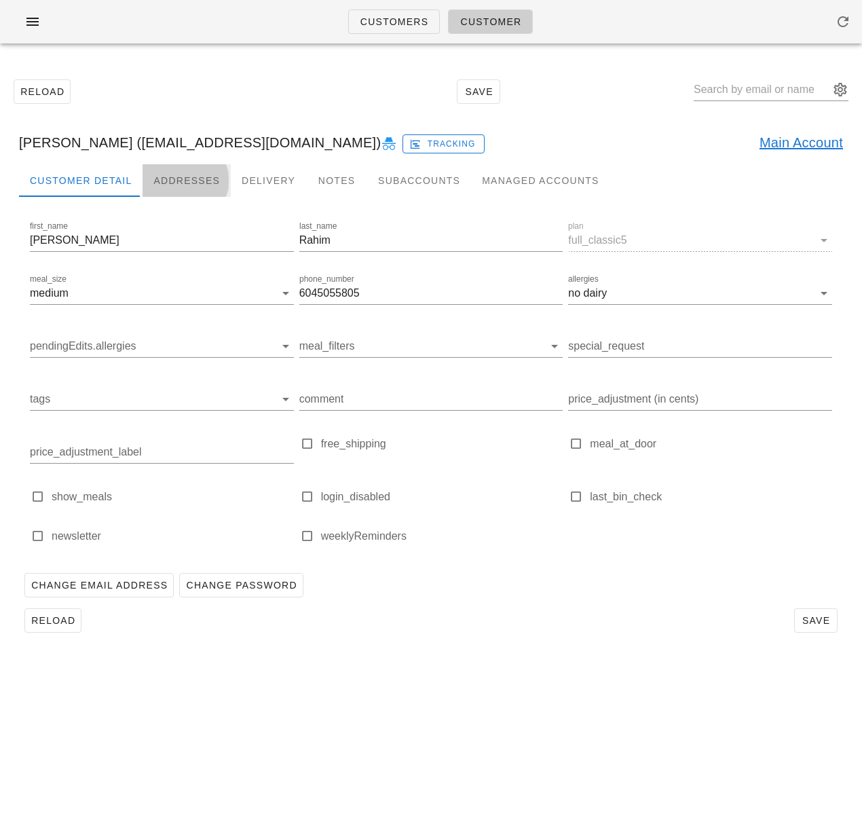
click at [193, 184] on div "Addresses" at bounding box center [187, 180] width 88 height 33
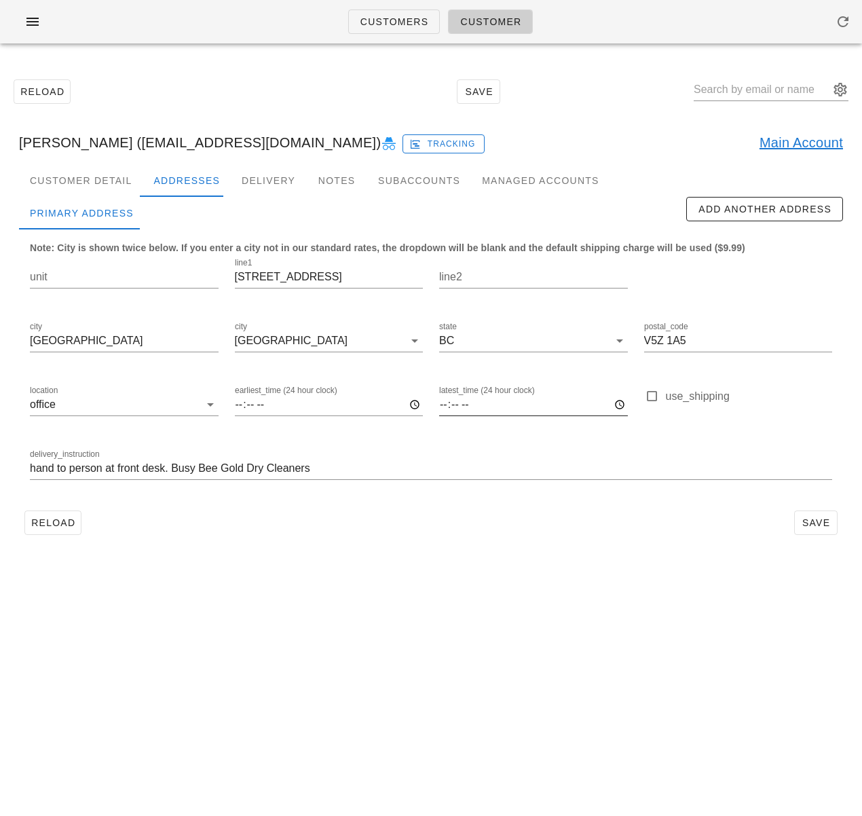
click at [443, 407] on input "latest_time (24 hour clock)" at bounding box center [533, 405] width 189 height 22
type input "11:00"
click at [821, 518] on span "Save" at bounding box center [815, 522] width 31 height 11
drag, startPoint x: 109, startPoint y: 145, endPoint x: 12, endPoint y: 143, distance: 97.1
click at [12, 143] on div "[PERSON_NAME] ([EMAIL_ADDRESS][DOMAIN_NAME]) Tracking Main Account" at bounding box center [431, 142] width 846 height 43
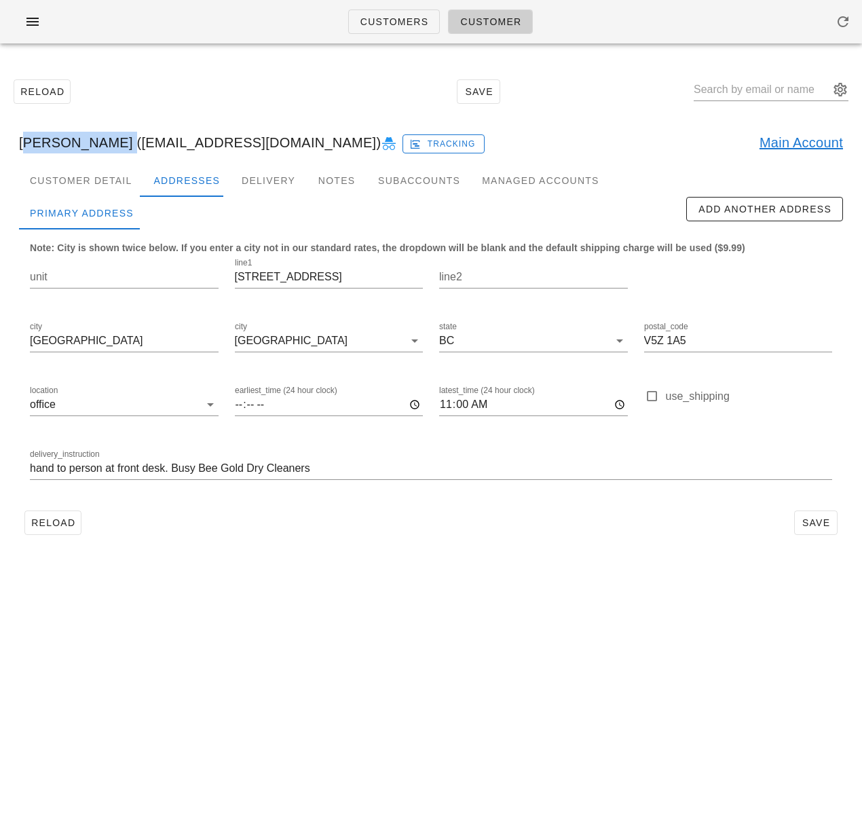
copy div "[PERSON_NAME]"
drag, startPoint x: 52, startPoint y: 529, endPoint x: 49, endPoint y: 441, distance: 88.3
click at [51, 527] on span "Reload" at bounding box center [53, 522] width 45 height 11
click at [379, 17] on span "Customers" at bounding box center [394, 21] width 69 height 11
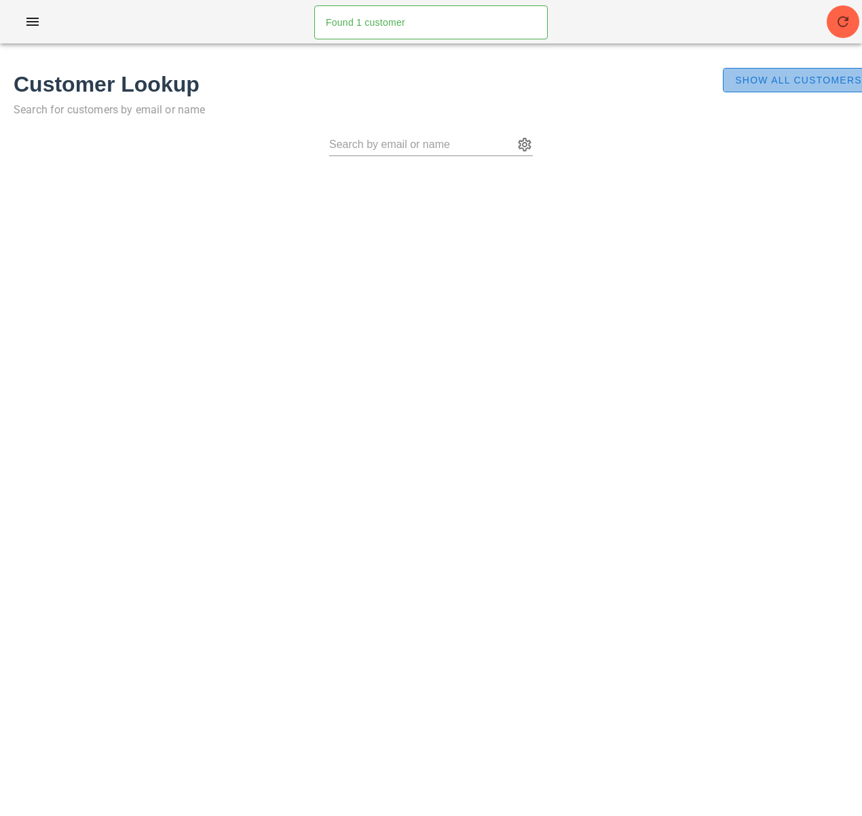
click at [751, 86] on span "Show All Customers" at bounding box center [798, 80] width 128 height 11
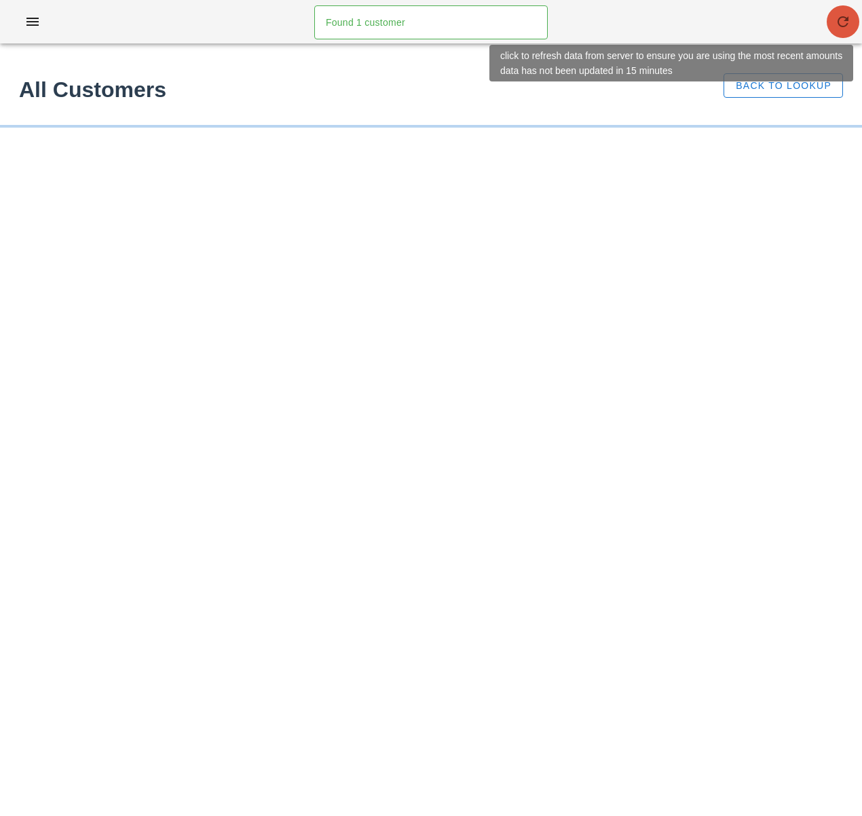
click at [845, 22] on icon "button" at bounding box center [843, 22] width 16 height 16
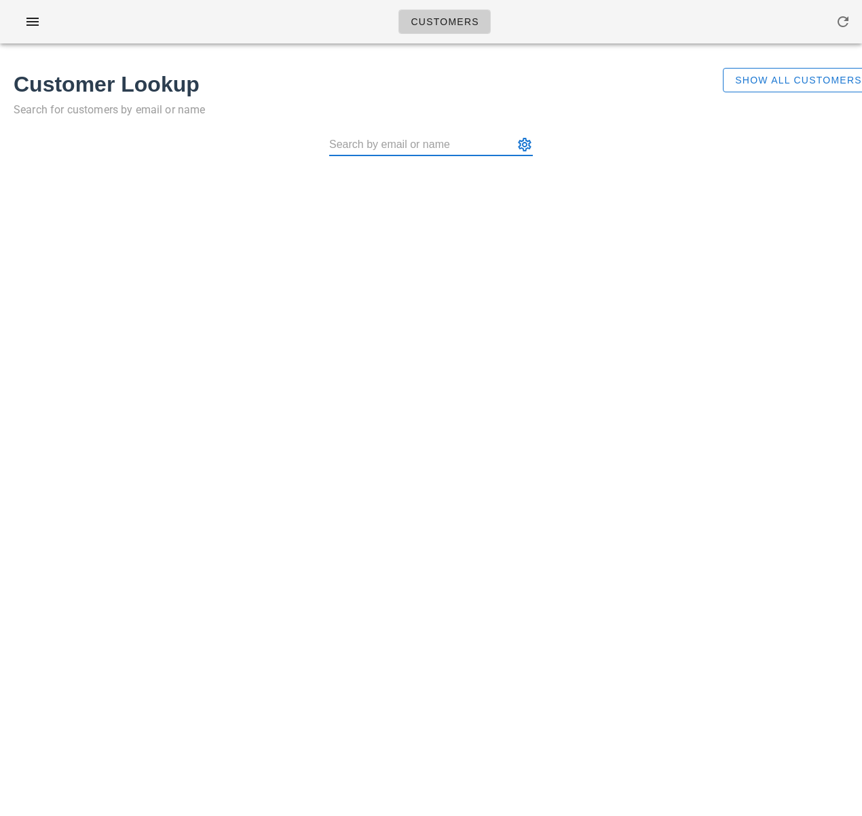
paste input "w"
type input "w"
paste input "[EMAIL_ADDRESS][DOMAIN_NAME]"
type input "[PERSON_NAME] ([EMAIL_ADDRESS][DOMAIN_NAME])"
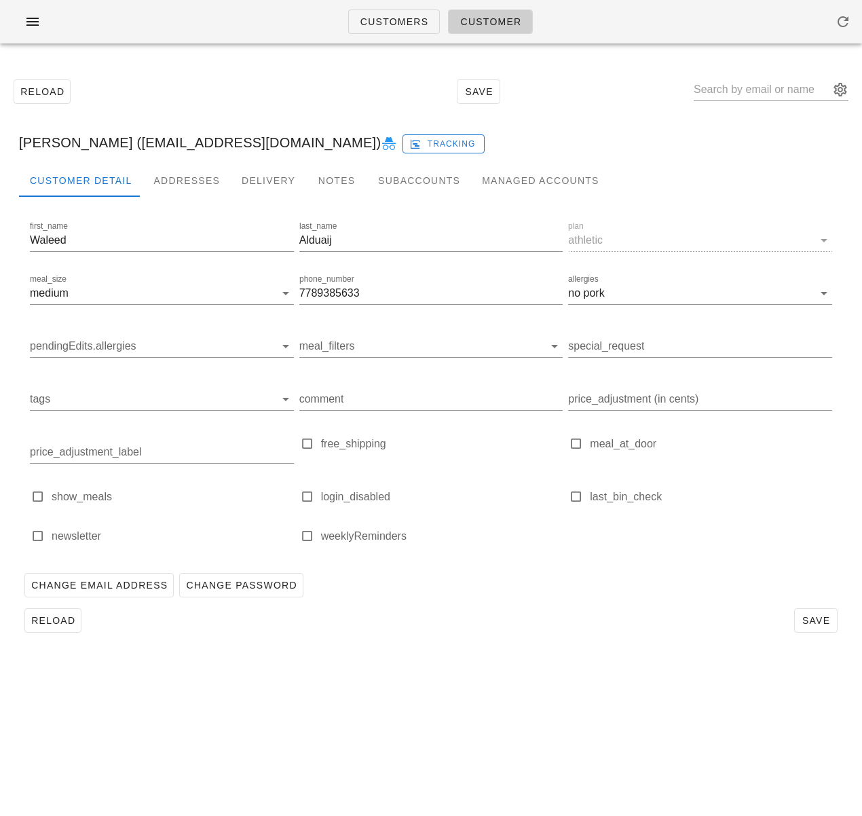
drag, startPoint x: 401, startPoint y: 674, endPoint x: 376, endPoint y: 637, distance: 44.4
click at [390, 659] on div "Customers Customer Reload Save [PERSON_NAME] ([EMAIL_ADDRESS][DOMAIN_NAME]) Tra…" at bounding box center [431, 408] width 862 height 816
click at [181, 177] on div "Addresses" at bounding box center [187, 180] width 88 height 33
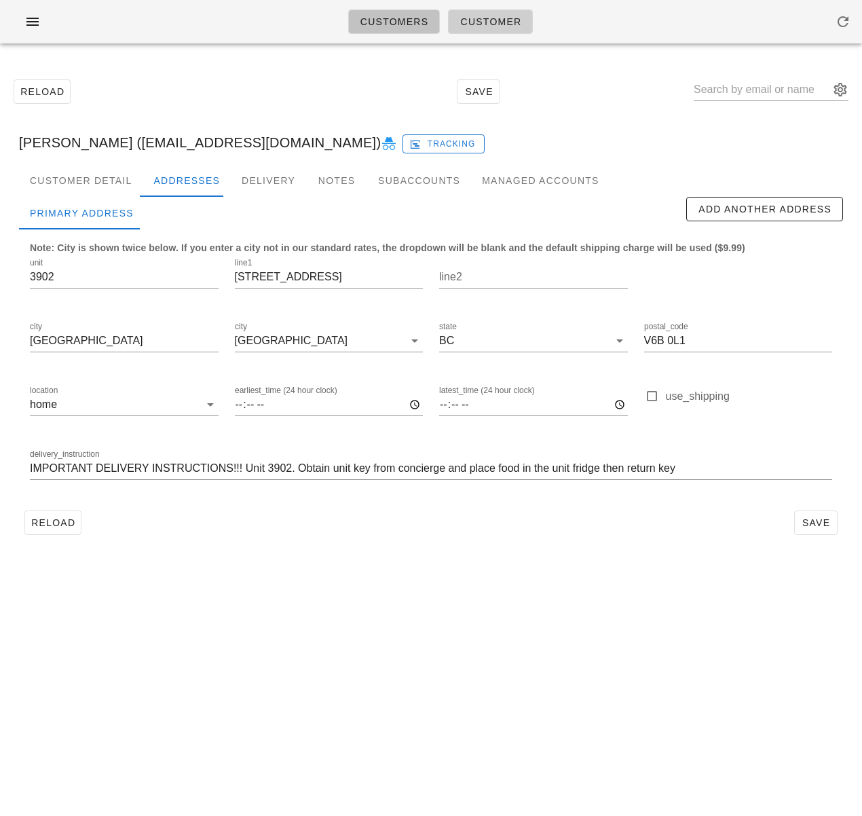
click at [409, 24] on span "Customers" at bounding box center [394, 21] width 69 height 11
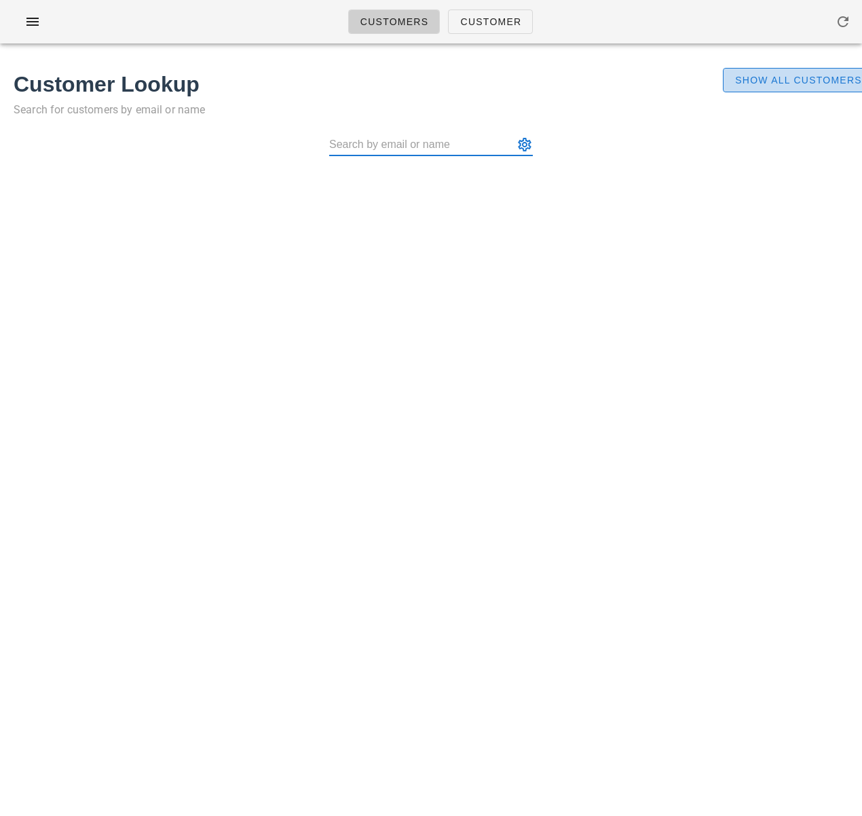
click at [760, 77] on span "Show All Customers" at bounding box center [798, 80] width 128 height 11
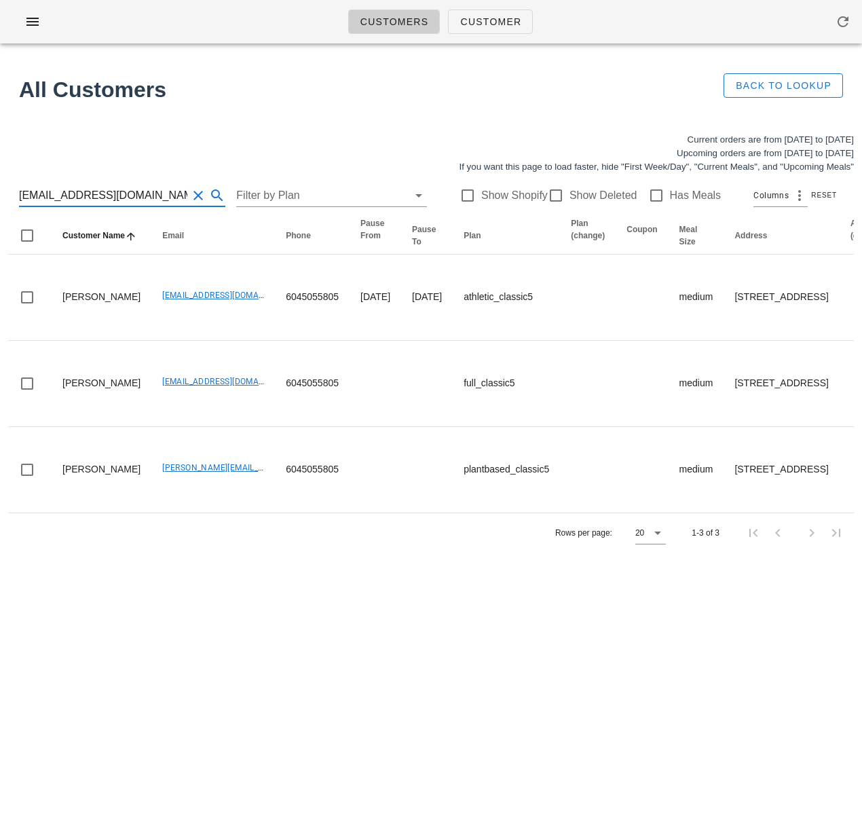
drag, startPoint x: 150, startPoint y: 198, endPoint x: -100, endPoint y: 190, distance: 250.6
click at [0, 190] on html "Customers Customer Found 1 customer All Customers Back to Lookup Current orders…" at bounding box center [431, 408] width 862 height 816
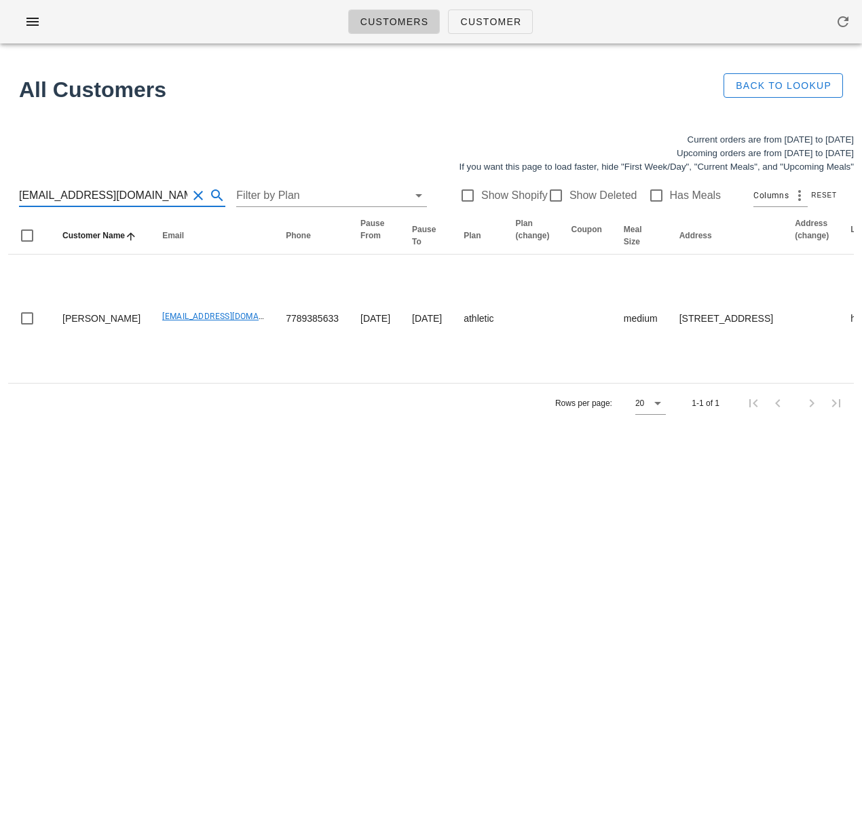
drag, startPoint x: 141, startPoint y: 195, endPoint x: -76, endPoint y: 195, distance: 216.5
click at [0, 195] on html "Customers Customer Found 1 customer All Customers Back to Lookup Current orders…" at bounding box center [431, 408] width 862 height 816
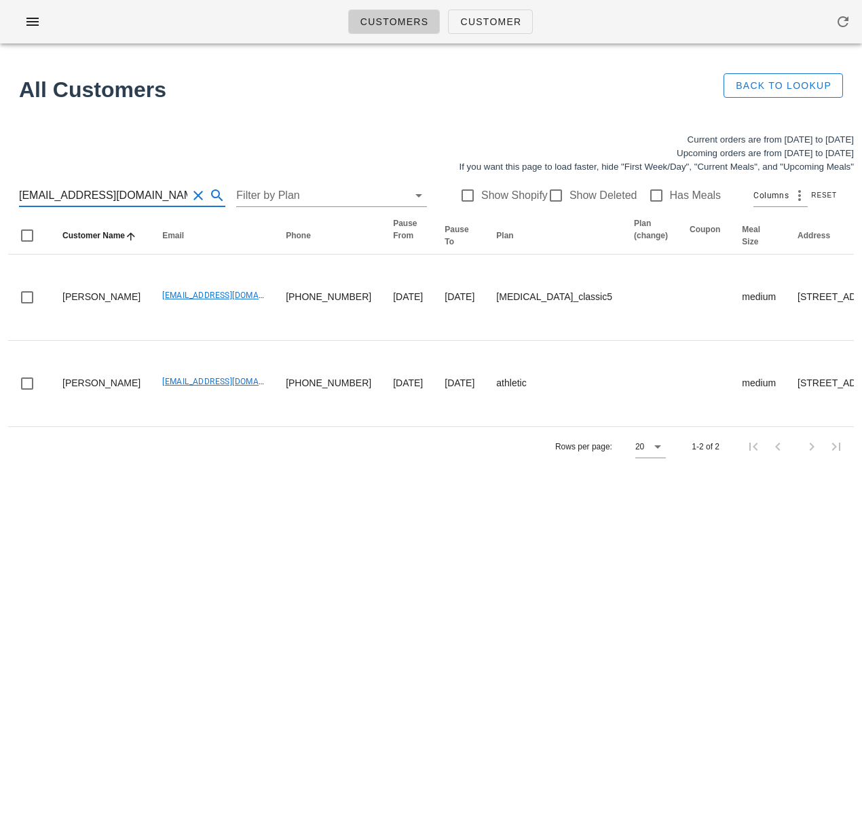
drag, startPoint x: 153, startPoint y: 196, endPoint x: -85, endPoint y: 184, distance: 238.6
click at [0, 184] on html "Customers Customer Found 1 customer All Customers Back to Lookup Current orders…" at bounding box center [431, 408] width 862 height 816
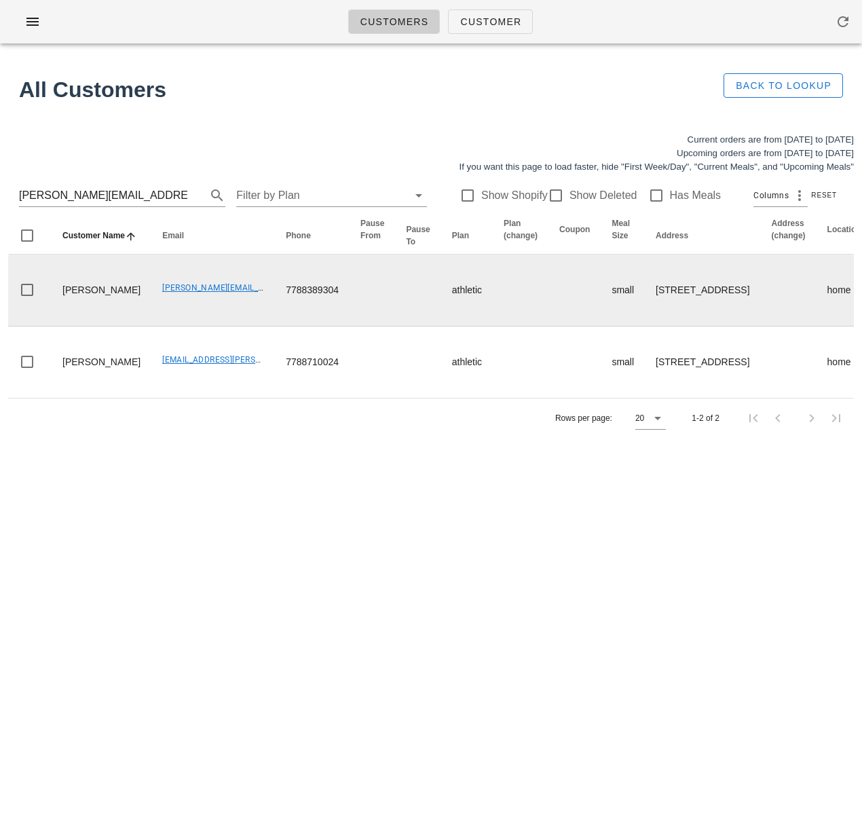
drag, startPoint x: 95, startPoint y: 310, endPoint x: 63, endPoint y: 296, distance: 34.7
click at [63, 296] on td "Claudia Aguayo" at bounding box center [102, 291] width 100 height 72
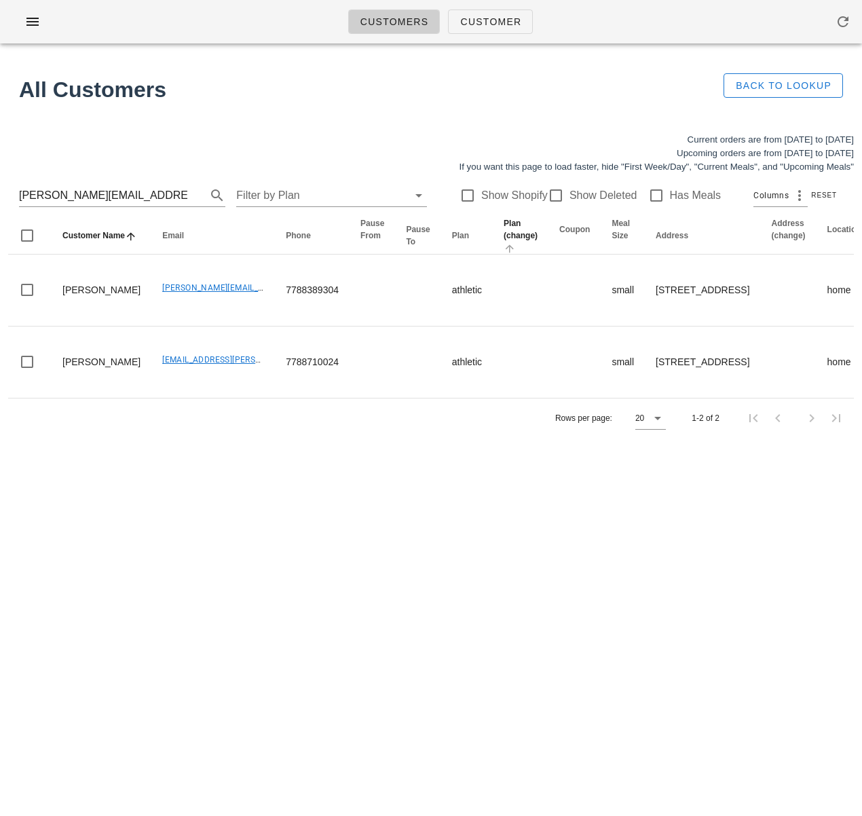
copy td "Claudia Aguayo"
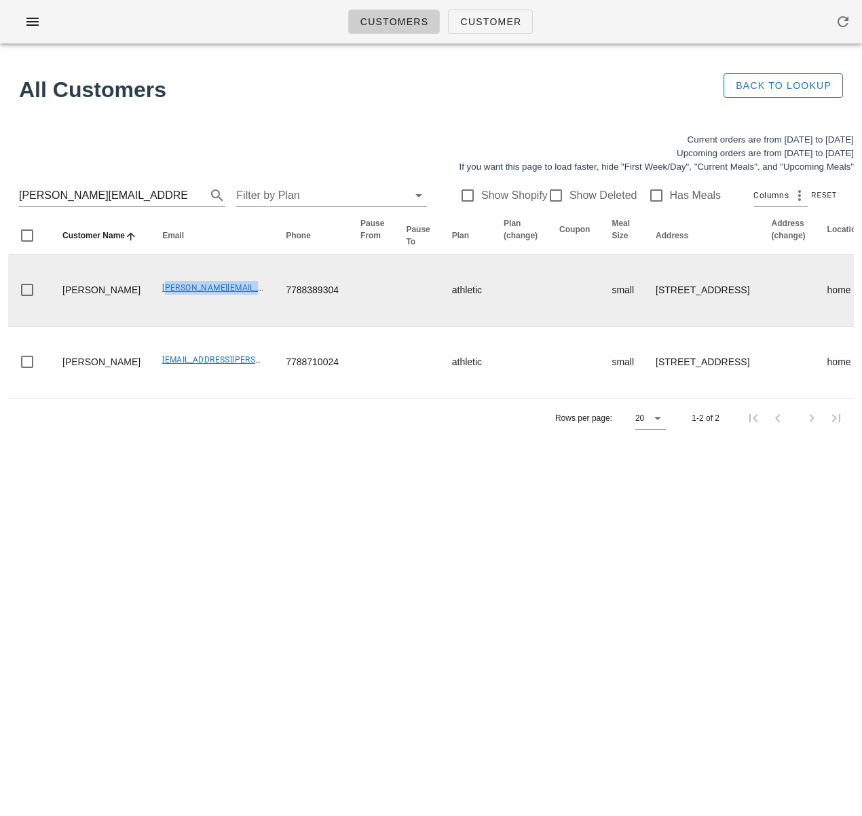
drag, startPoint x: 114, startPoint y: 300, endPoint x: 228, endPoint y: 303, distance: 114.1
click at [227, 301] on td "[PERSON_NAME][EMAIL_ADDRESS][DOMAIN_NAME]" at bounding box center [213, 291] width 124 height 72
copy link "[PERSON_NAME][EMAIL_ADDRESS][DOMAIN_NAME]"
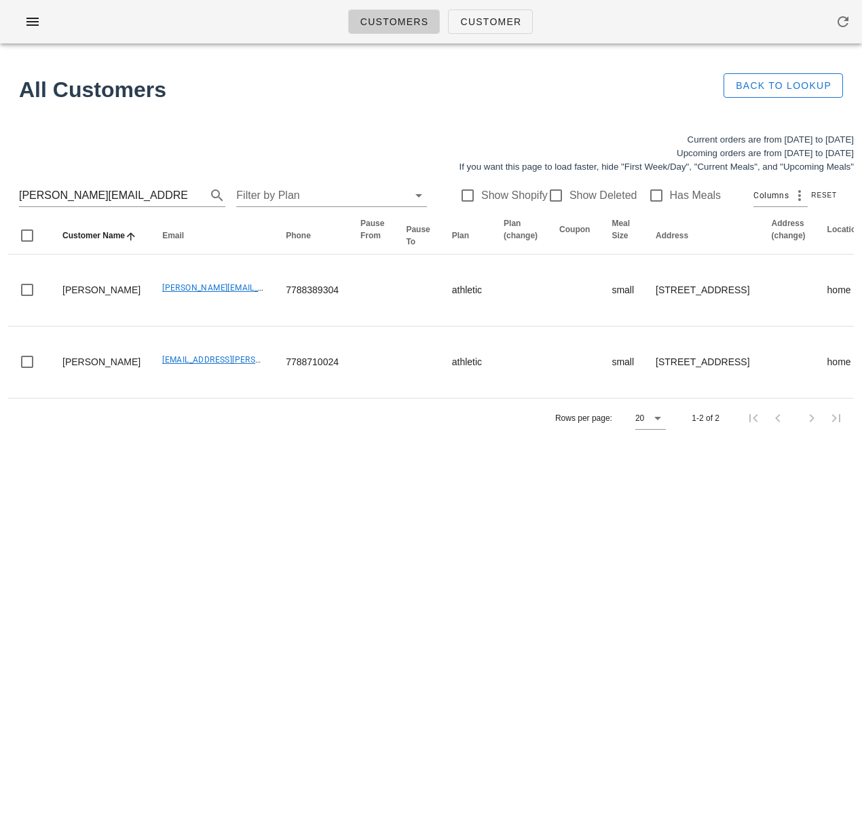
drag, startPoint x: 547, startPoint y: 549, endPoint x: 559, endPoint y: 568, distance: 22.2
click at [547, 550] on div "Customers Customer Found 1 customer All Customers Back to Lookup Current orders…" at bounding box center [431, 408] width 862 height 816
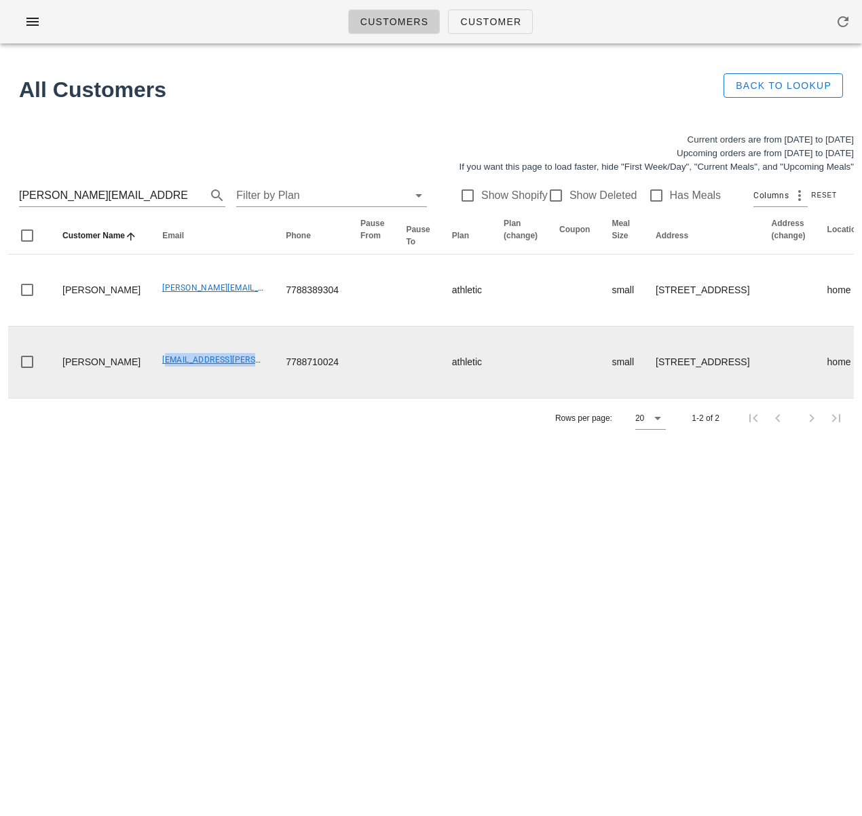
drag, startPoint x: 111, startPoint y: 371, endPoint x: 227, endPoint y: 376, distance: 115.5
click at [227, 376] on td "[EMAIL_ADDRESS][PERSON_NAME][DOMAIN_NAME]" at bounding box center [213, 361] width 124 height 71
copy link "[EMAIL_ADDRESS][PERSON_NAME][DOMAIN_NAME]"
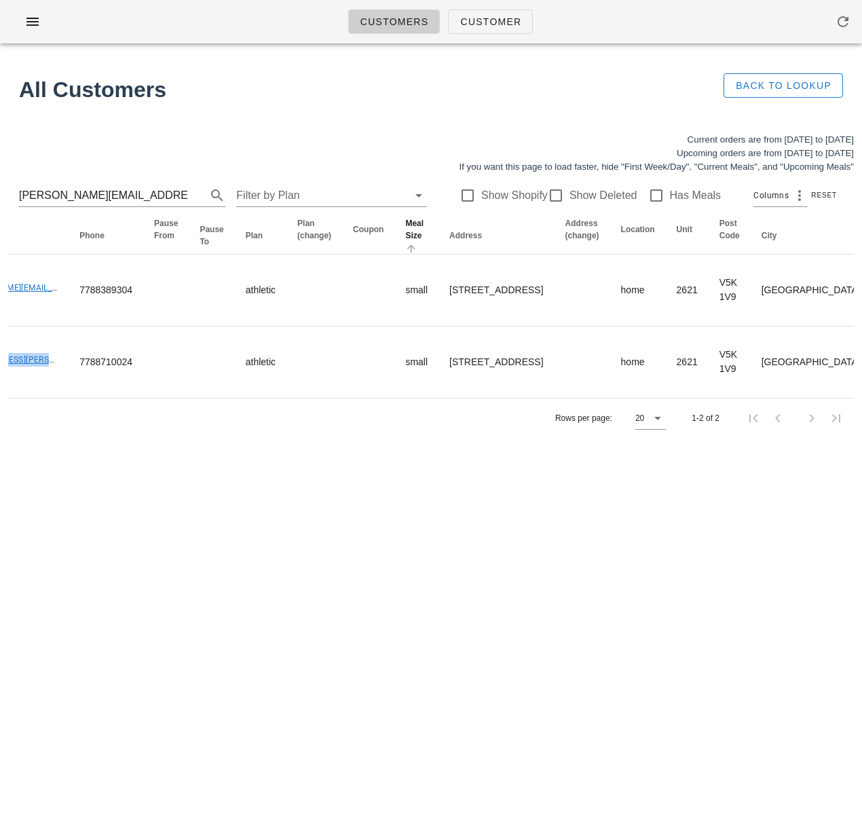
scroll to position [0, 485]
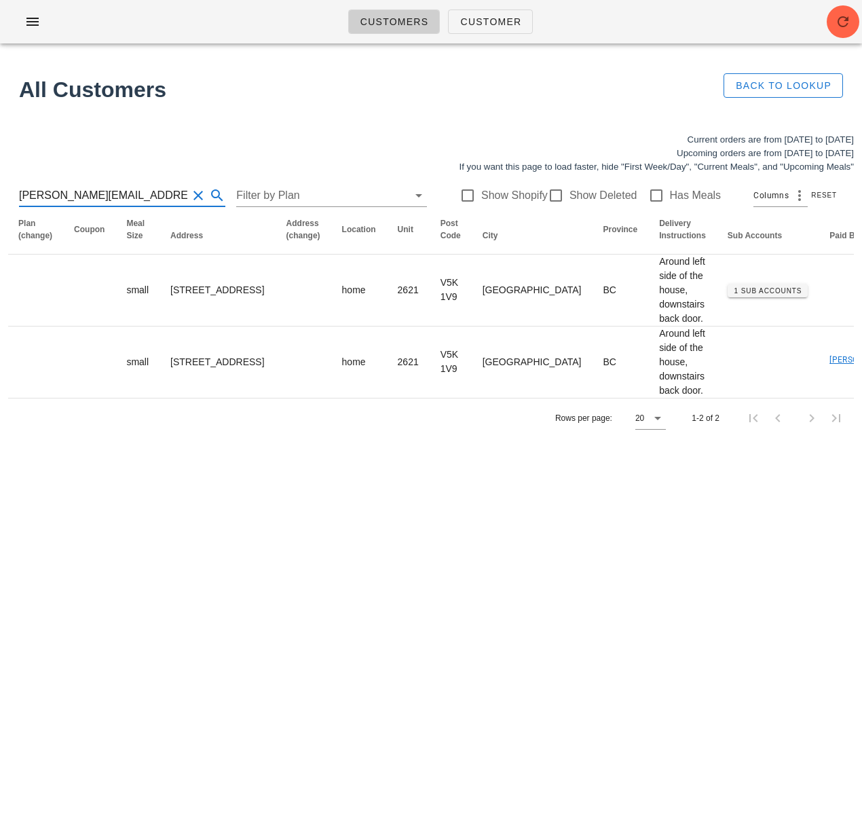
click at [138, 199] on input "claudia.aguayosaavedra@gmail.com" at bounding box center [103, 196] width 168 height 22
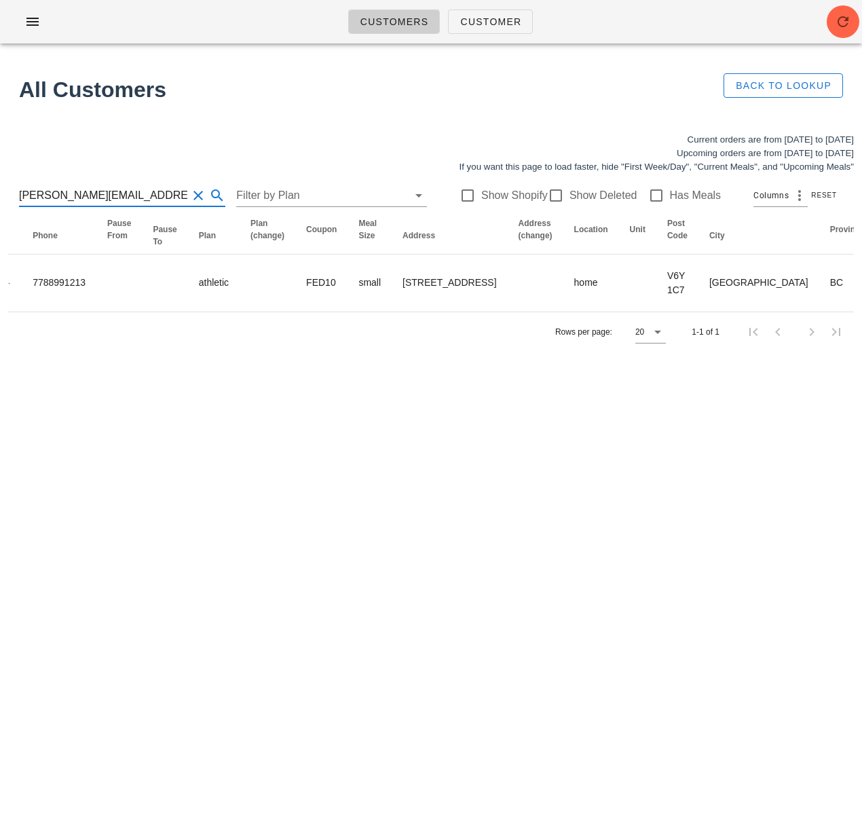
scroll to position [0, 811]
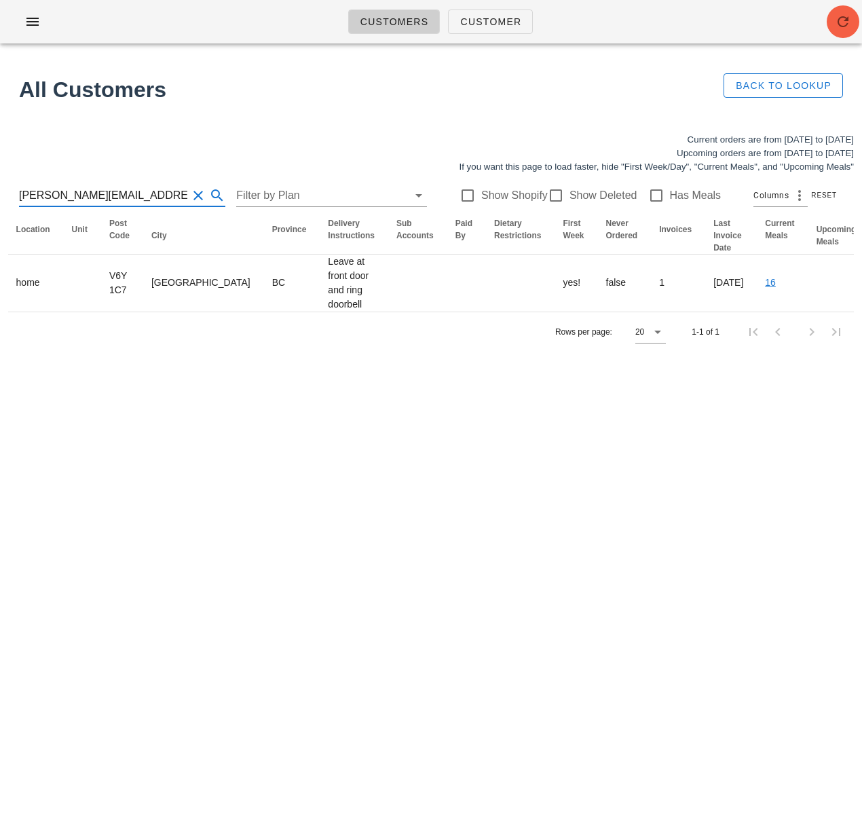
type input "jerry.y.kou@gmail.com"
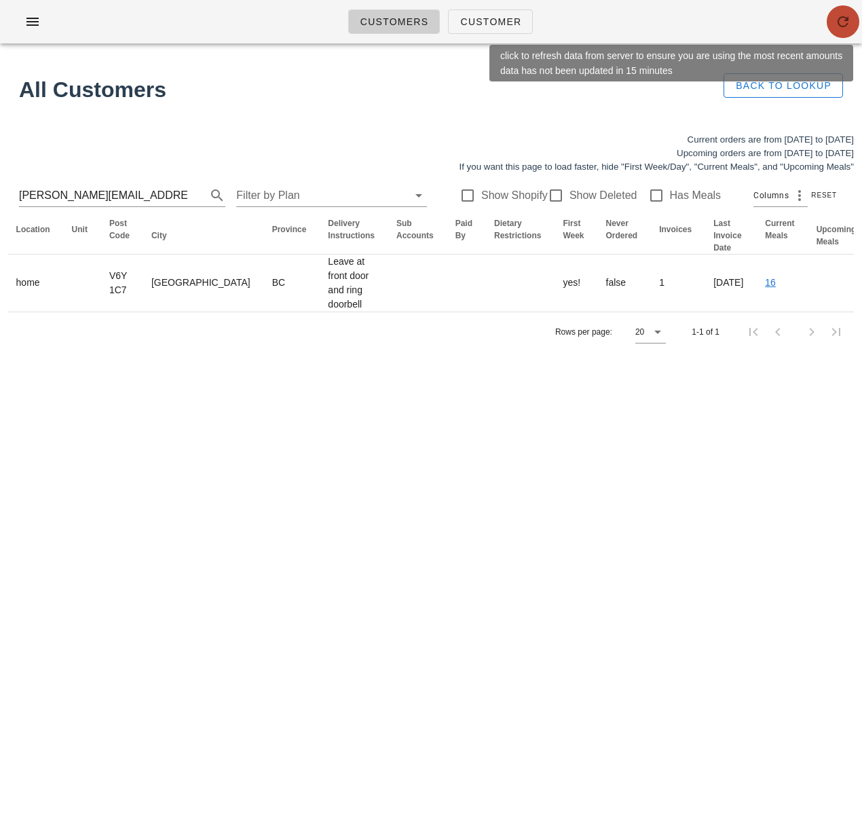
click at [837, 17] on icon "button" at bounding box center [843, 22] width 16 height 16
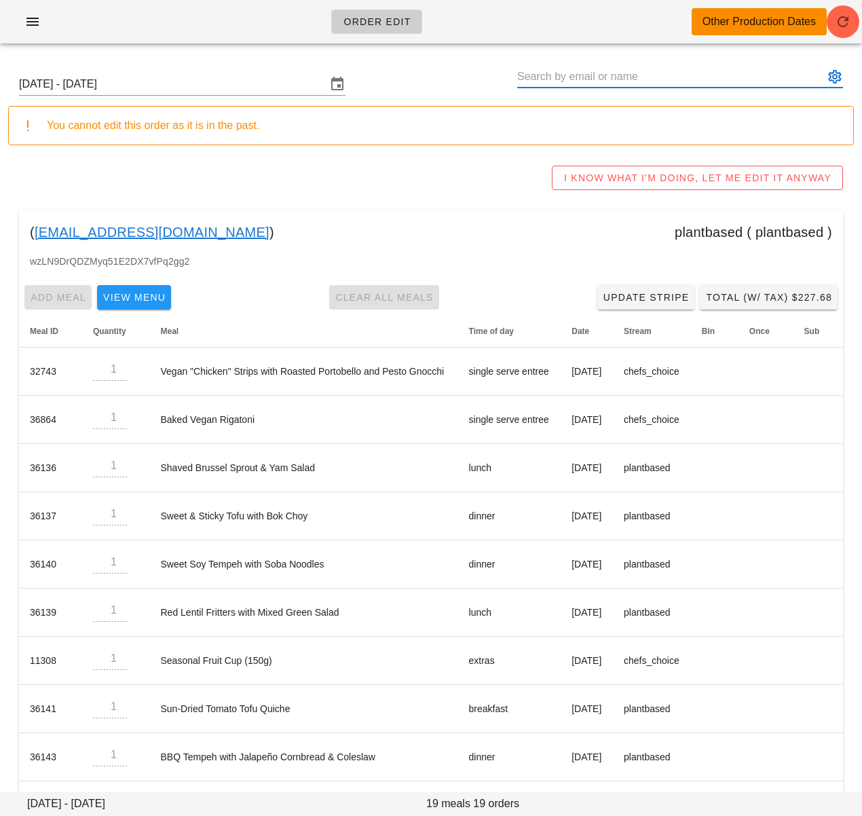
click at [579, 78] on input "text" at bounding box center [670, 77] width 307 height 22
paste input "[PERSON_NAME][EMAIL_ADDRESS][DOMAIN_NAME]"
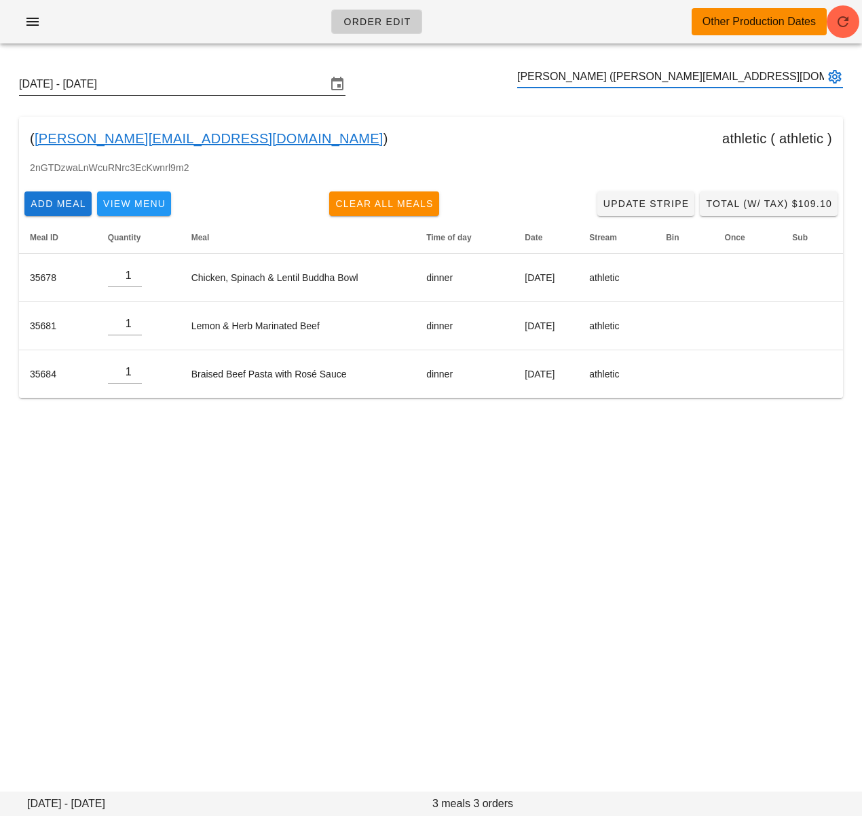
type input "[PERSON_NAME] ([PERSON_NAME][EMAIL_ADDRESS][DOMAIN_NAME])"
click at [217, 87] on input "[DATE] - [DATE]" at bounding box center [172, 84] width 307 height 22
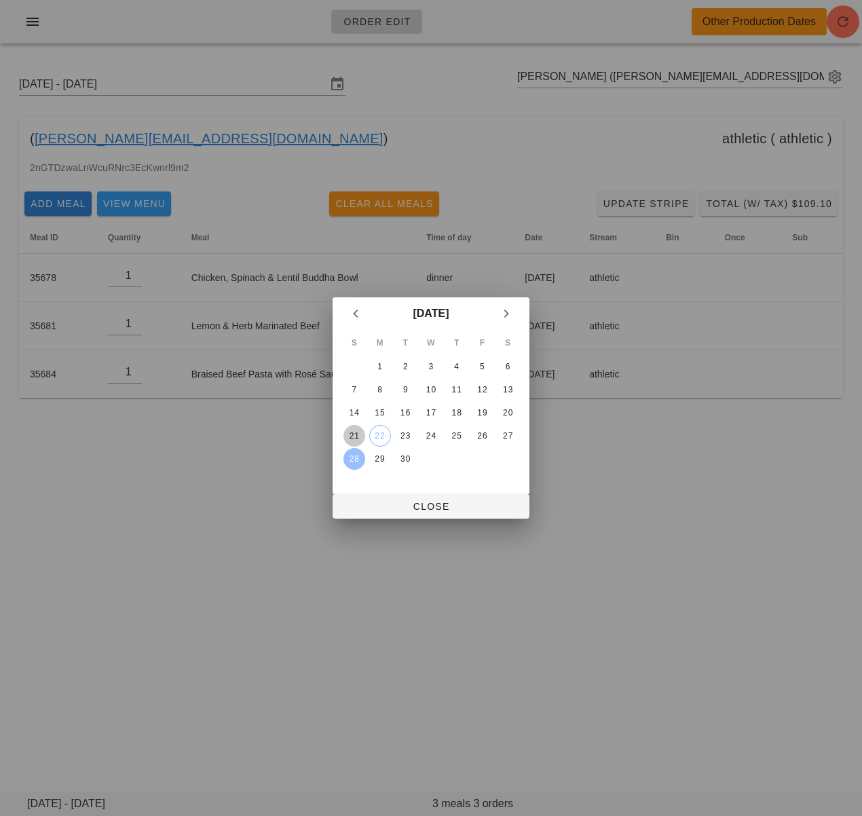
click at [362, 431] on div "21" at bounding box center [354, 436] width 22 height 10
drag, startPoint x: 405, startPoint y: 500, endPoint x: 516, endPoint y: 444, distance: 123.8
click at [405, 500] on button "Close" at bounding box center [431, 506] width 197 height 24
type input "[DATE] - [DATE]"
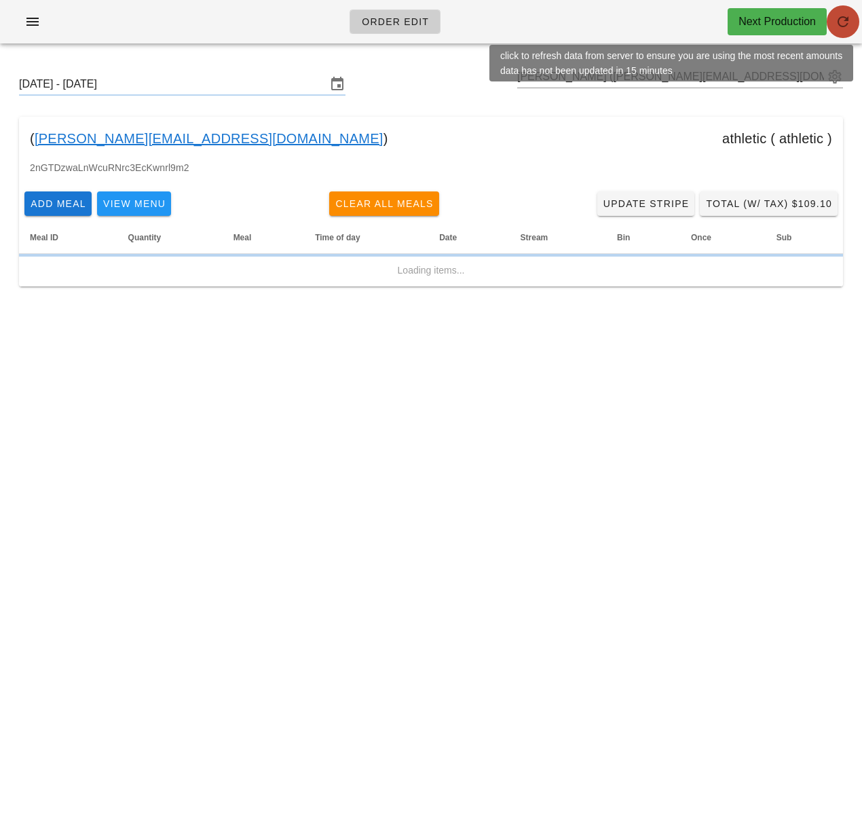
drag, startPoint x: 840, startPoint y: 29, endPoint x: 840, endPoint y: 21, distance: 8.2
click at [840, 25] on icon "button" at bounding box center [843, 22] width 16 height 16
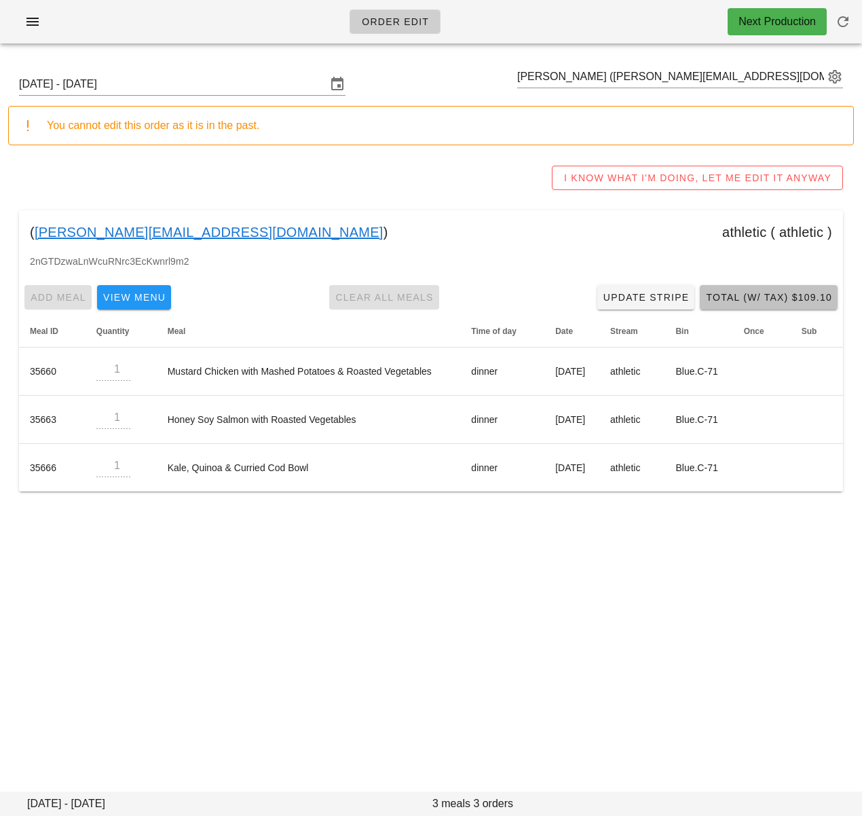
click at [744, 306] on button "Total (w/ Tax) $109.10" at bounding box center [769, 297] width 138 height 24
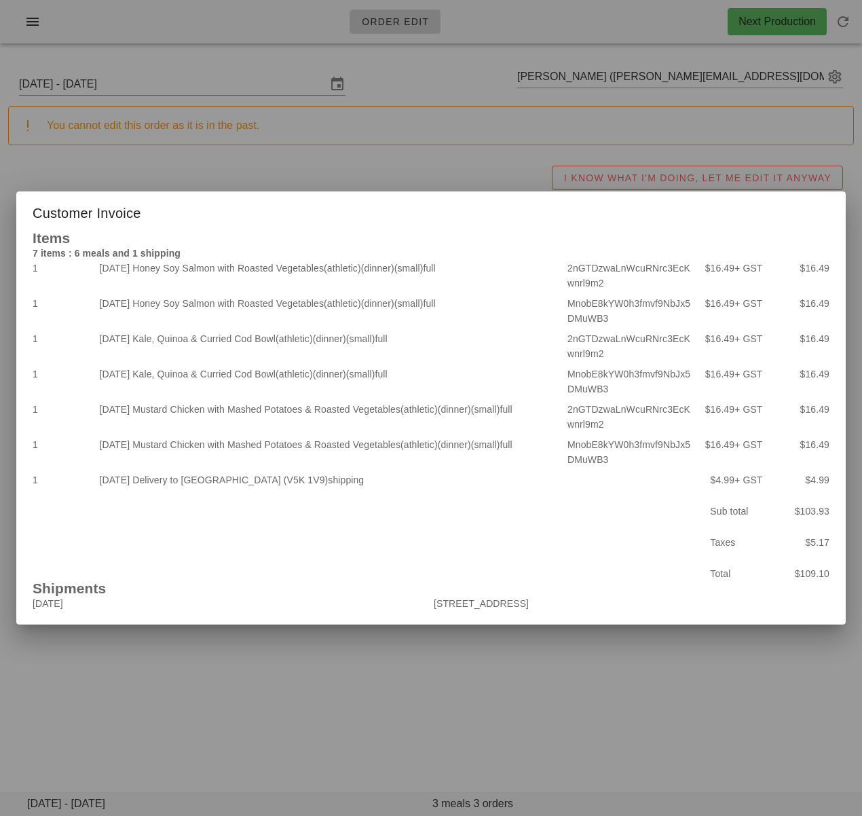
click at [344, 172] on div at bounding box center [431, 408] width 862 height 816
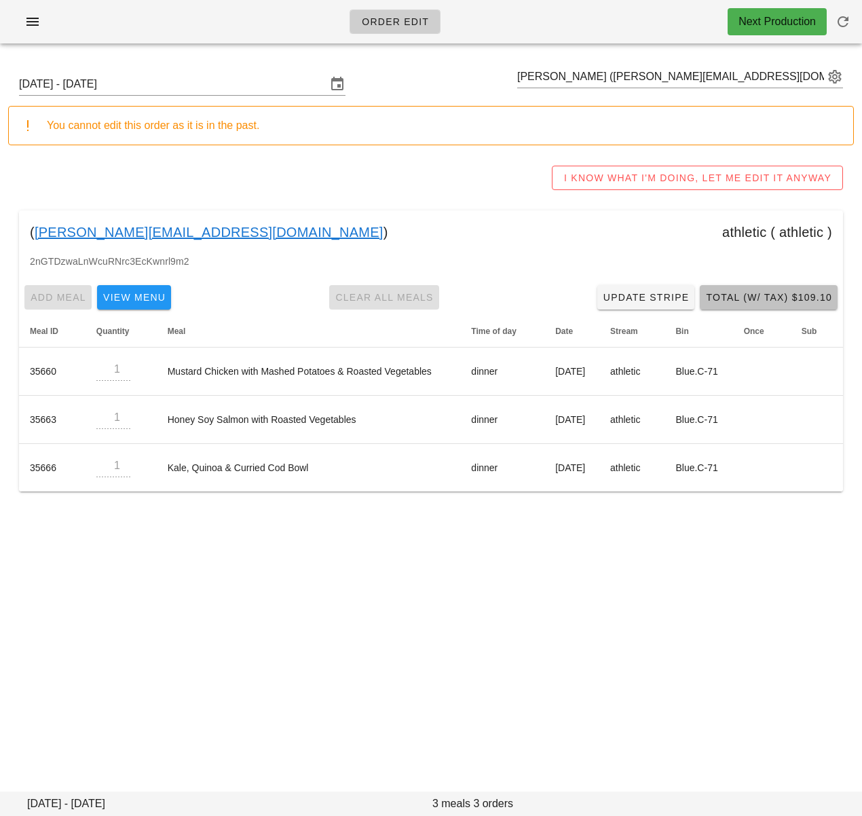
click at [740, 294] on span "Total (w/ Tax) $109.10" at bounding box center [768, 297] width 127 height 11
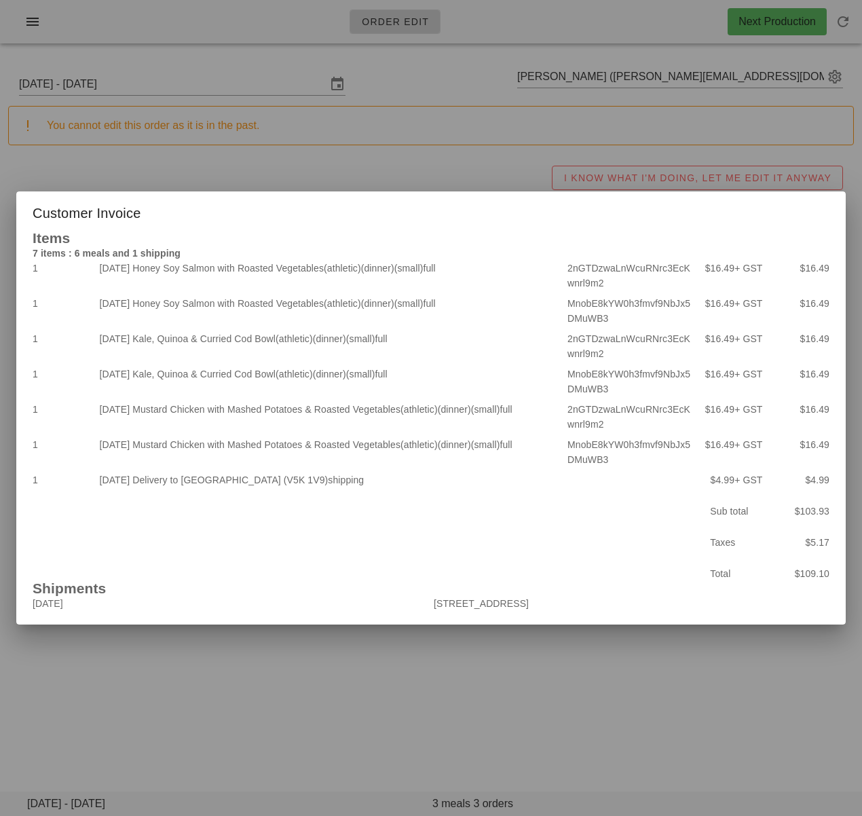
click at [376, 689] on div at bounding box center [431, 408] width 862 height 816
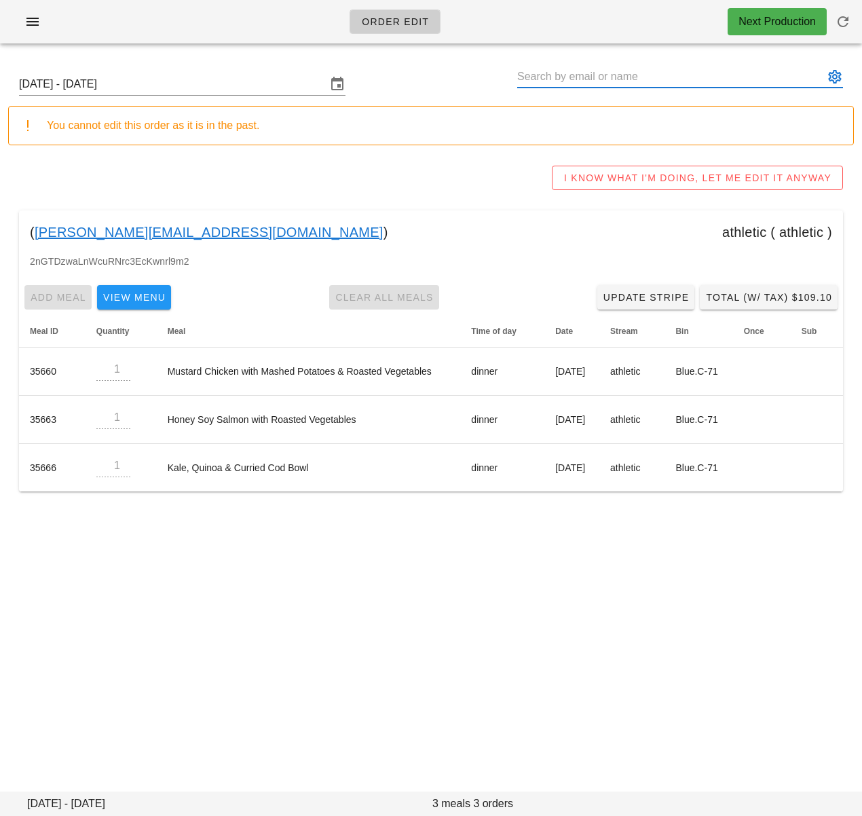
click at [557, 76] on input "text" at bounding box center [670, 77] width 307 height 22
paste input "[EMAIL_ADDRESS][PERSON_NAME][DOMAIN_NAME]"
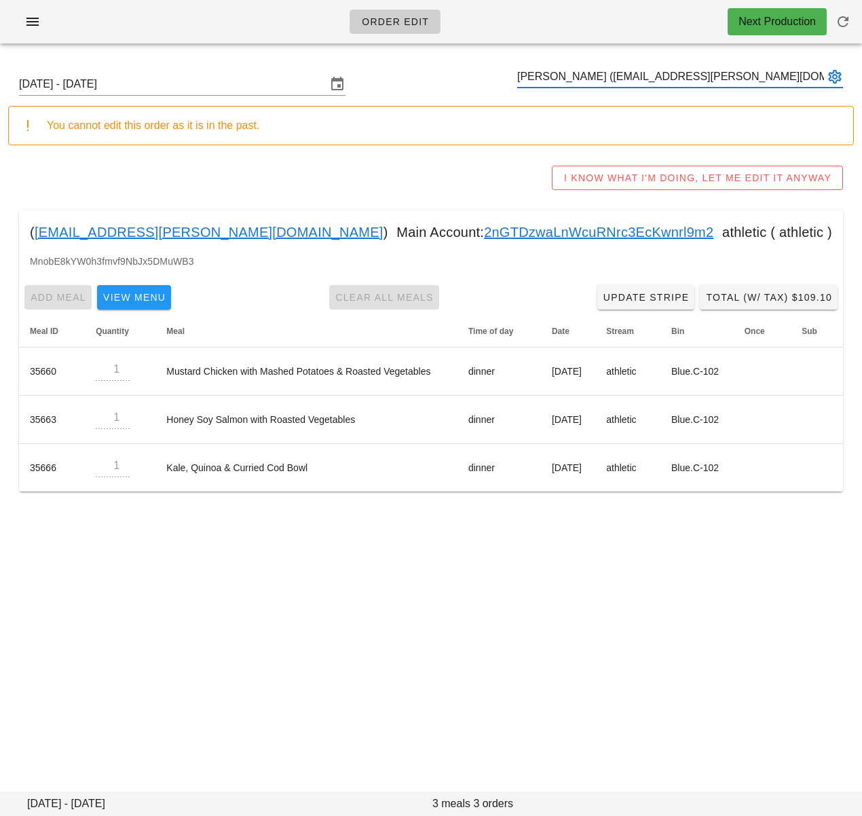
type input "[PERSON_NAME] ([EMAIL_ADDRESS][PERSON_NAME][DOMAIN_NAME])"
click at [497, 233] on link "2nGTDzwaLnWcuRNrc3EcKwnrl9m2" at bounding box center [598, 232] width 229 height 22
drag, startPoint x: 548, startPoint y: 563, endPoint x: 527, endPoint y: 546, distance: 26.6
click at [547, 562] on div "Order Edit Next Production Sunday September 21 - Saturday September 27 You cann…" at bounding box center [431, 408] width 862 height 816
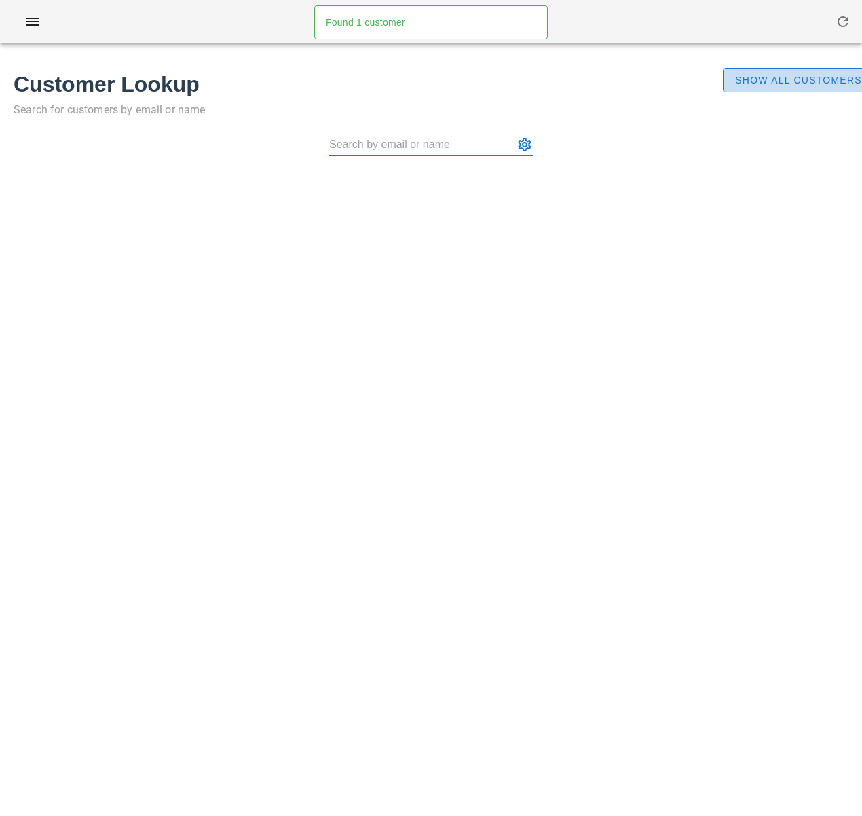
click at [768, 86] on span "Show All Customers" at bounding box center [798, 80] width 128 height 11
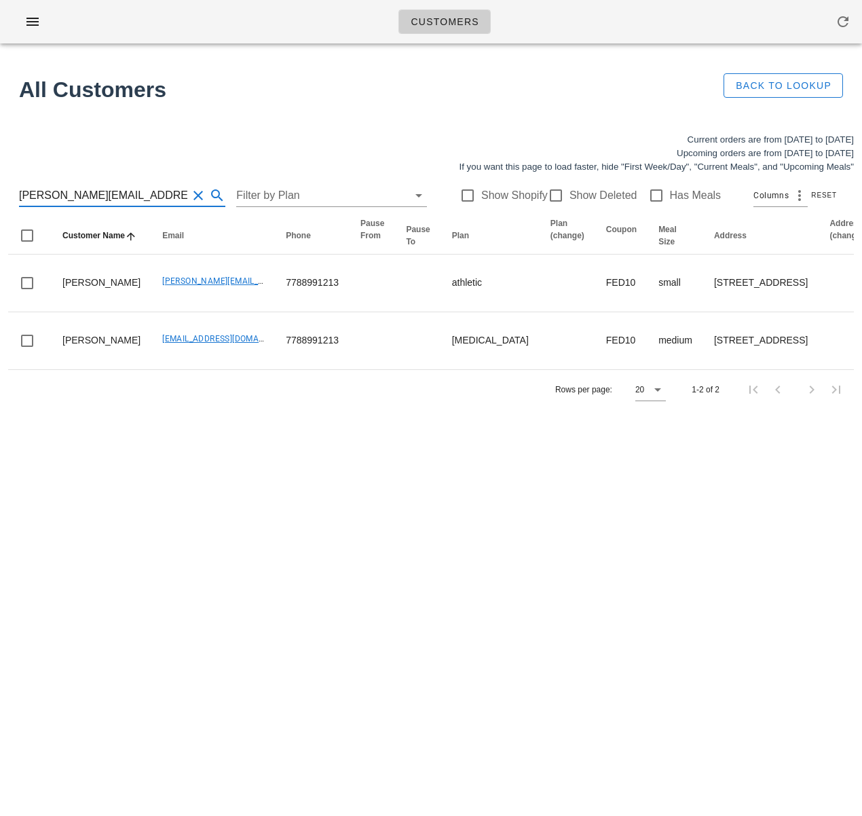
drag, startPoint x: 147, startPoint y: 189, endPoint x: -13, endPoint y: 183, distance: 160.3
click at [0, 183] on html "Customers Found 1 customer All Customers Back to Lookup Current orders are from…" at bounding box center [431, 408] width 862 height 816
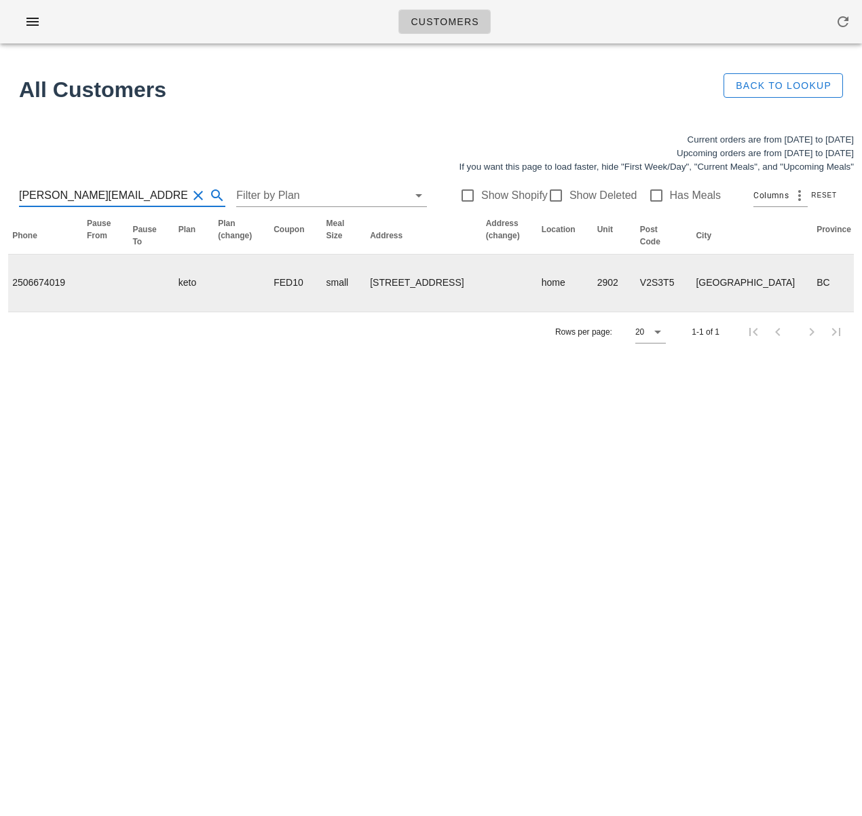
scroll to position [0, 856]
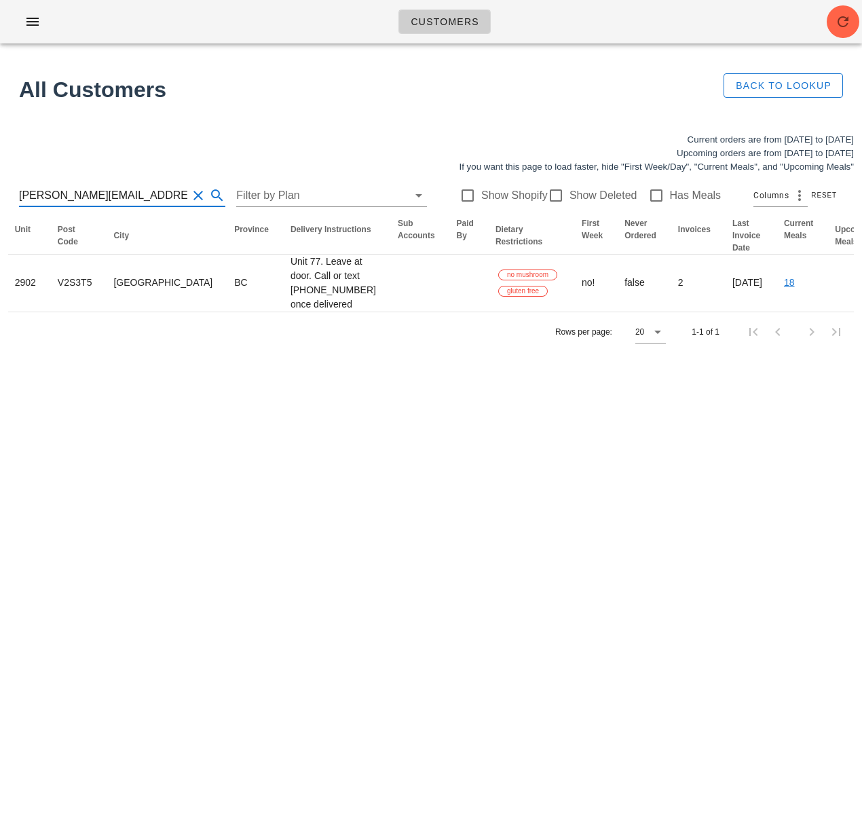
click at [146, 195] on input "[PERSON_NAME][EMAIL_ADDRESS][DOMAIN_NAME]" at bounding box center [103, 196] width 168 height 22
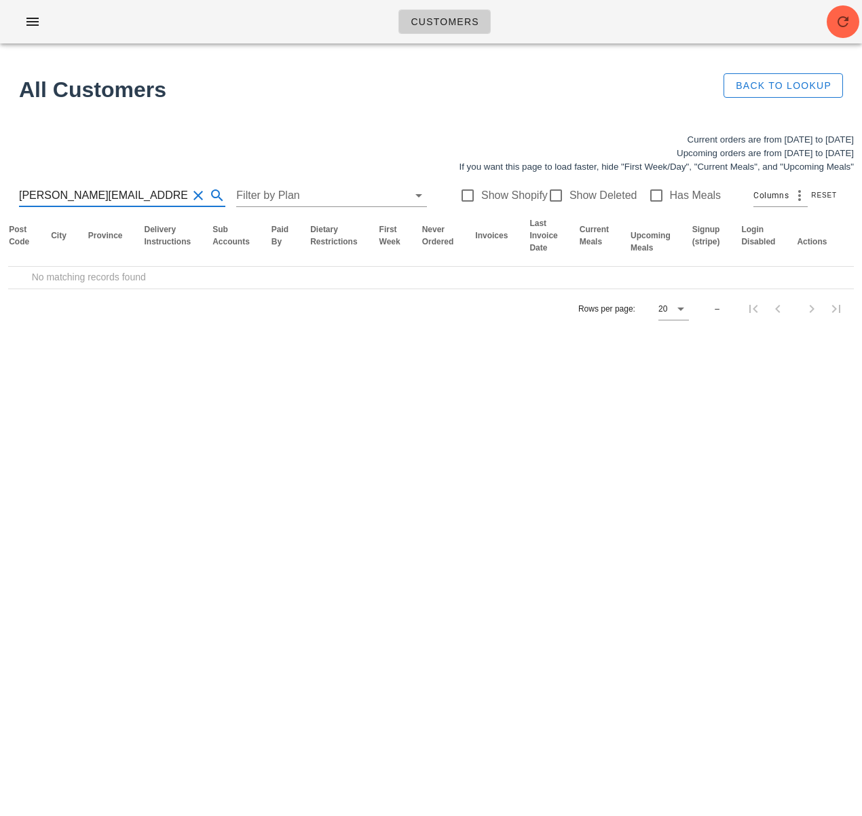
scroll to position [0, 656]
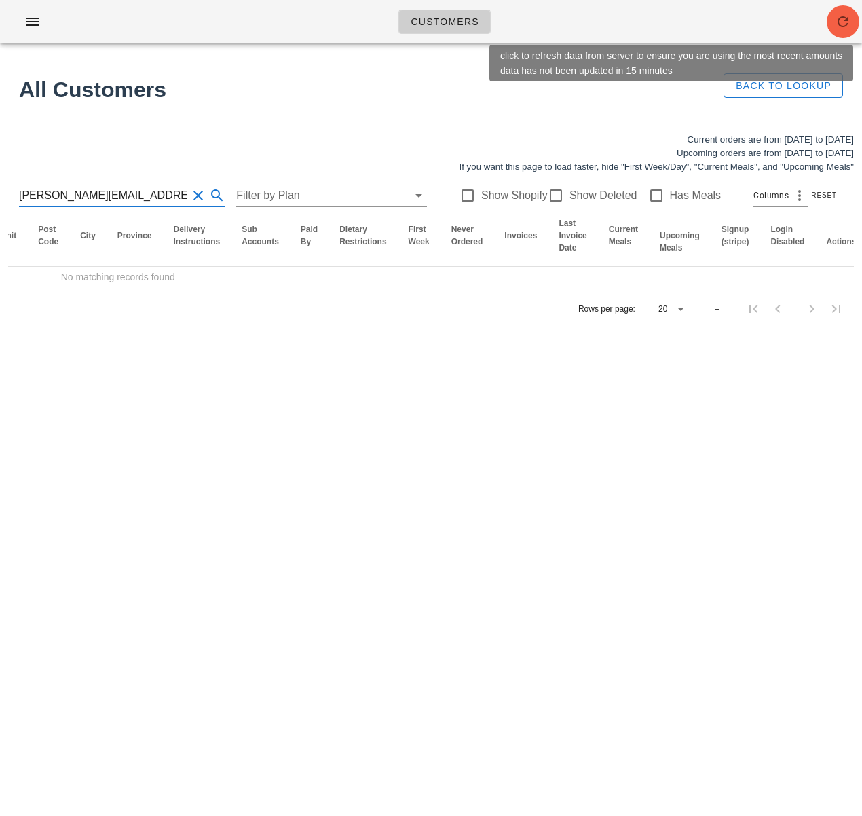
type input "[PERSON_NAME][EMAIL_ADDRESS][PERSON_NAME][DOMAIN_NAME]"
click at [855, 27] on span "button" at bounding box center [843, 22] width 33 height 16
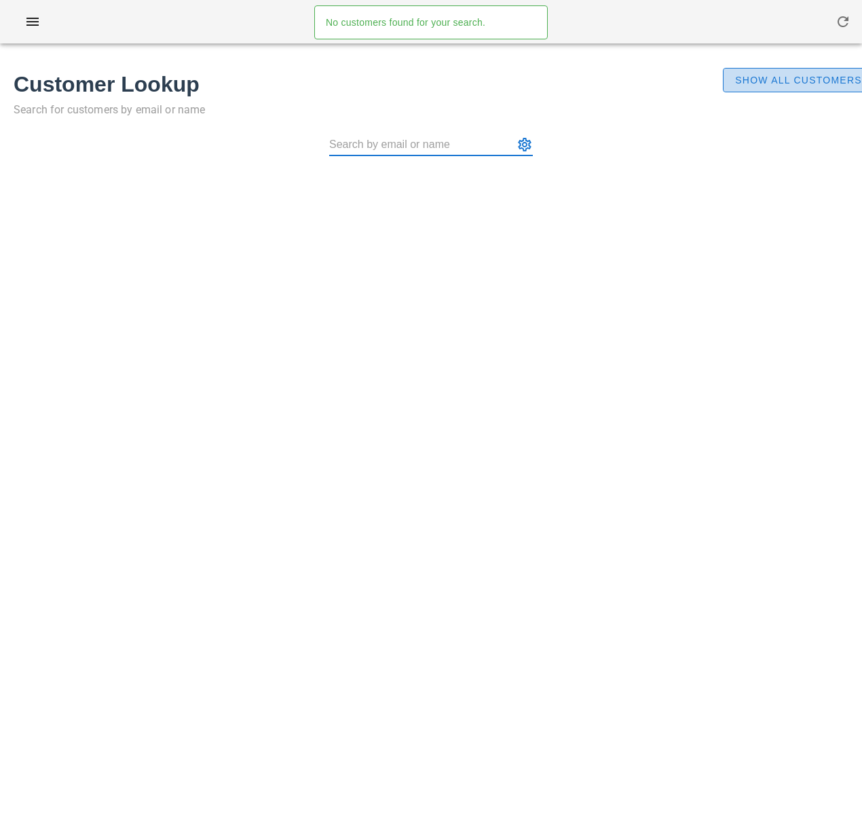
click at [779, 80] on span "Show All Customers" at bounding box center [798, 80] width 128 height 11
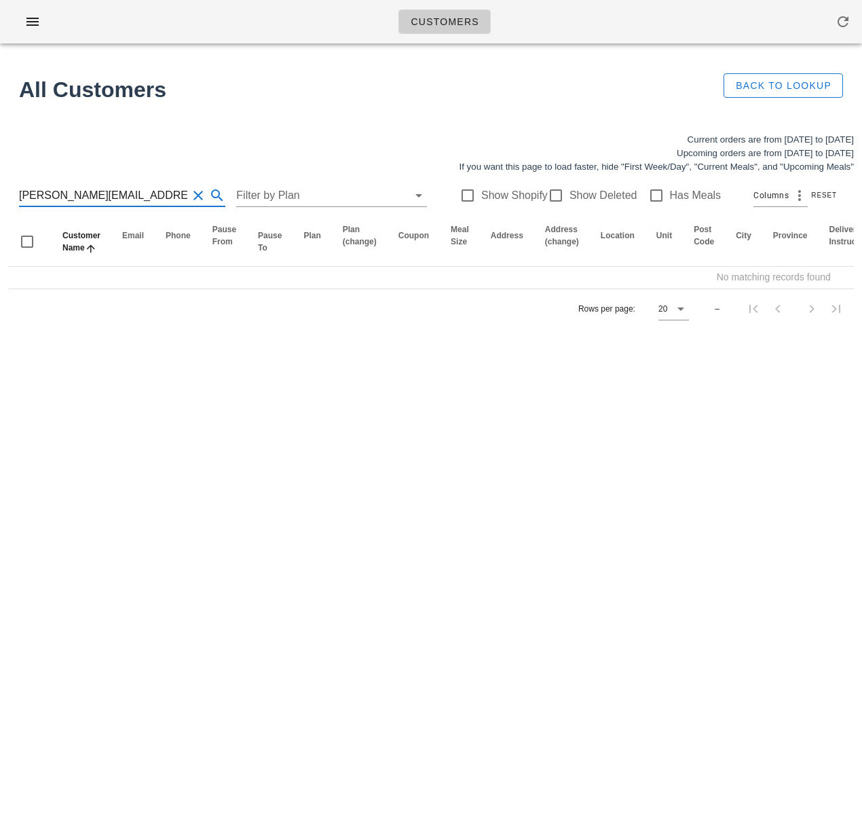
drag, startPoint x: 168, startPoint y: 194, endPoint x: 102, endPoint y: 193, distance: 65.2
click at [102, 193] on input "[PERSON_NAME][EMAIL_ADDRESS][PERSON_NAME][DOMAIN_NAME]" at bounding box center [103, 196] width 168 height 22
drag, startPoint x: 844, startPoint y: 24, endPoint x: 836, endPoint y: 3, distance: 21.9
click at [844, 24] on icon "button" at bounding box center [843, 22] width 16 height 16
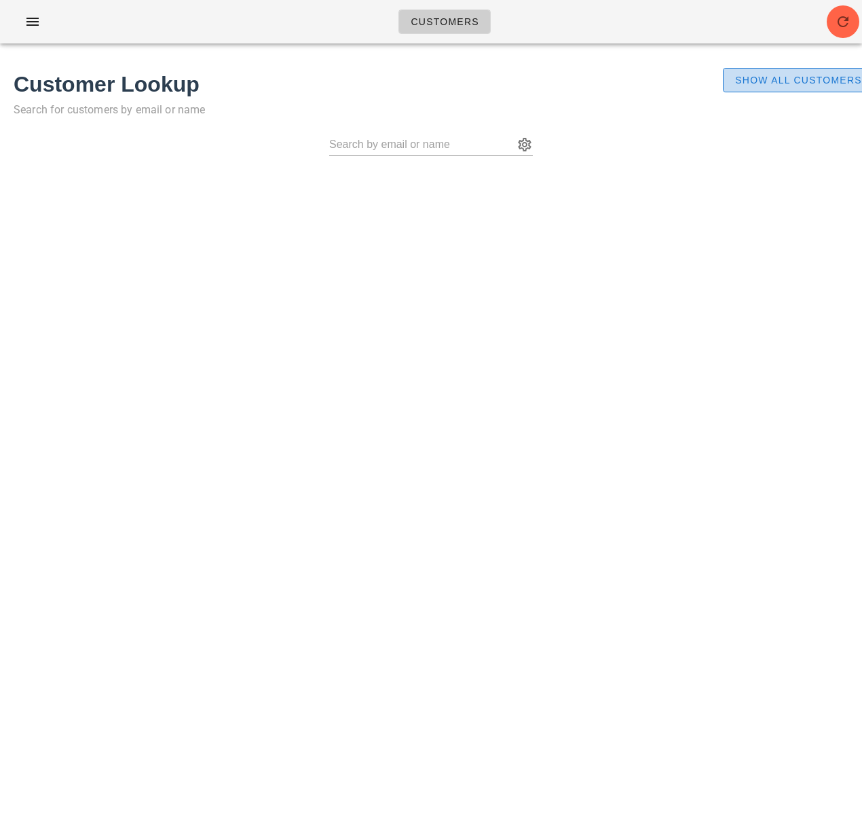
click at [817, 75] on span "Show All Customers" at bounding box center [798, 80] width 128 height 11
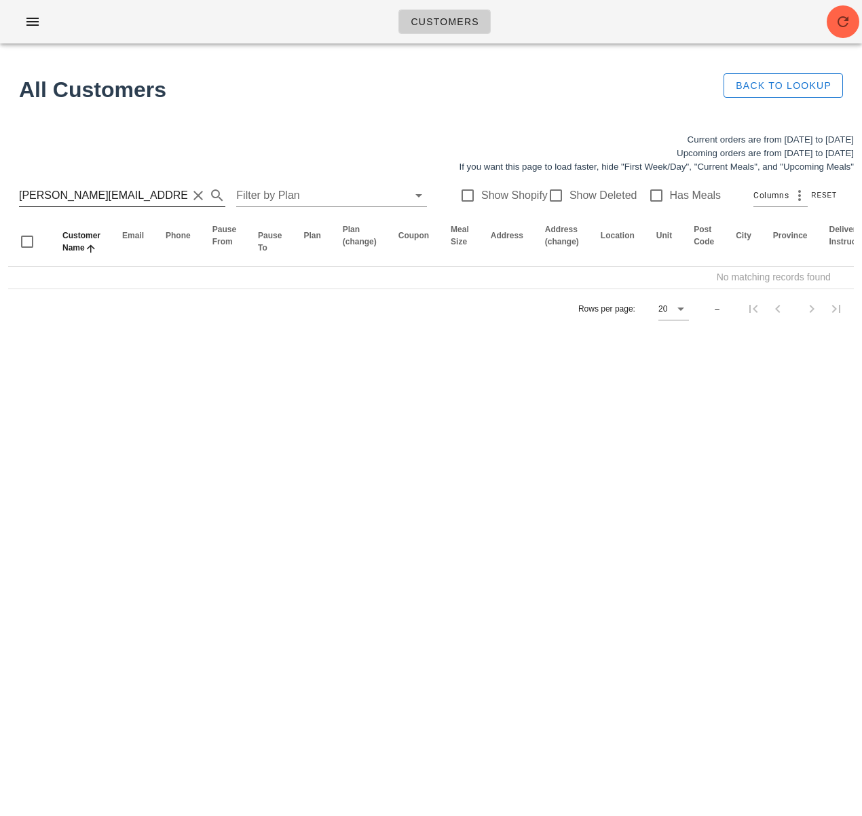
click at [98, 197] on input "rebecca.troelstra@gmail.com" at bounding box center [103, 196] width 168 height 22
click at [98, 196] on input "rebecca.troelstra@gmail.com" at bounding box center [103, 196] width 168 height 22
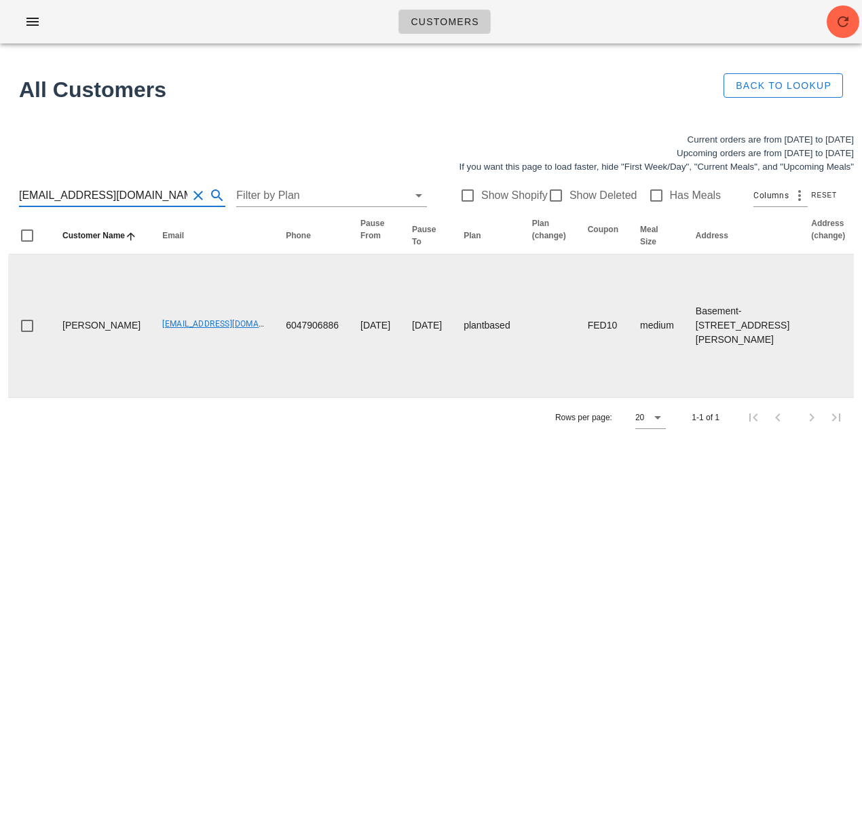
scroll to position [0, 913]
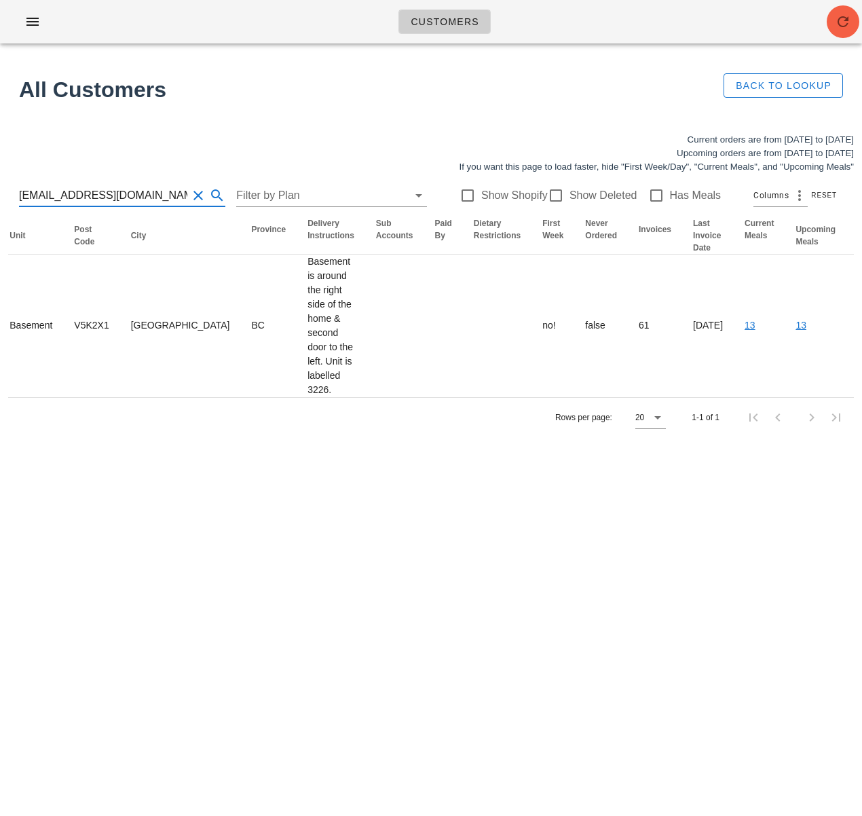
type input "beca.desmanche33@gmail.com"
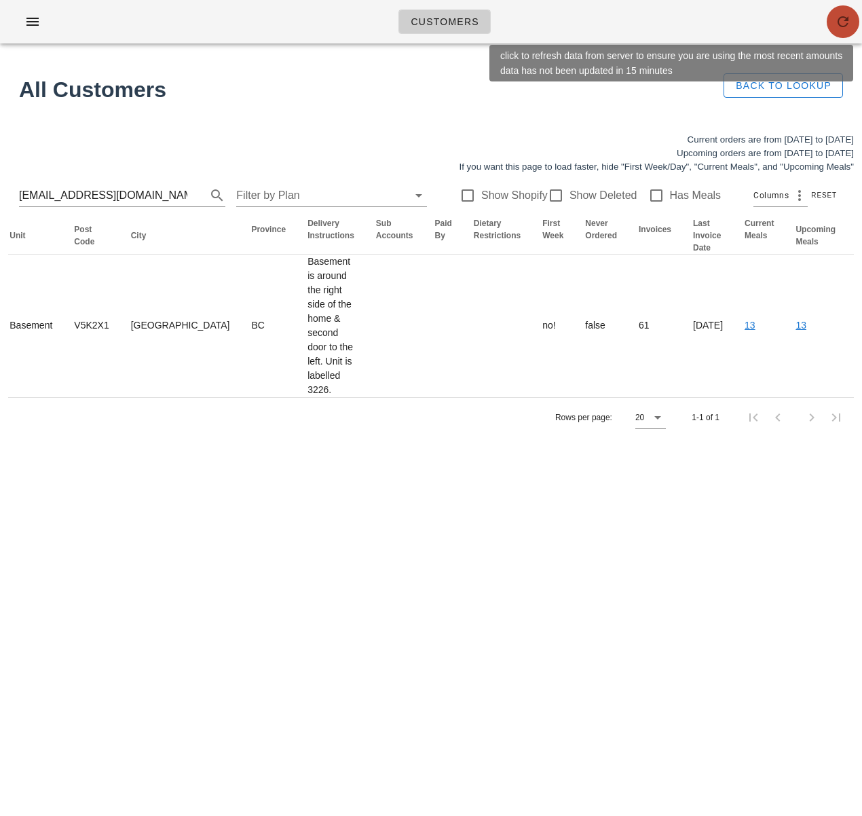
click at [834, 19] on span "button" at bounding box center [843, 22] width 33 height 16
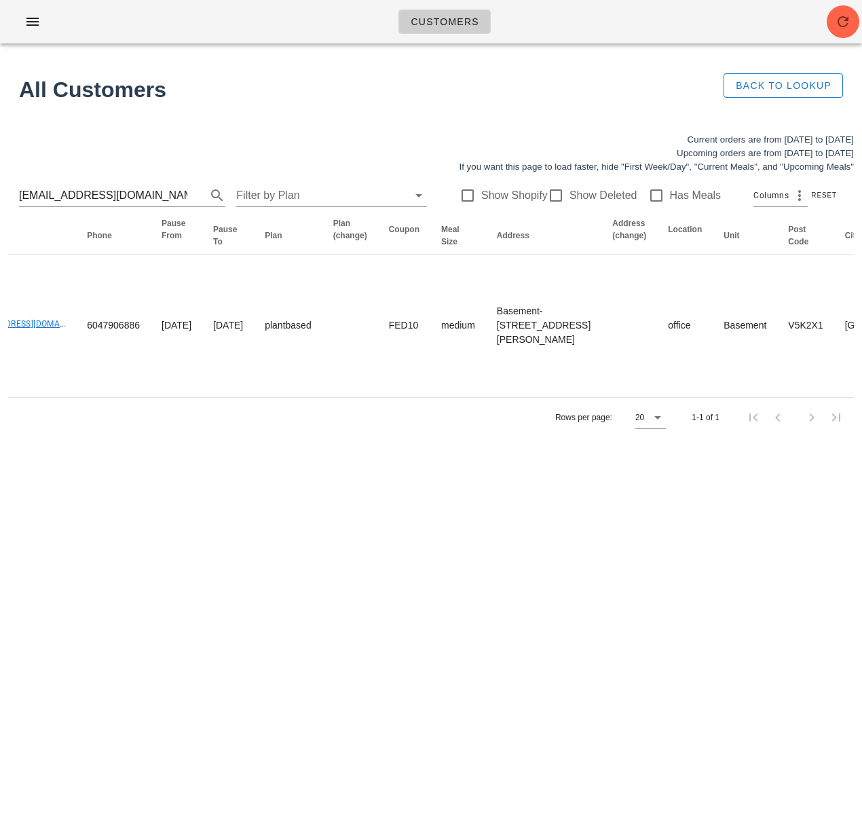
scroll to position [0, 0]
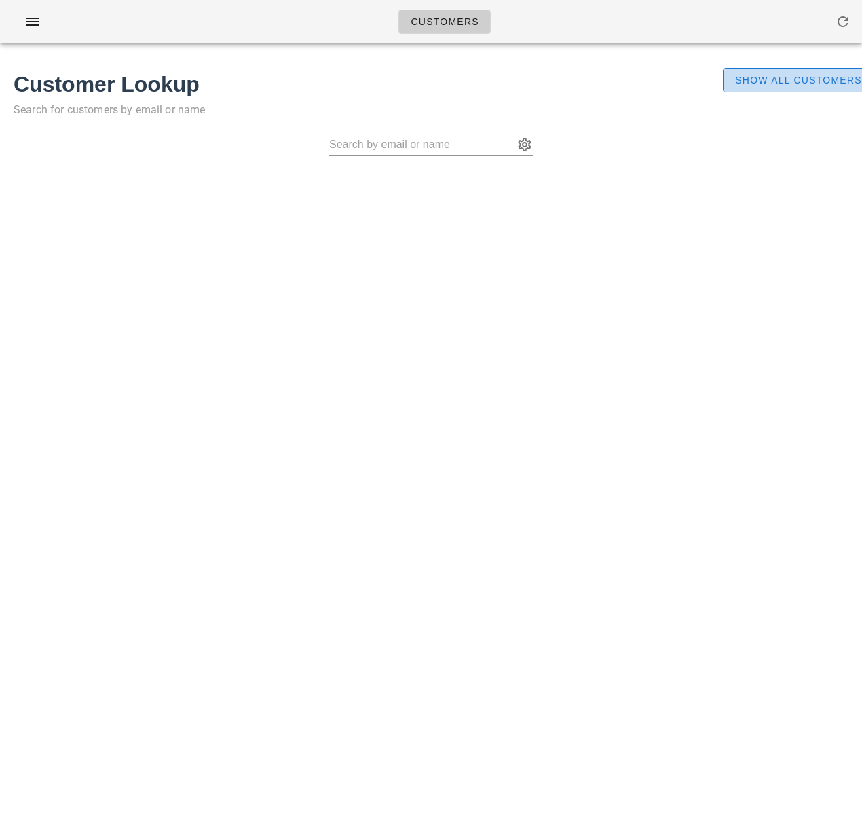
click at [770, 87] on button "Show All Customers" at bounding box center [798, 80] width 151 height 24
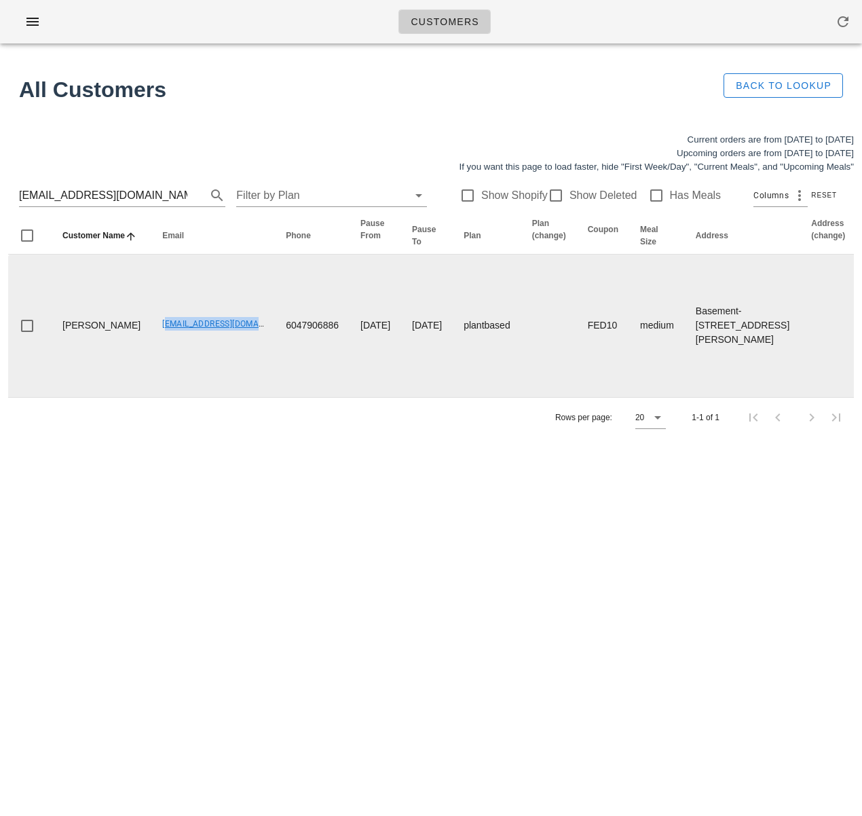
drag, startPoint x: 130, startPoint y: 345, endPoint x: 193, endPoint y: 344, distance: 63.1
copy link "[EMAIL_ADDRESS][DOMAIN_NAME]"
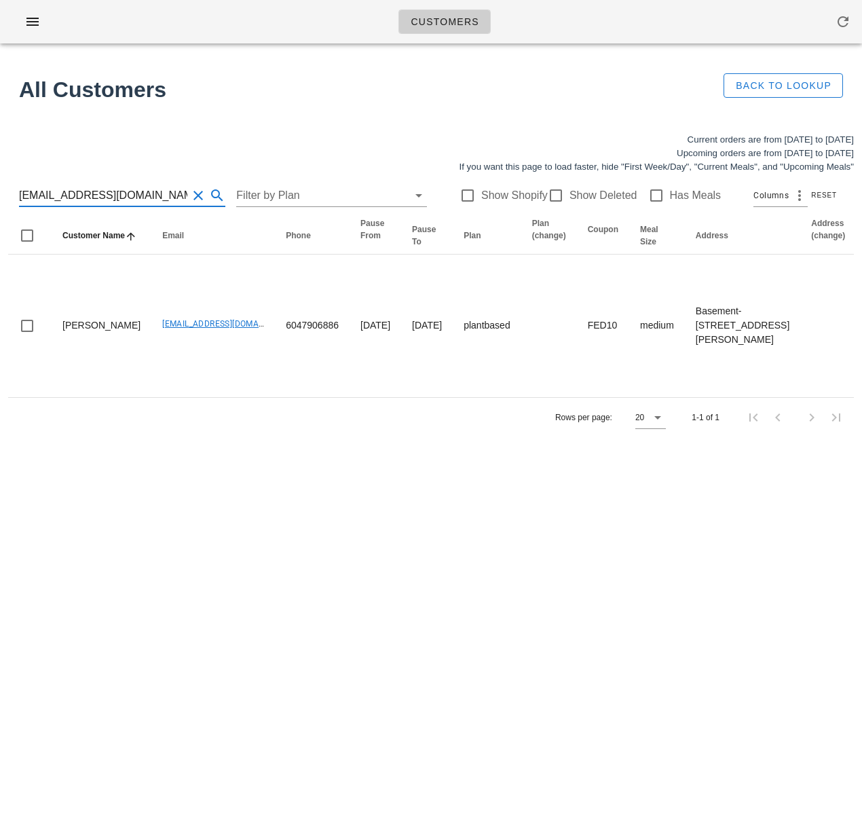
click at [130, 196] on input "[EMAIL_ADDRESS][DOMAIN_NAME]" at bounding box center [103, 196] width 168 height 22
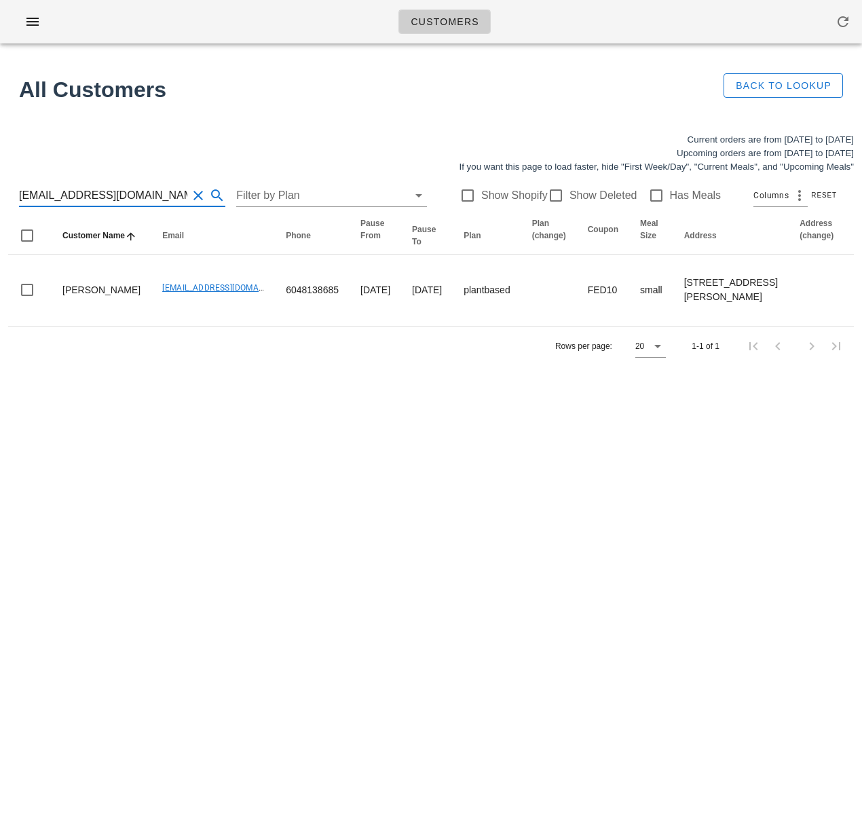
click at [111, 193] on input "sanya.kochhar97@gmail.com" at bounding box center [103, 196] width 168 height 22
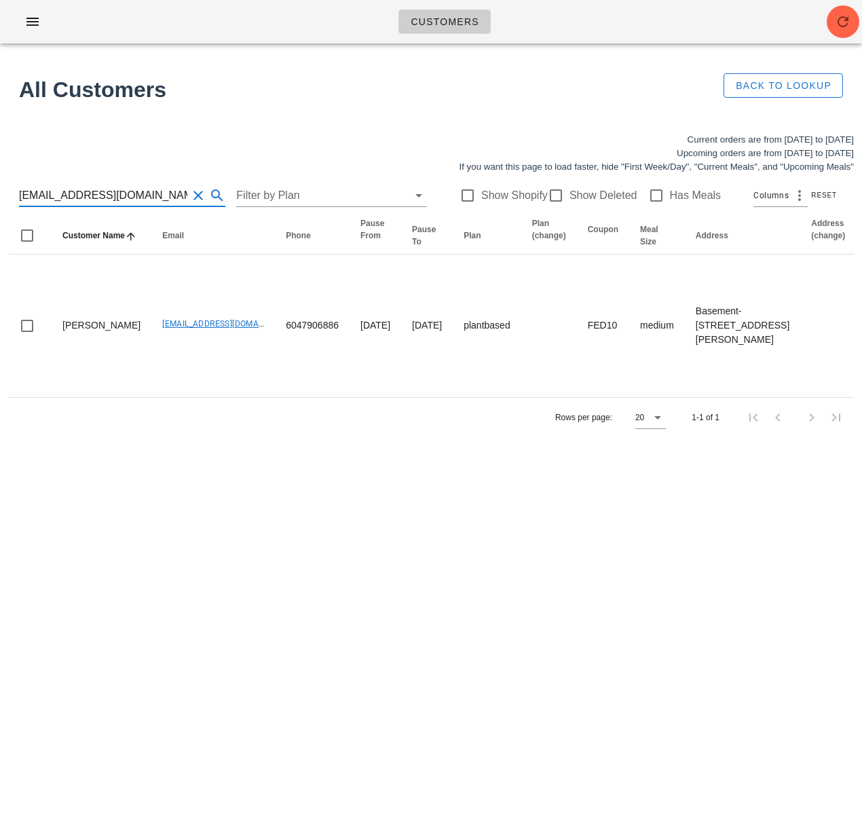
type input "[EMAIL_ADDRESS][DOMAIN_NAME]"
click at [149, 197] on input "[EMAIL_ADDRESS][DOMAIN_NAME]" at bounding box center [103, 196] width 168 height 22
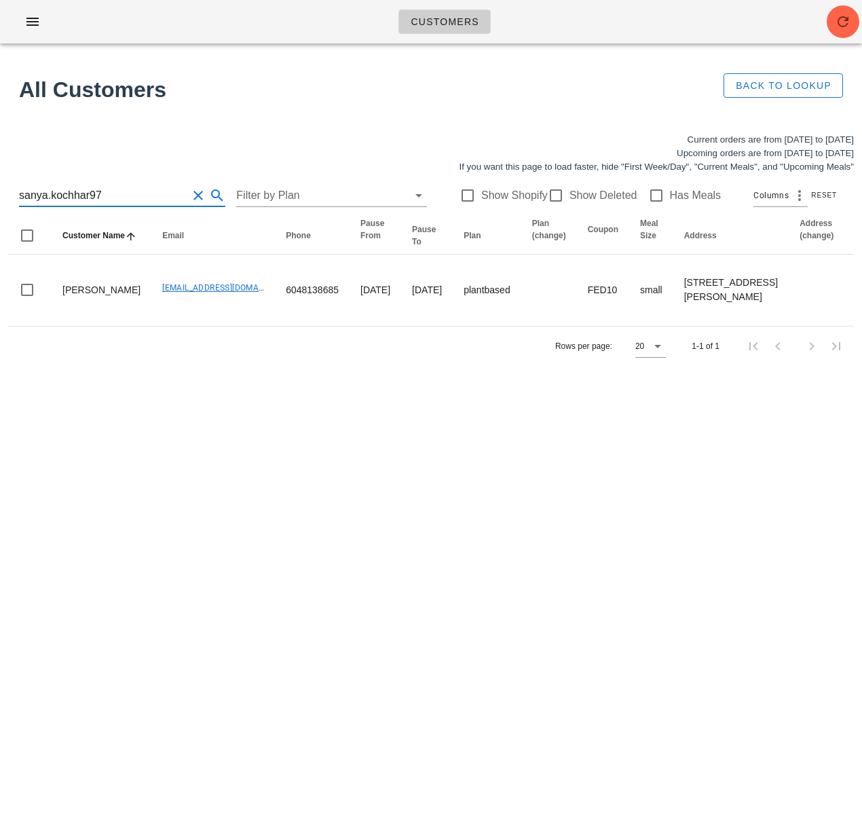
click at [353, 585] on div "Customers Found 1 customer All Customers Back to Lookup Current orders are from…" at bounding box center [431, 408] width 862 height 816
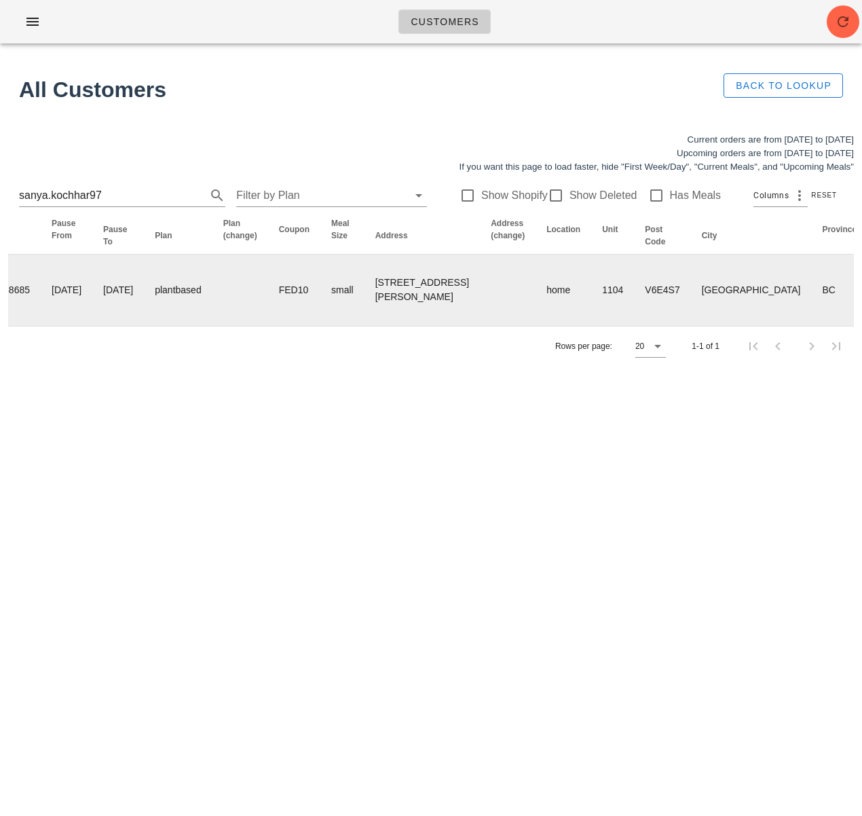
scroll to position [0, 886]
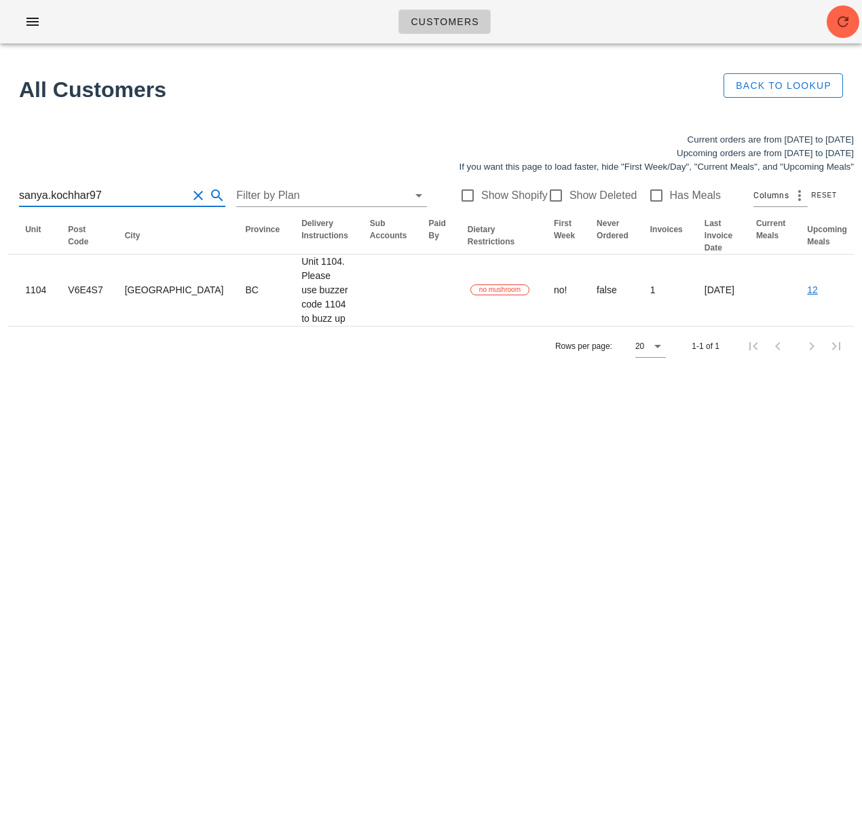
drag, startPoint x: -75, startPoint y: 179, endPoint x: -84, endPoint y: 178, distance: 9.5
click at [0, 178] on html "Customers Found 1 customer All Customers Back to Lookup Current orders are from…" at bounding box center [431, 408] width 862 height 816
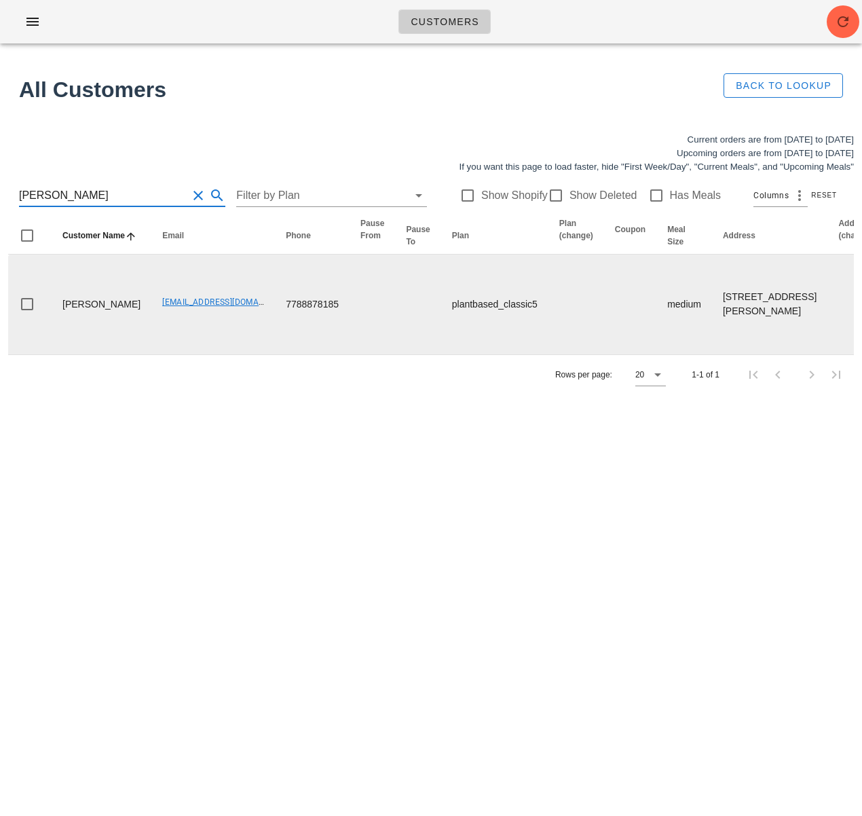
type input "anjuli"
drag, startPoint x: 123, startPoint y: 324, endPoint x: 212, endPoint y: 321, distance: 89.0
click at [212, 321] on td "ashaadine@yahoo.ca" at bounding box center [213, 305] width 124 height 100
copy link "ashaadine@yahoo.ca"
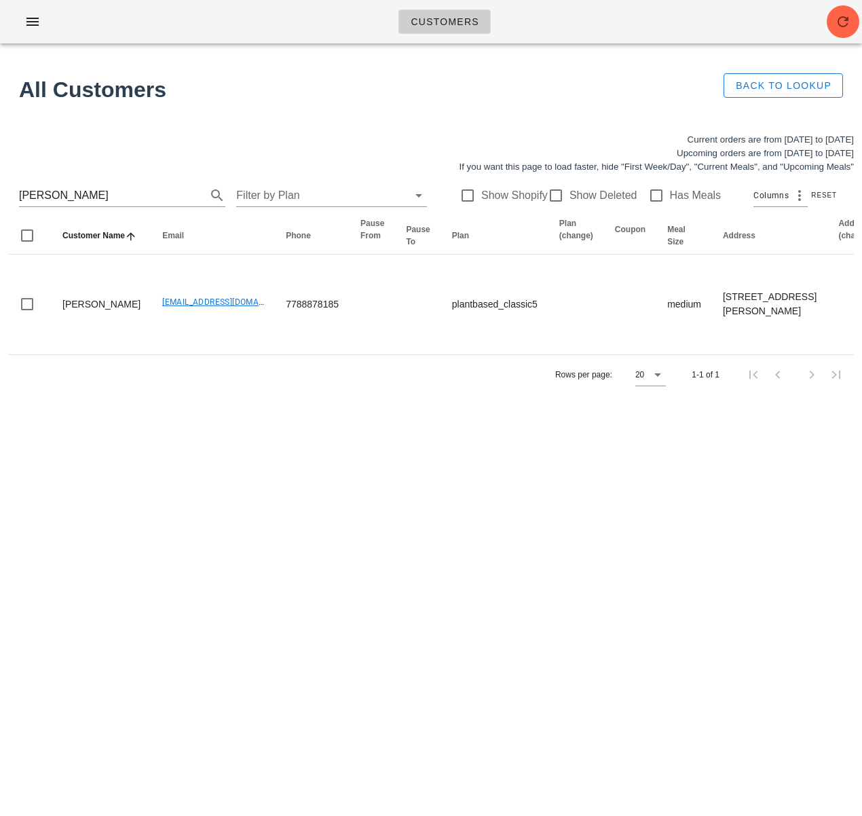
drag, startPoint x: 257, startPoint y: 513, endPoint x: 449, endPoint y: 601, distance: 211.4
click at [264, 517] on div "Customers Found 1 customer All Customers Back to Lookup Current orders are from…" at bounding box center [431, 408] width 862 height 816
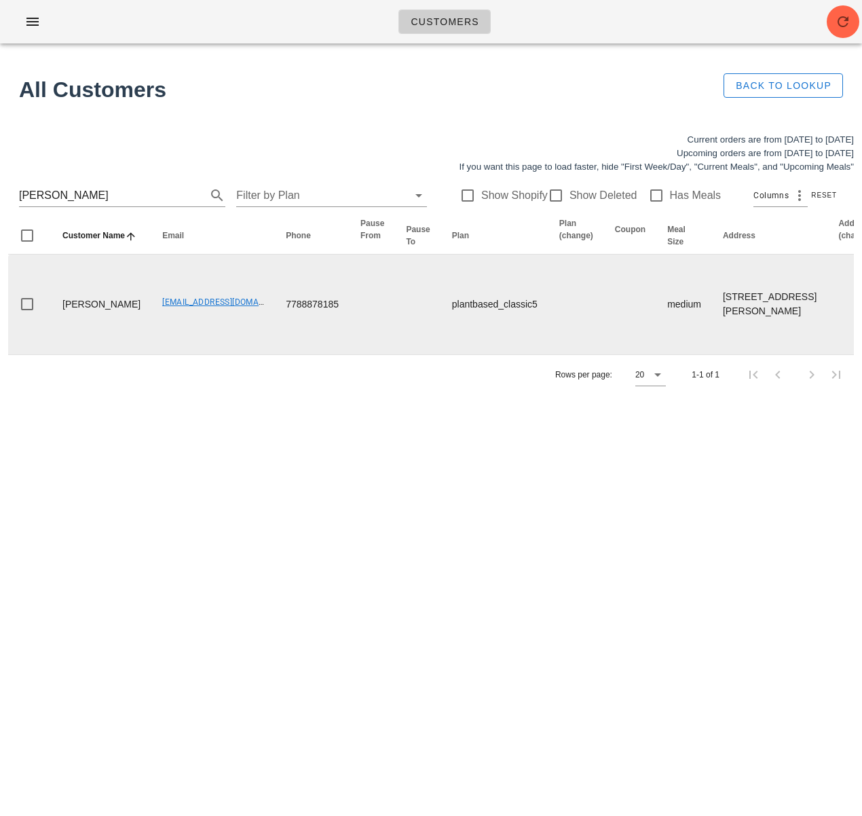
scroll to position [0, 924]
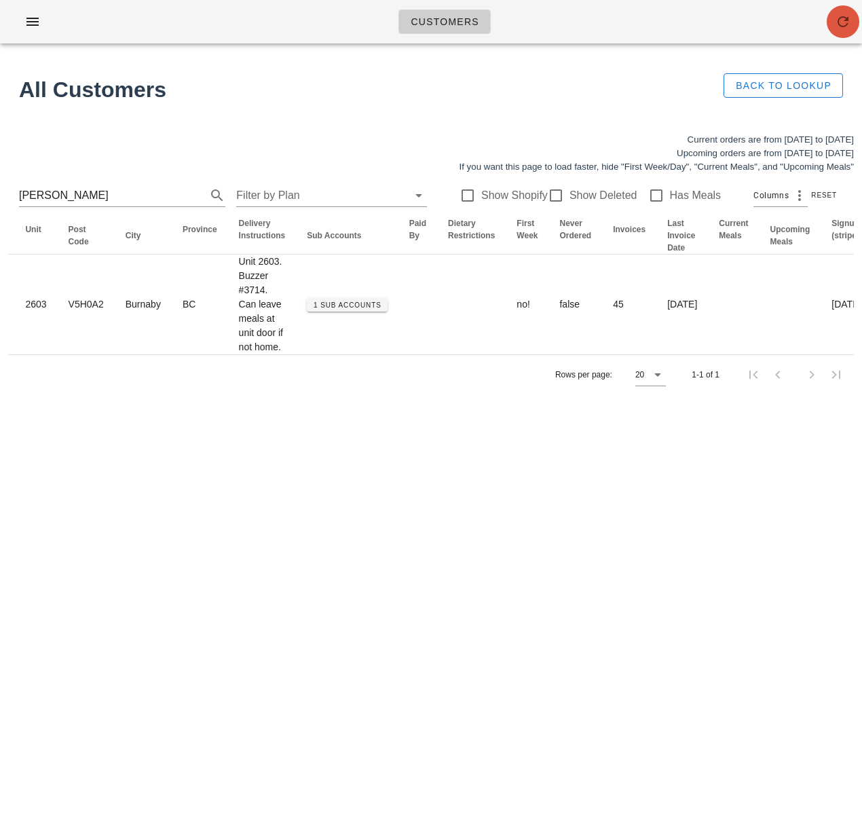
click at [849, 23] on icon "button" at bounding box center [843, 22] width 16 height 16
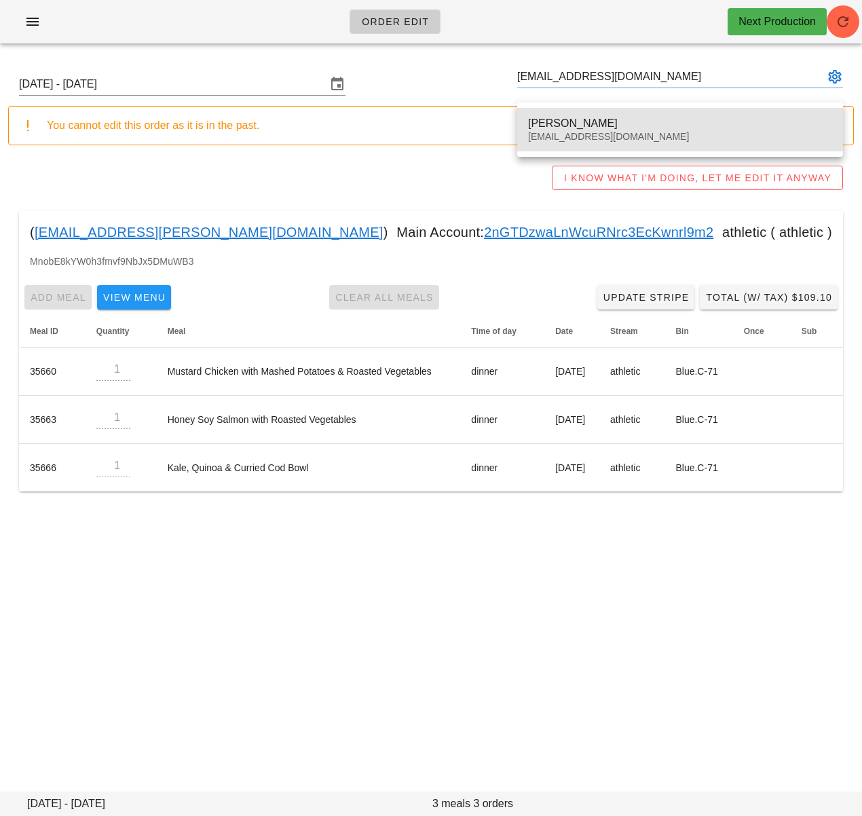
click at [553, 126] on div "[PERSON_NAME]" at bounding box center [680, 123] width 304 height 13
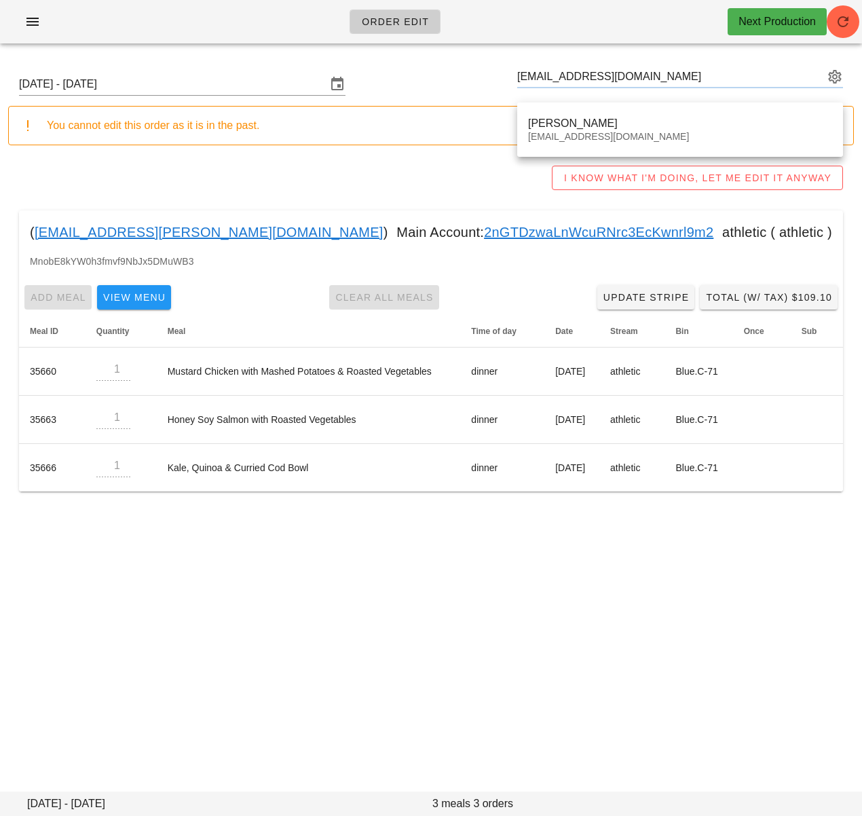
type input "[PERSON_NAME] ([EMAIL_ADDRESS][DOMAIN_NAME])"
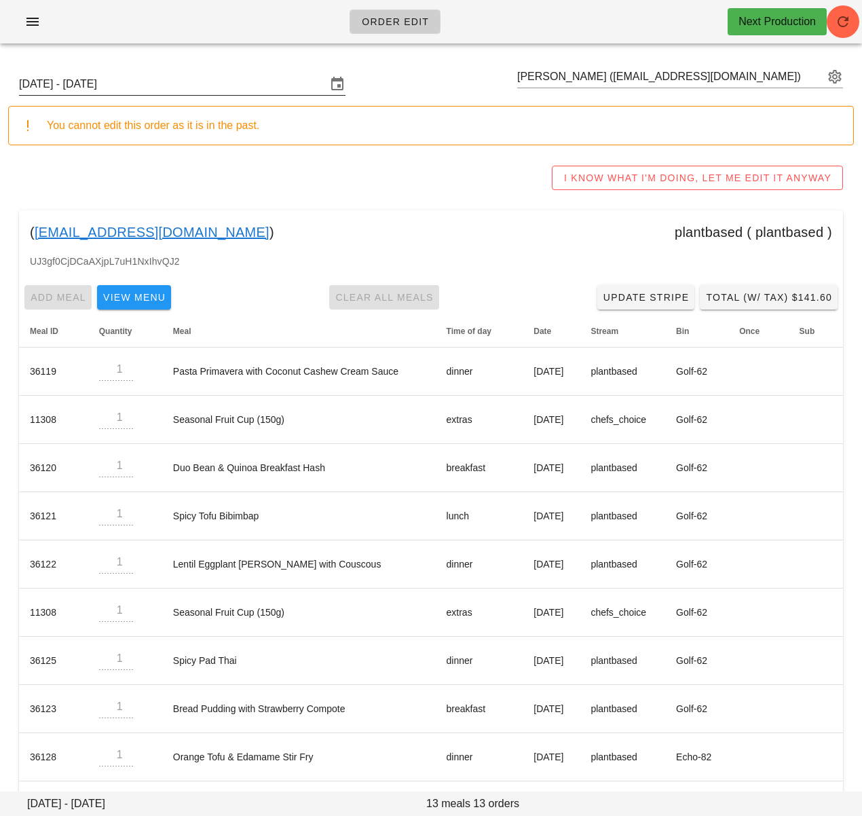
click at [168, 83] on input "[DATE] - [DATE]" at bounding box center [172, 84] width 307 height 22
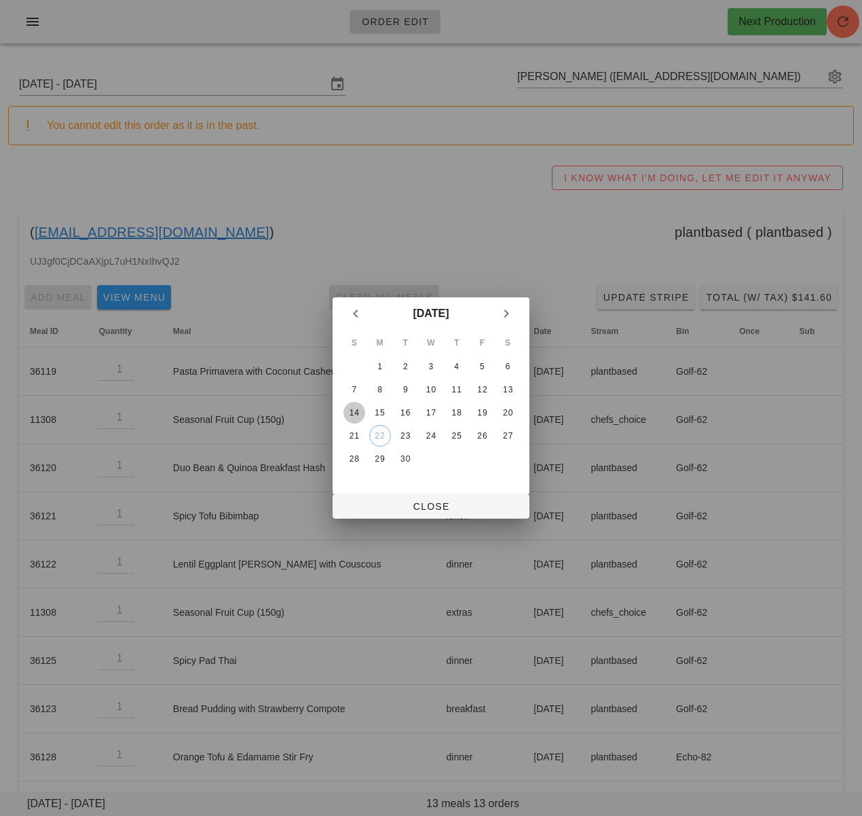
click at [353, 412] on div "14" at bounding box center [354, 413] width 22 height 10
click at [427, 501] on span "Close" at bounding box center [430, 506] width 175 height 11
type input "[DATE] - [DATE]"
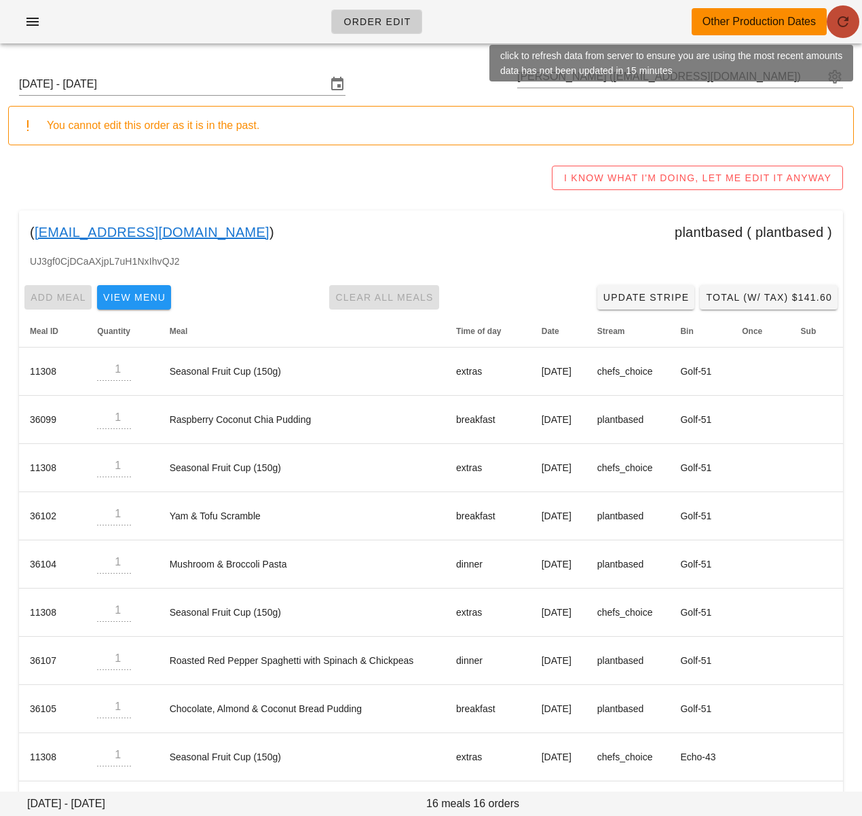
click at [844, 25] on icon "button" at bounding box center [843, 22] width 16 height 16
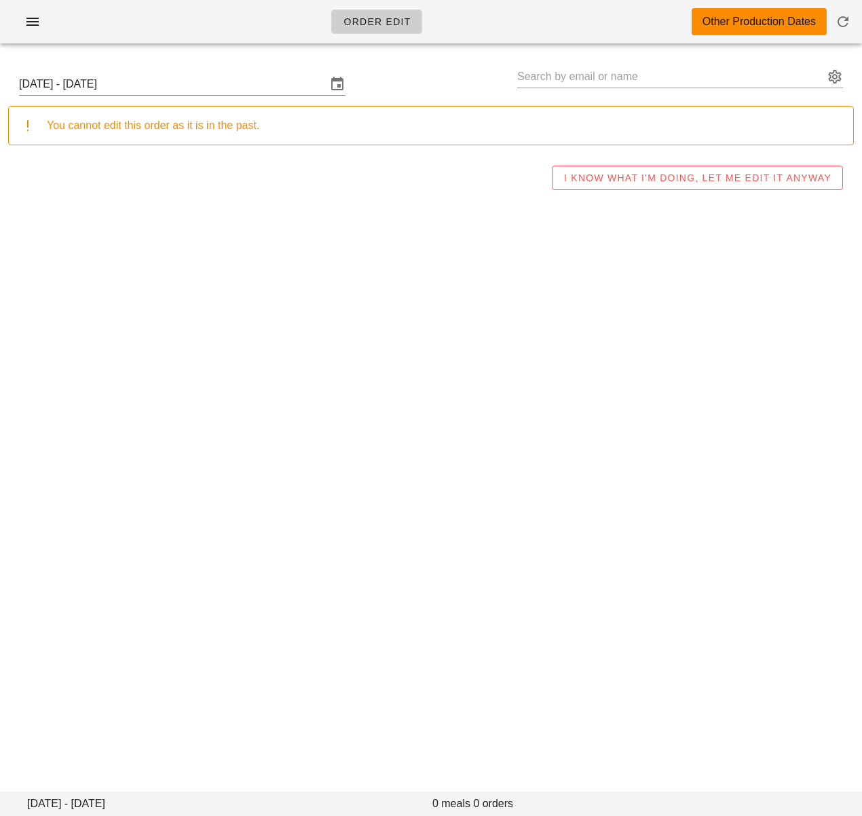
type input "[PERSON_NAME] ([EMAIL_ADDRESS][DOMAIN_NAME])"
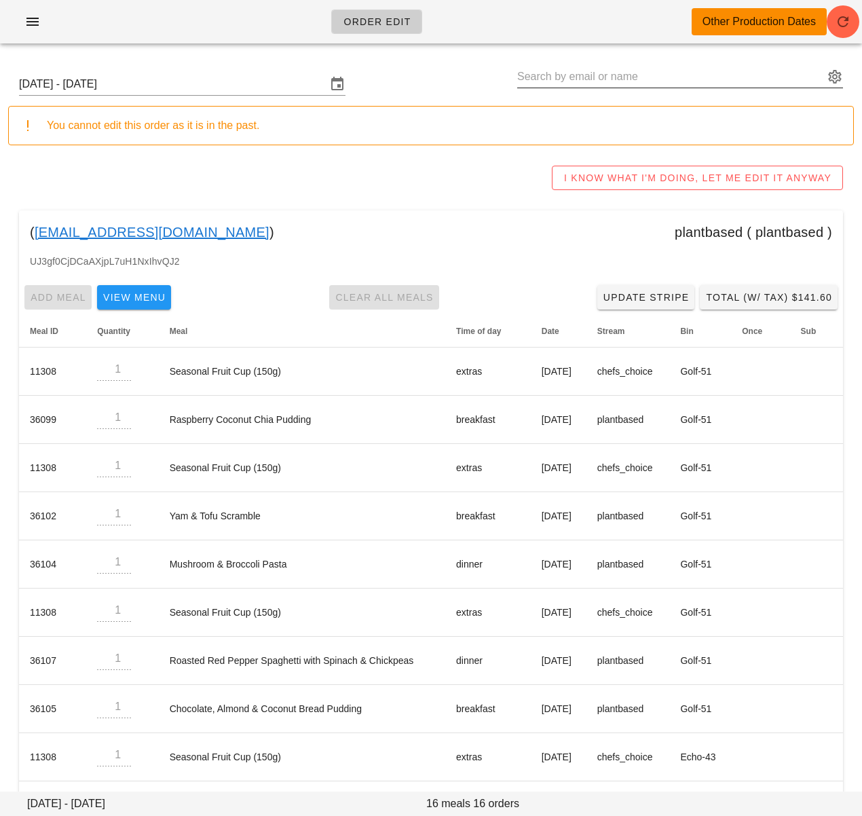
click at [536, 77] on input "text" at bounding box center [670, 77] width 307 height 22
paste input "[EMAIL_ADDRESS][DOMAIN_NAME]"
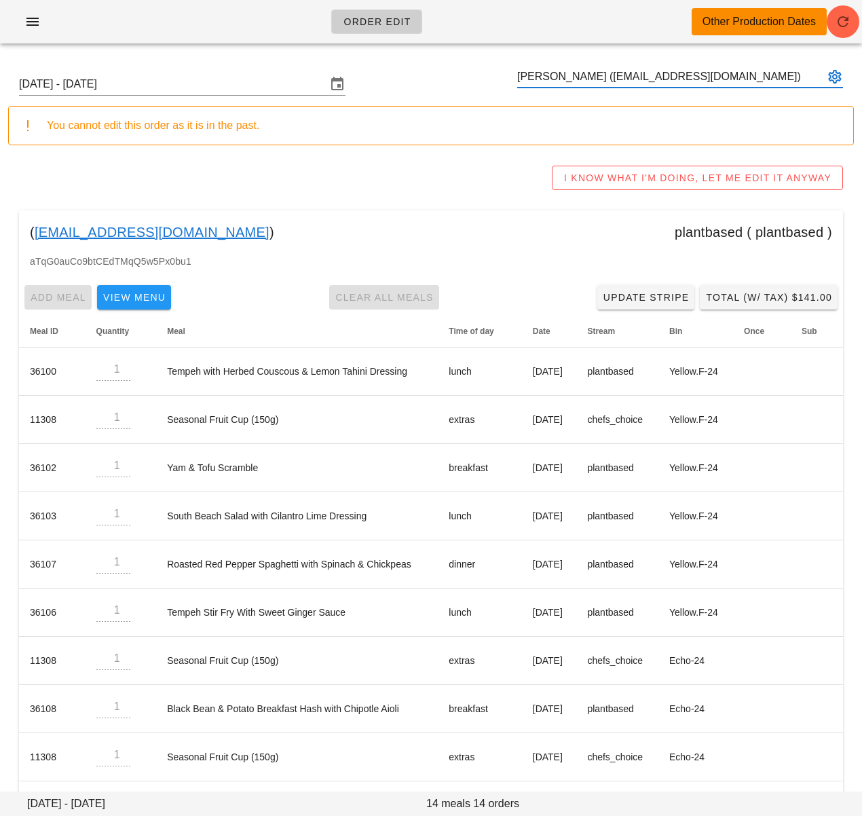
type input "[PERSON_NAME] ([EMAIL_ADDRESS][DOMAIN_NAME])"
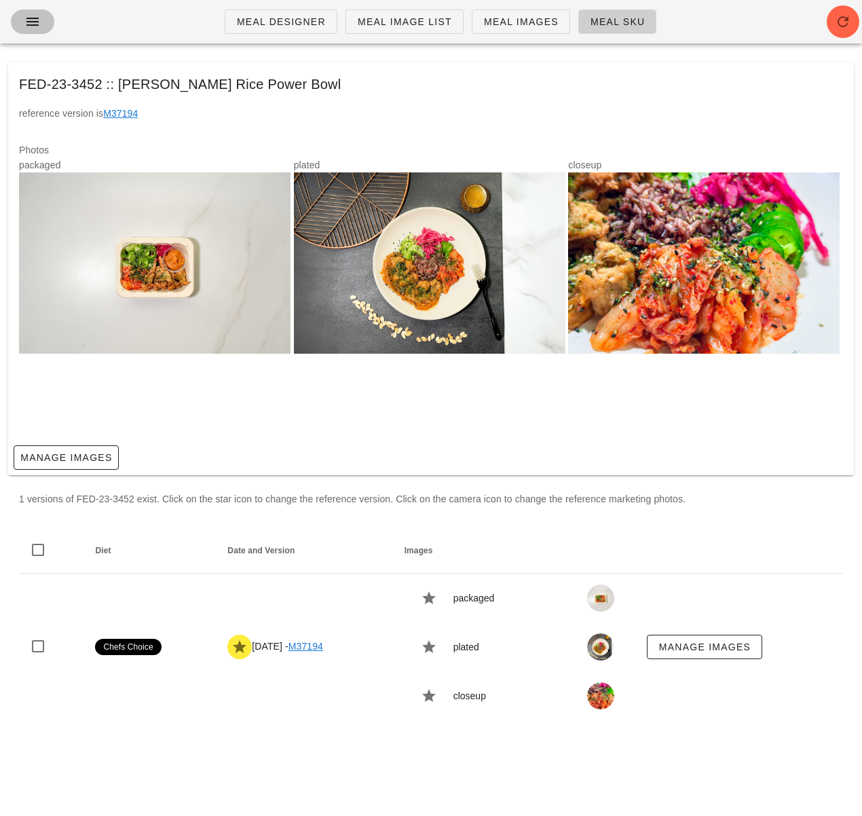
click at [35, 20] on icon "button" at bounding box center [32, 22] width 16 height 16
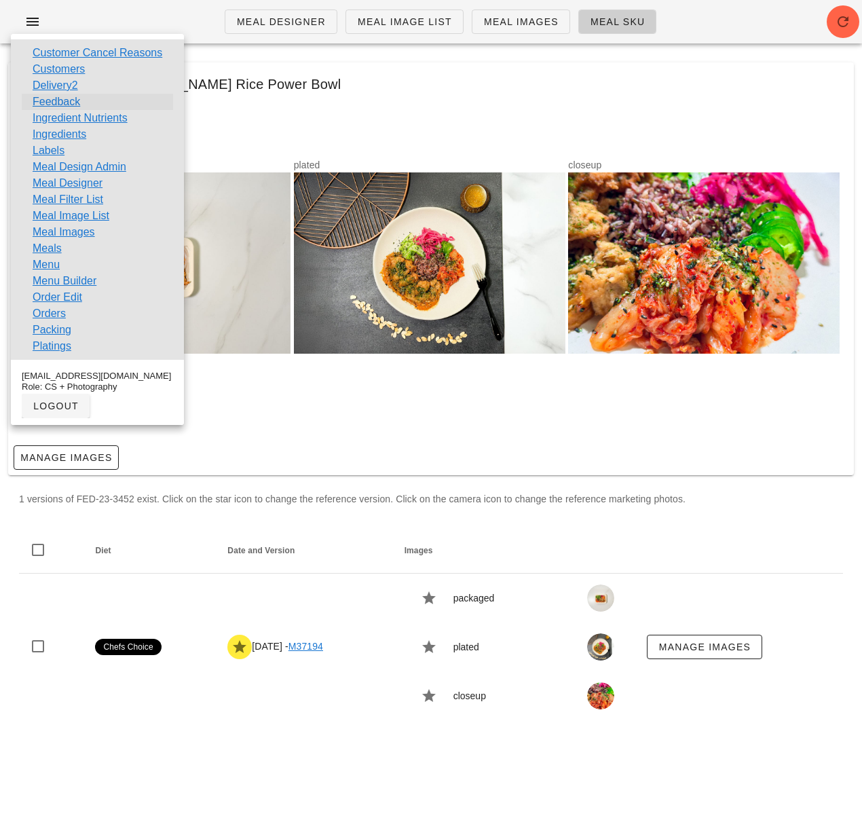
click at [59, 100] on link "Feedback" at bounding box center [57, 102] width 48 height 16
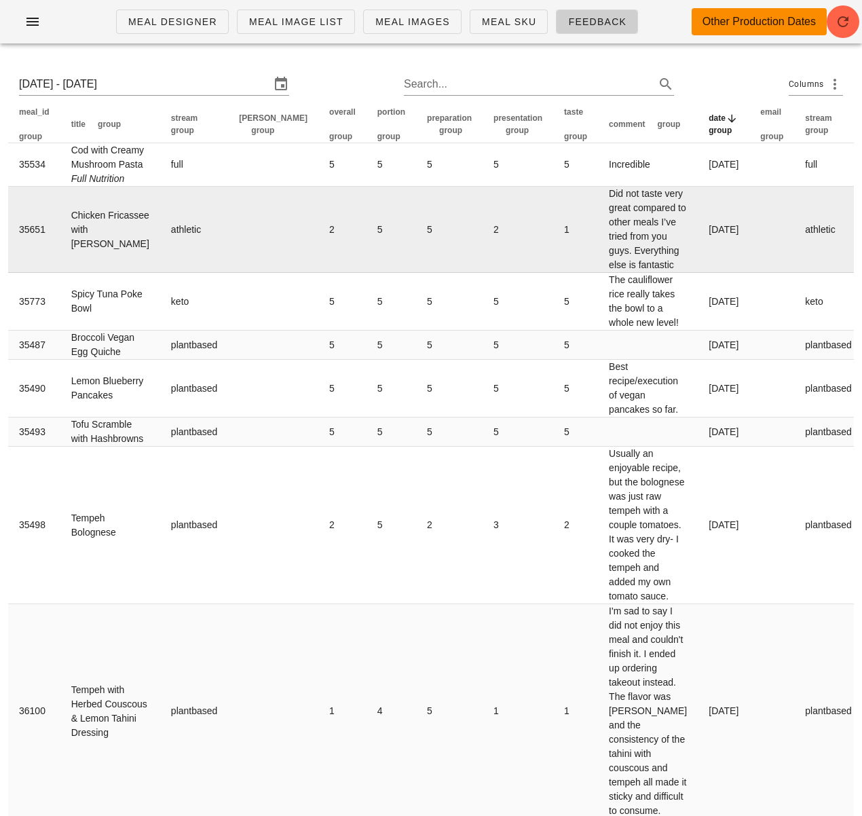
click at [142, 83] on input "[DATE] - [DATE]" at bounding box center [144, 84] width 251 height 22
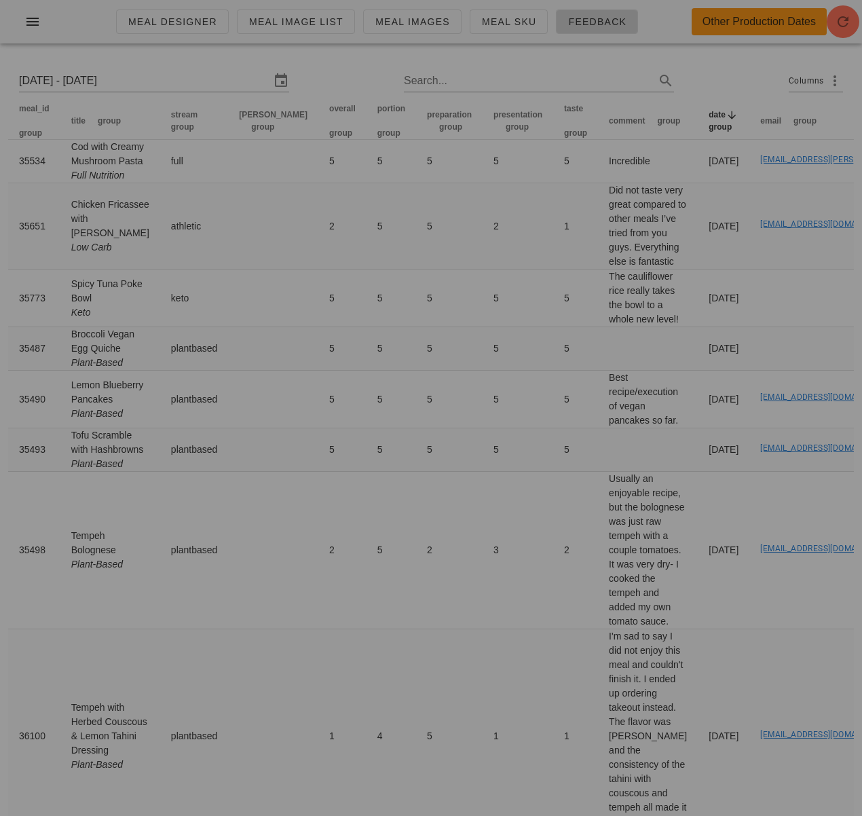
scroll to position [0, 3]
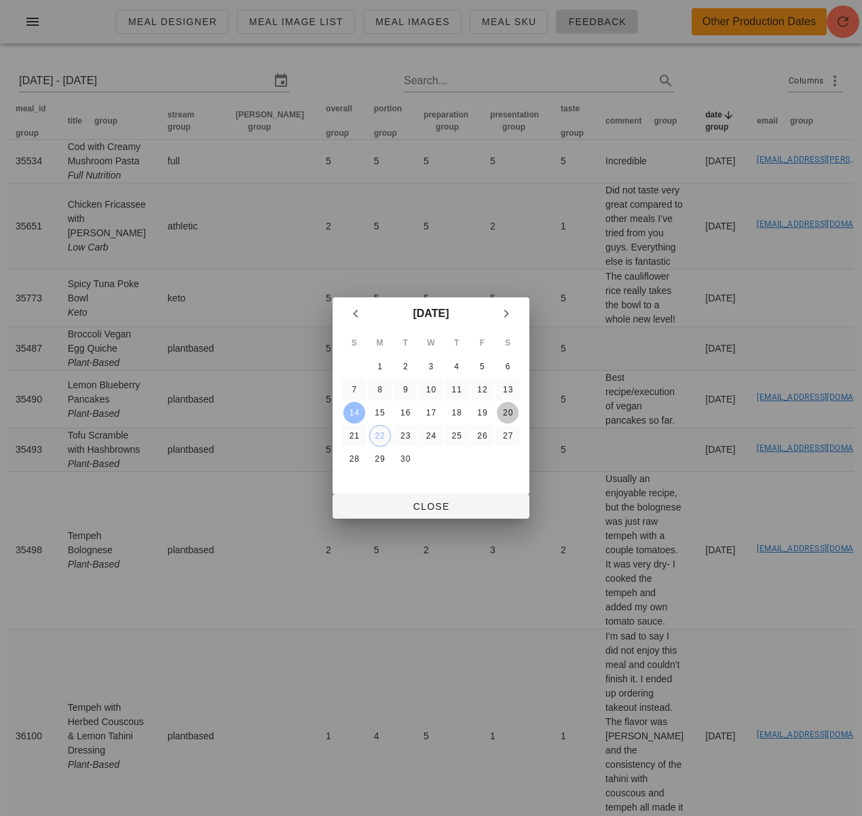
click at [508, 408] on div "20" at bounding box center [508, 413] width 22 height 10
type input "Sun 14 Sep 2025 - Sat 20 Sep 2025"
click at [428, 506] on span "Close" at bounding box center [430, 506] width 175 height 11
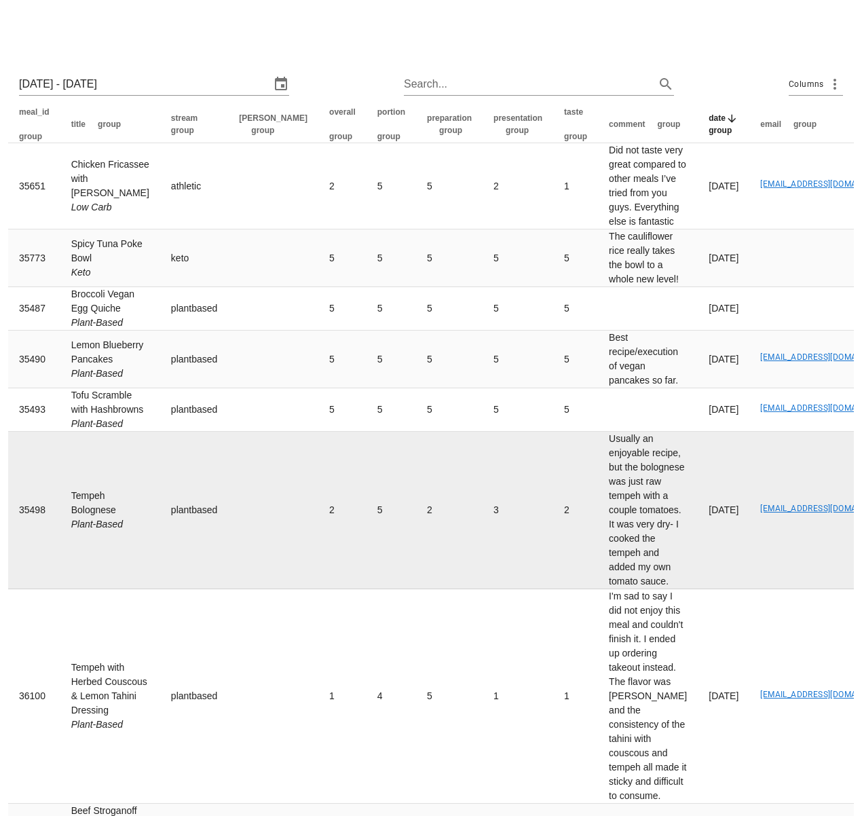
scroll to position [322, 0]
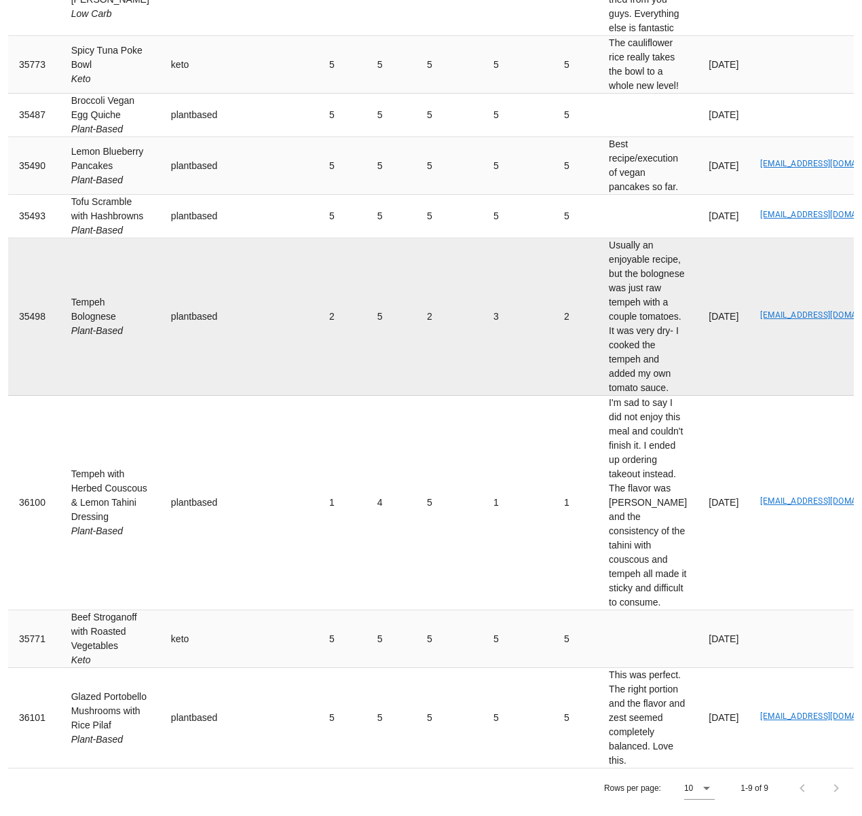
drag, startPoint x: 70, startPoint y: 233, endPoint x: 119, endPoint y: 248, distance: 52.0
click at [119, 248] on td "Tempeh Bolognese Plant-Based" at bounding box center [110, 316] width 100 height 157
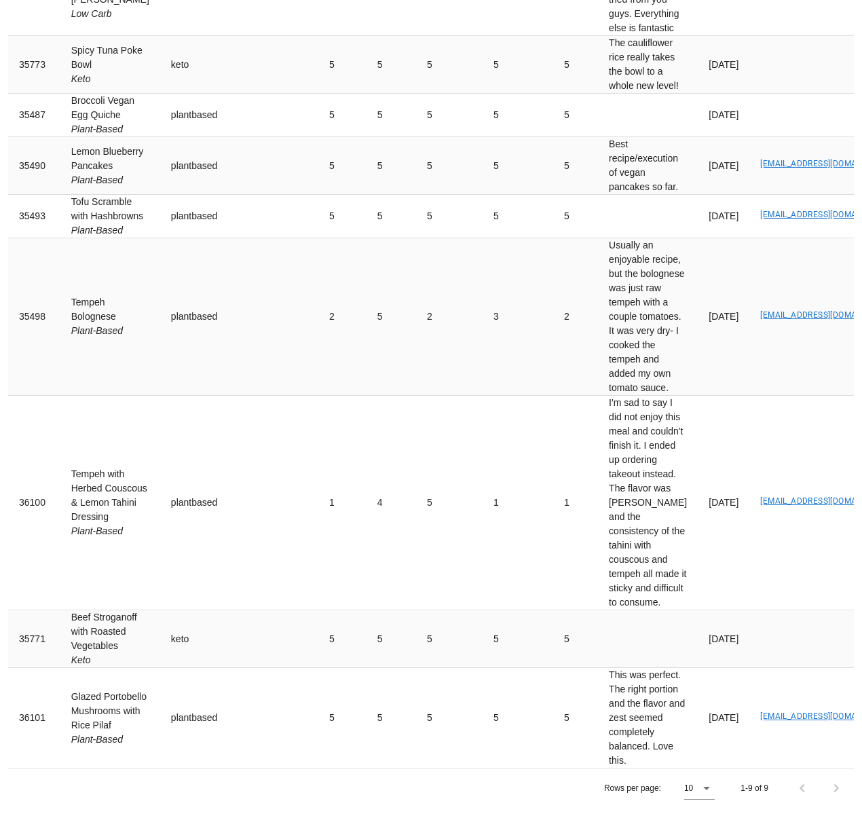
copy td "Tempeh Bolognese"
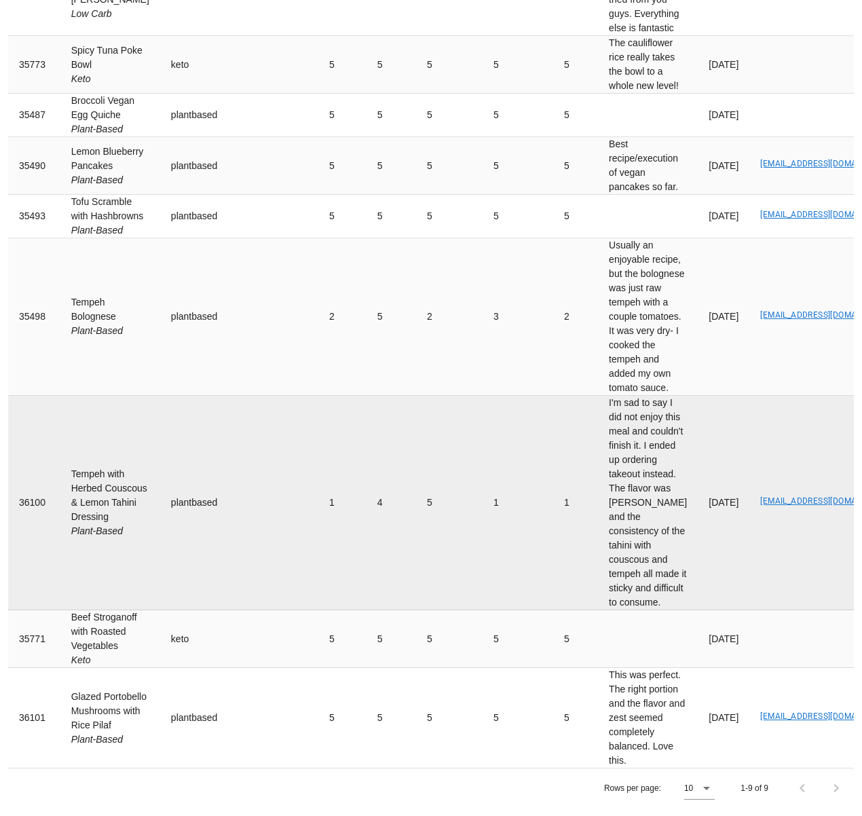
scroll to position [0, 109]
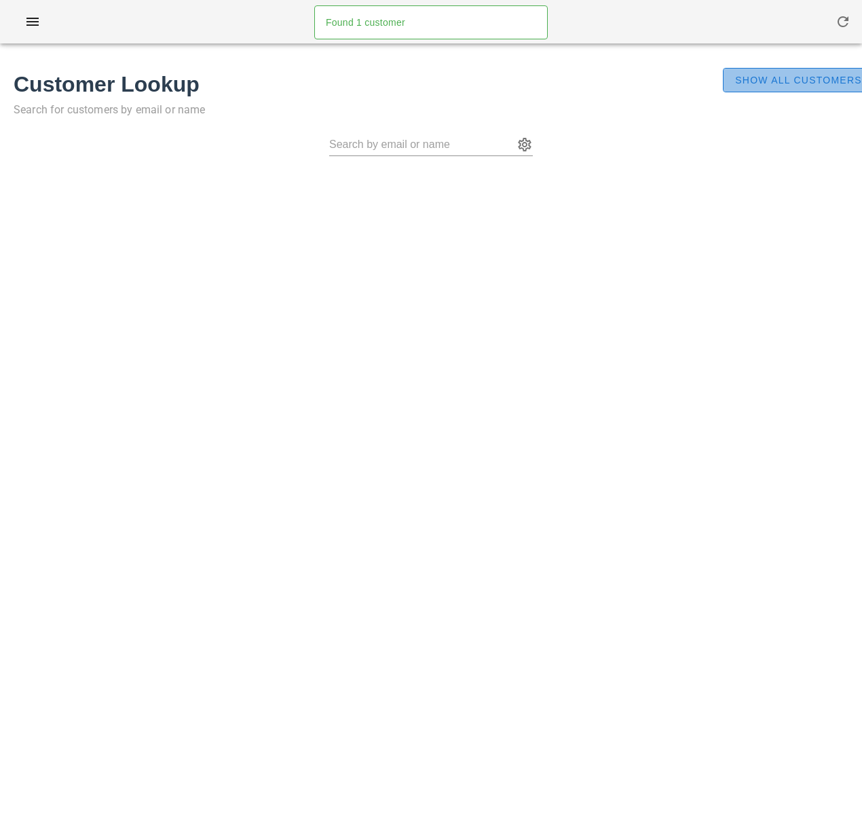
click at [769, 75] on span "Show All Customers" at bounding box center [798, 80] width 128 height 11
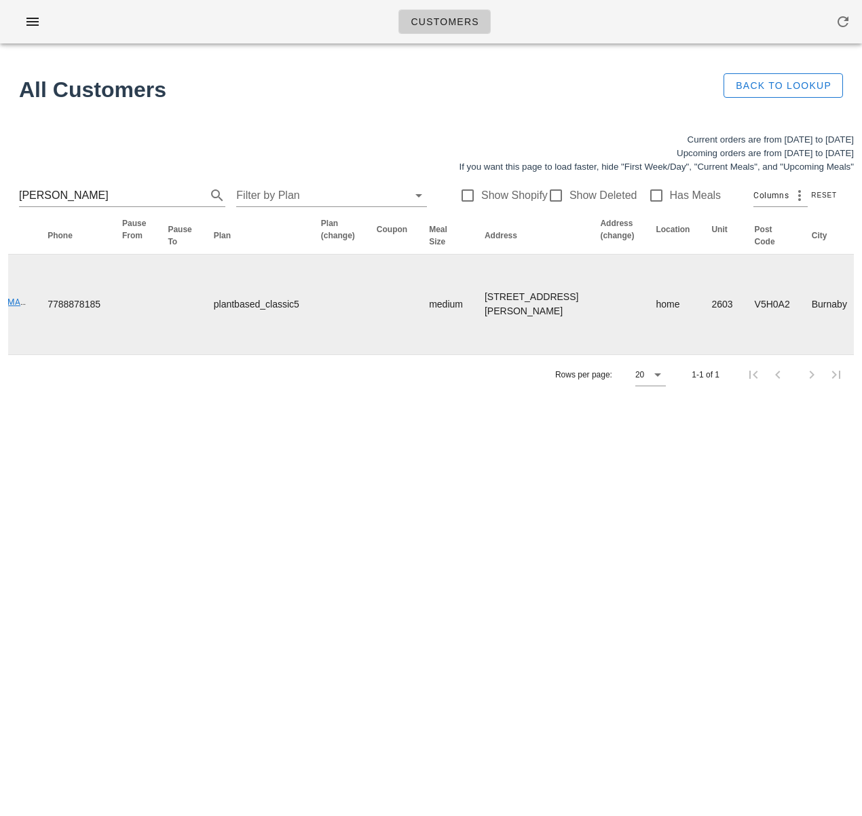
scroll to position [0, 862]
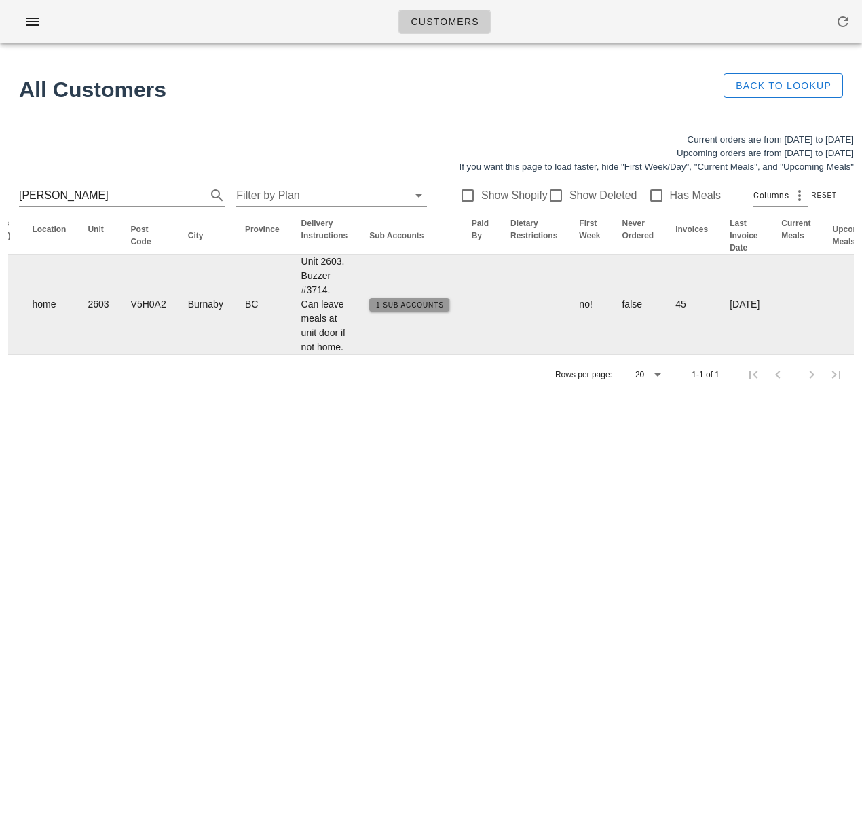
click at [375, 309] on span "1 Sub Accounts" at bounding box center [409, 304] width 69 height 7
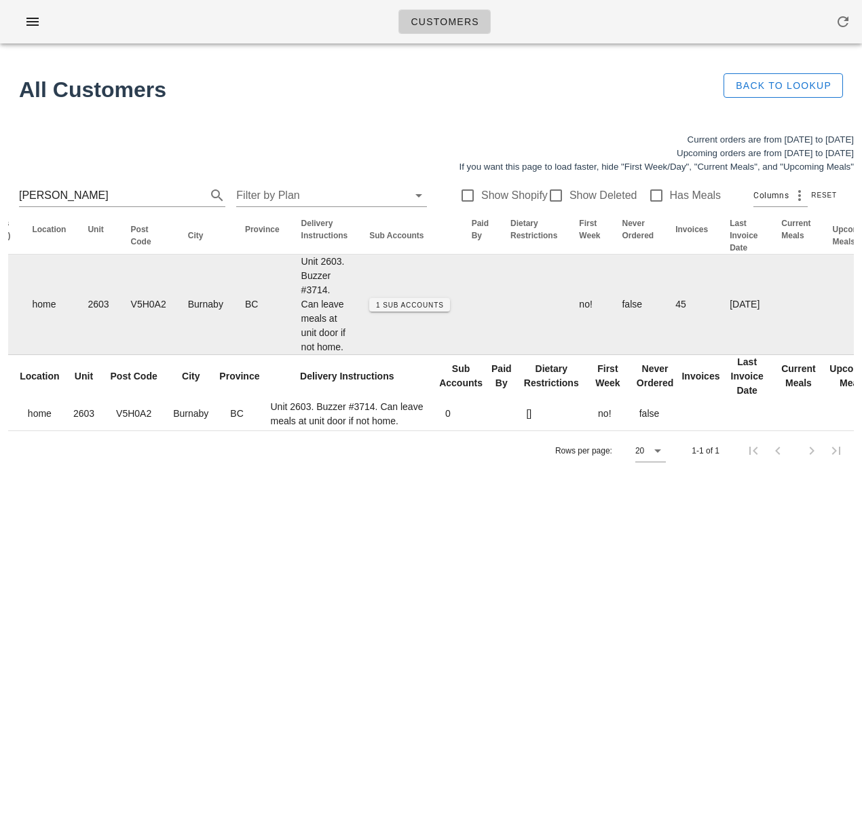
scroll to position [0, 0]
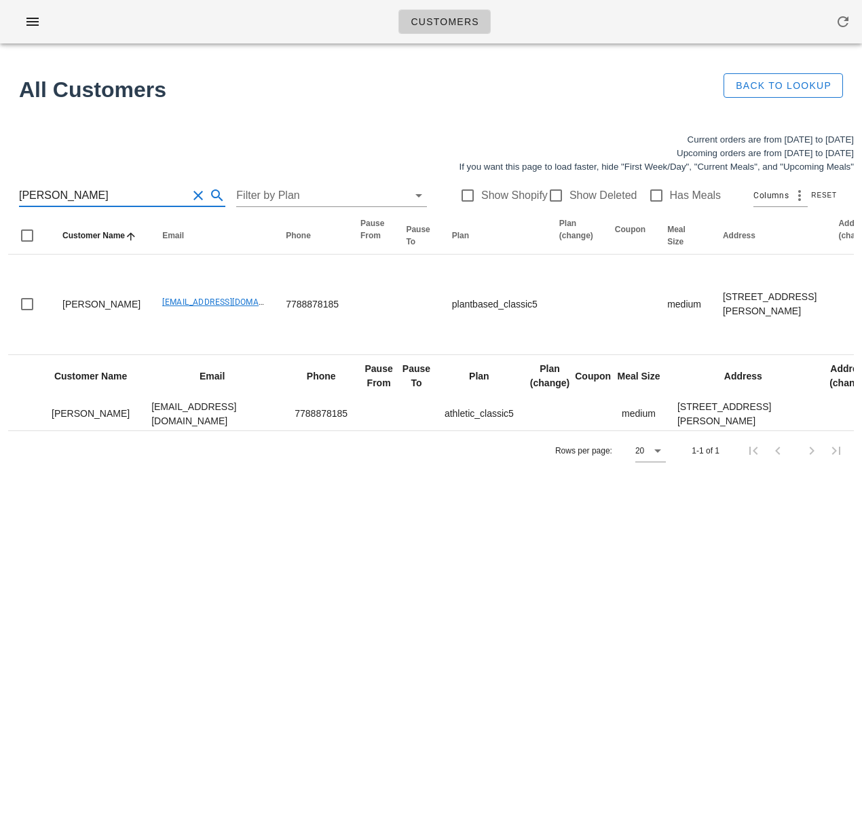
drag, startPoint x: 126, startPoint y: 193, endPoint x: -35, endPoint y: 185, distance: 161.7
click at [0, 185] on html "Customers Found 1 customer All Customers Back to Lookup Current orders are from…" at bounding box center [431, 408] width 862 height 816
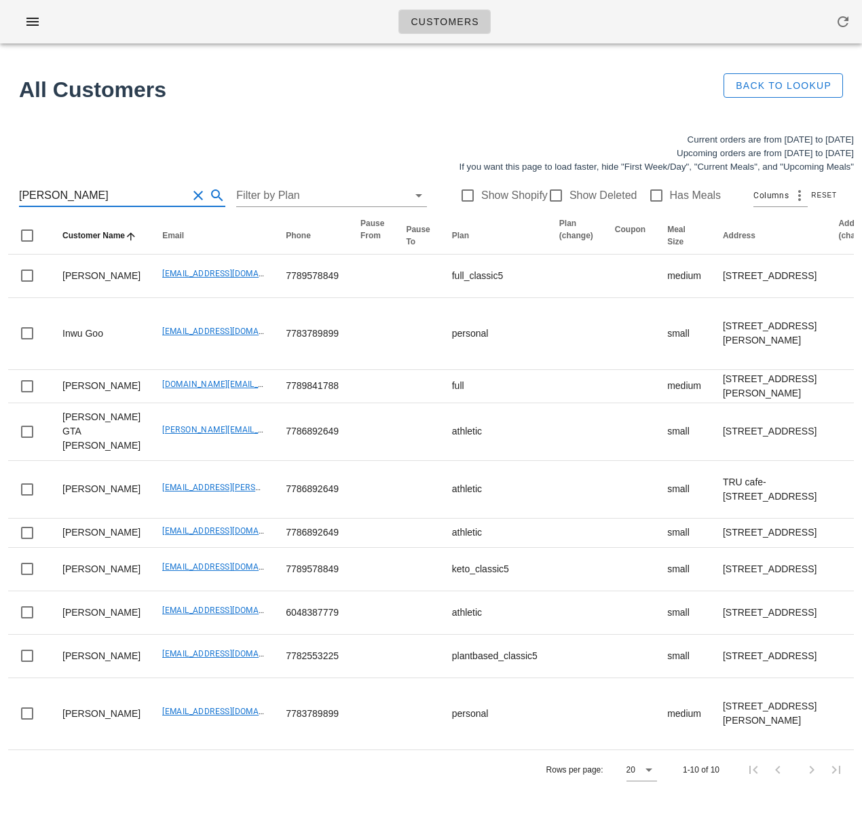
click at [19, 198] on input "[PERSON_NAME]" at bounding box center [103, 196] width 168 height 22
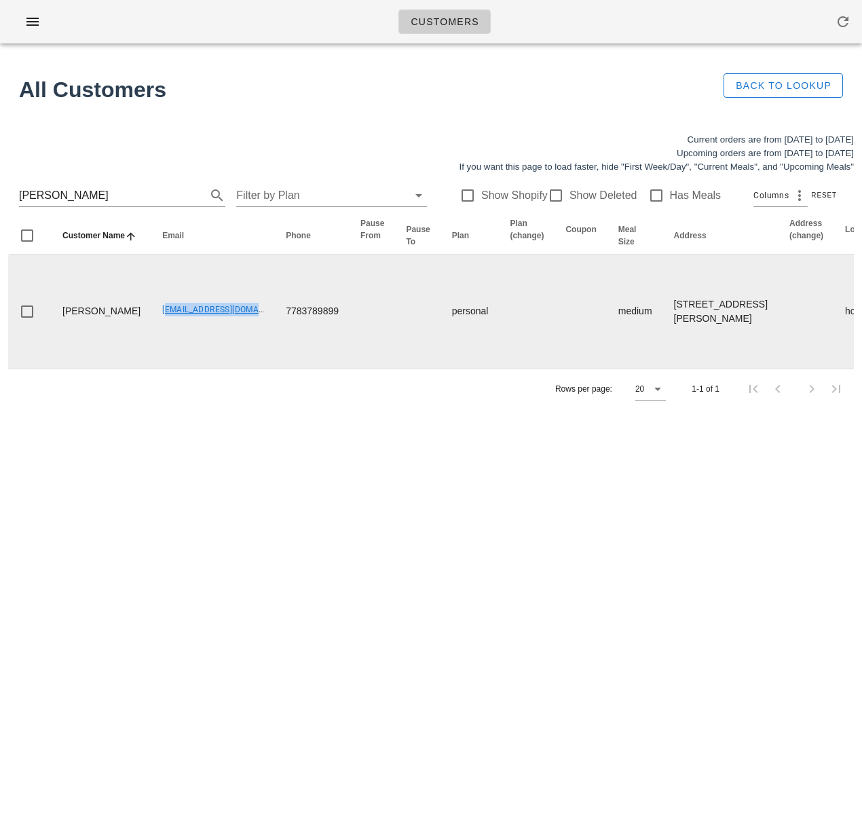
drag, startPoint x: 151, startPoint y: 341, endPoint x: 242, endPoint y: 345, distance: 91.7
copy link "[EMAIL_ADDRESS][DOMAIN_NAME]"
click at [65, 341] on td "[PERSON_NAME]" at bounding box center [102, 312] width 100 height 114
copy td "W"
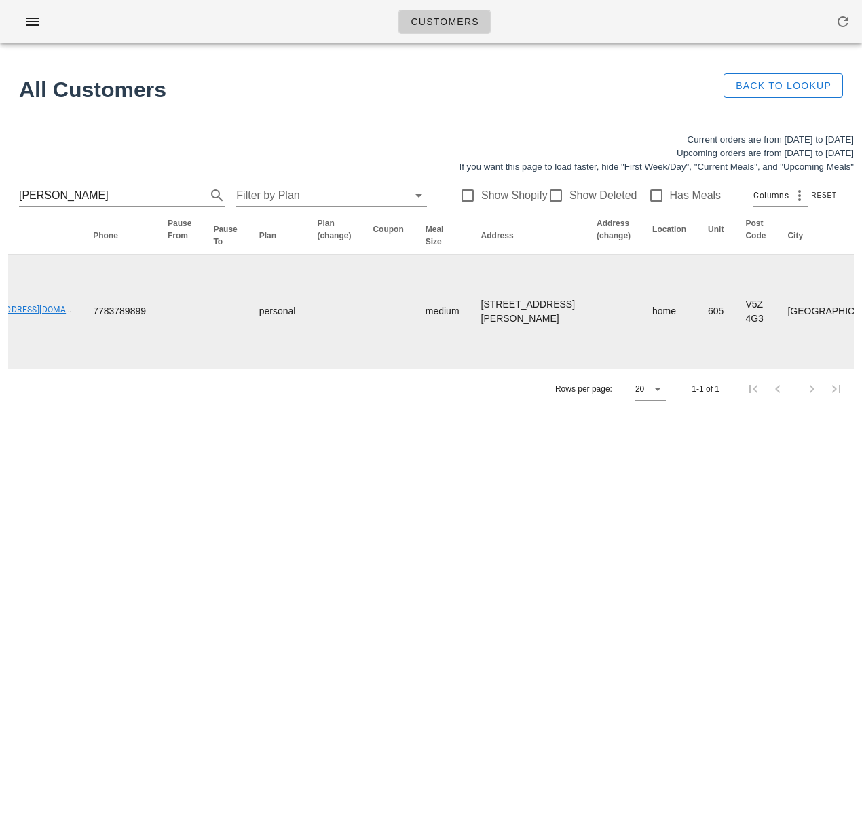
scroll to position [0, 595]
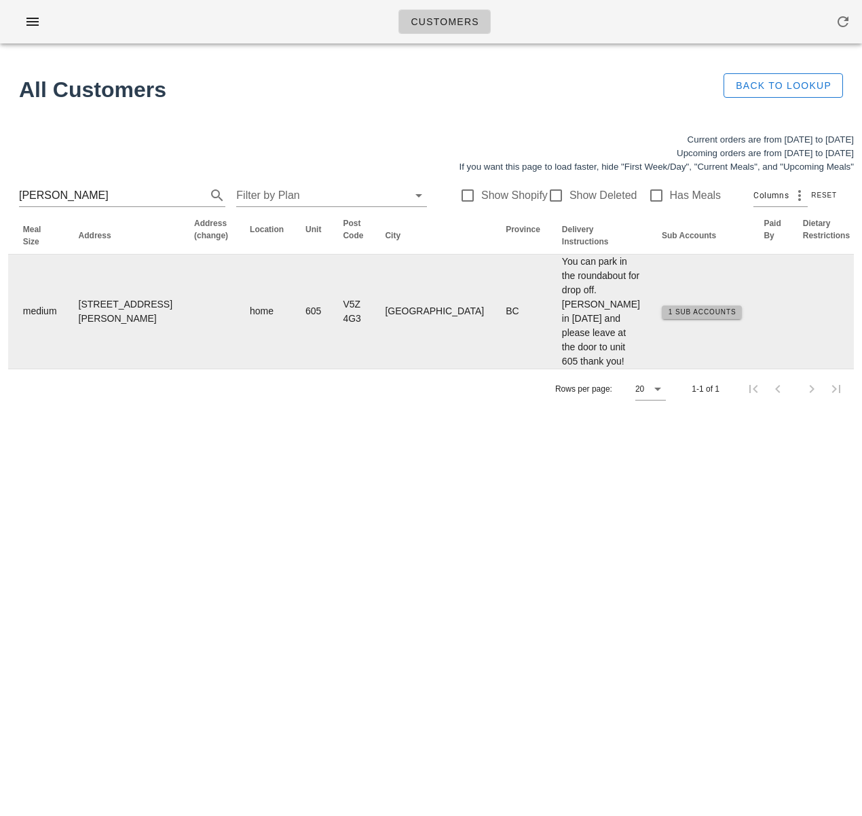
click at [668, 316] on span "1 Sub Accounts" at bounding box center [702, 311] width 69 height 7
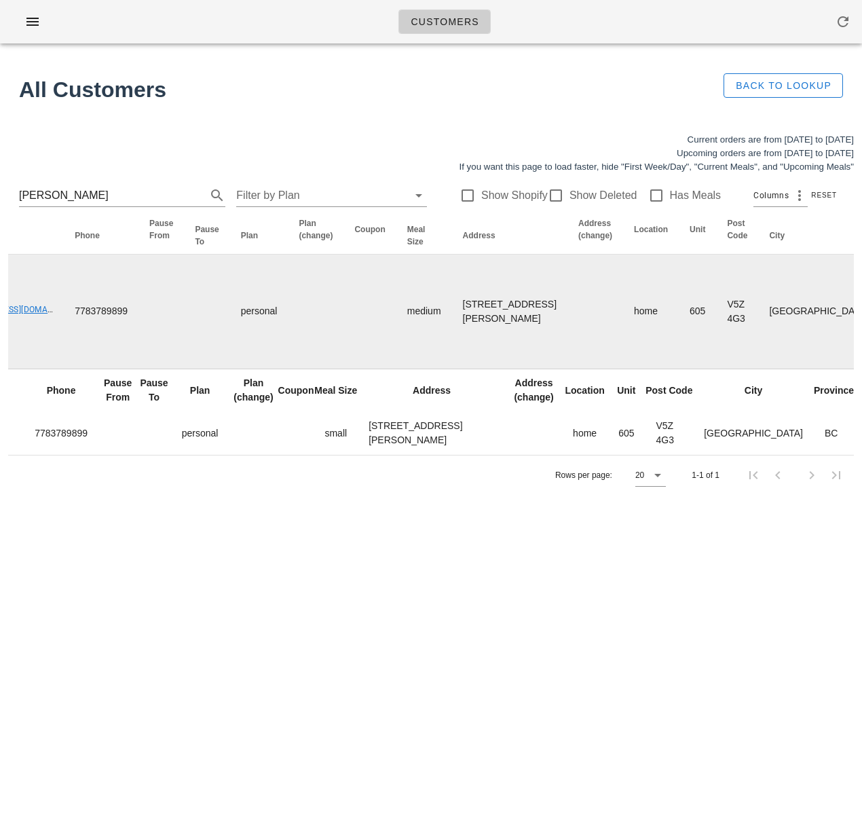
scroll to position [0, 0]
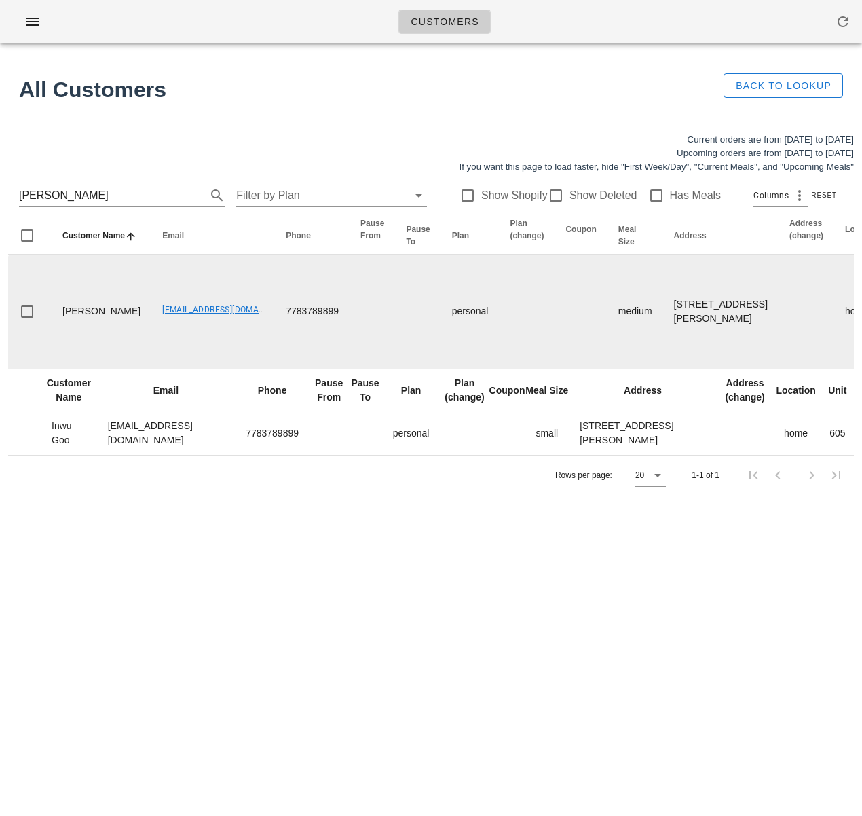
drag, startPoint x: 238, startPoint y: 381, endPoint x: 214, endPoint y: 358, distance: 33.1
click at [275, 369] on td "7783789899" at bounding box center [312, 312] width 75 height 115
drag, startPoint x: 117, startPoint y: 345, endPoint x: 230, endPoint y: 349, distance: 113.4
click at [230, 349] on td "[EMAIL_ADDRESS][DOMAIN_NAME]" at bounding box center [211, 312] width 124 height 115
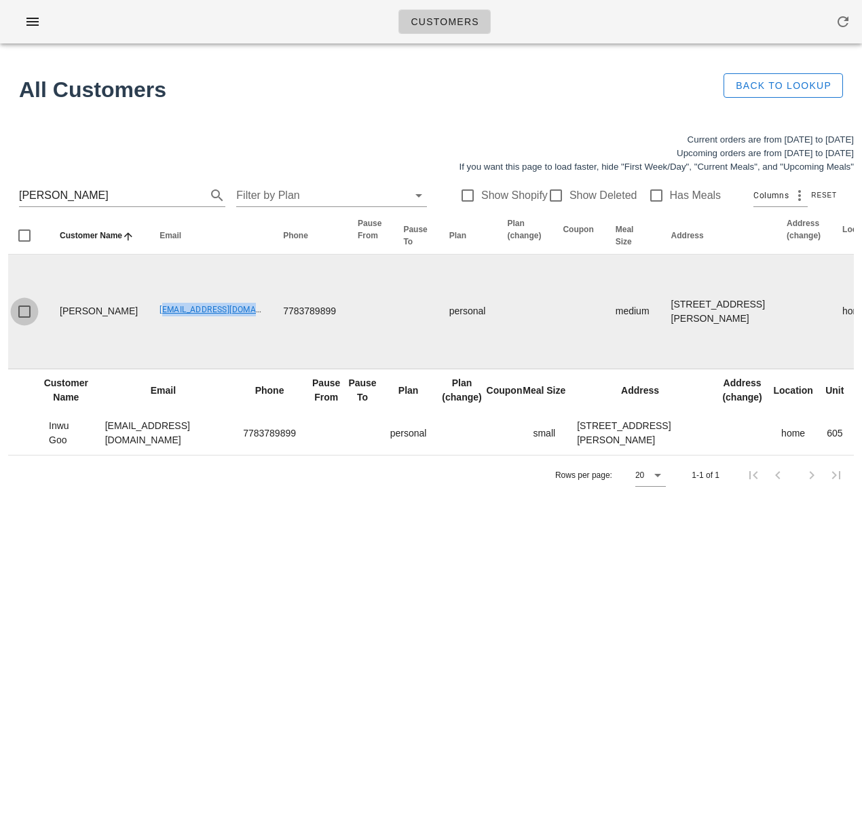
copy link "[EMAIL_ADDRESS][DOMAIN_NAME]"
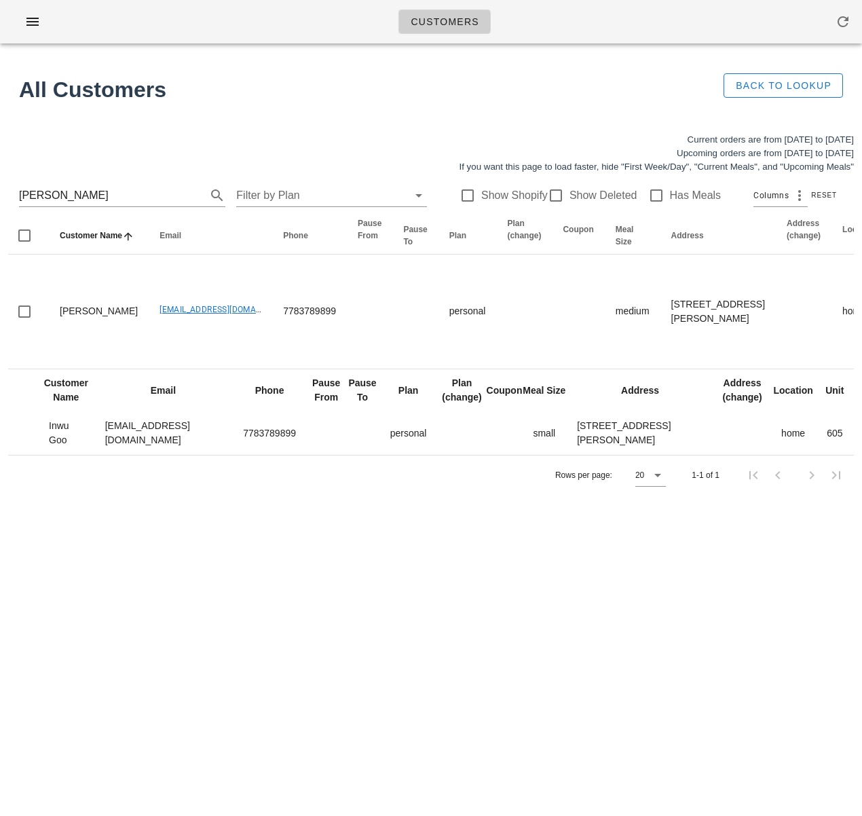
scroll to position [0, 0]
drag, startPoint x: 114, startPoint y: 197, endPoint x: -88, endPoint y: 183, distance: 202.0
click at [0, 183] on html "Customers Found 1 customer All Customers Back to Lookup Current orders are from…" at bounding box center [431, 408] width 862 height 816
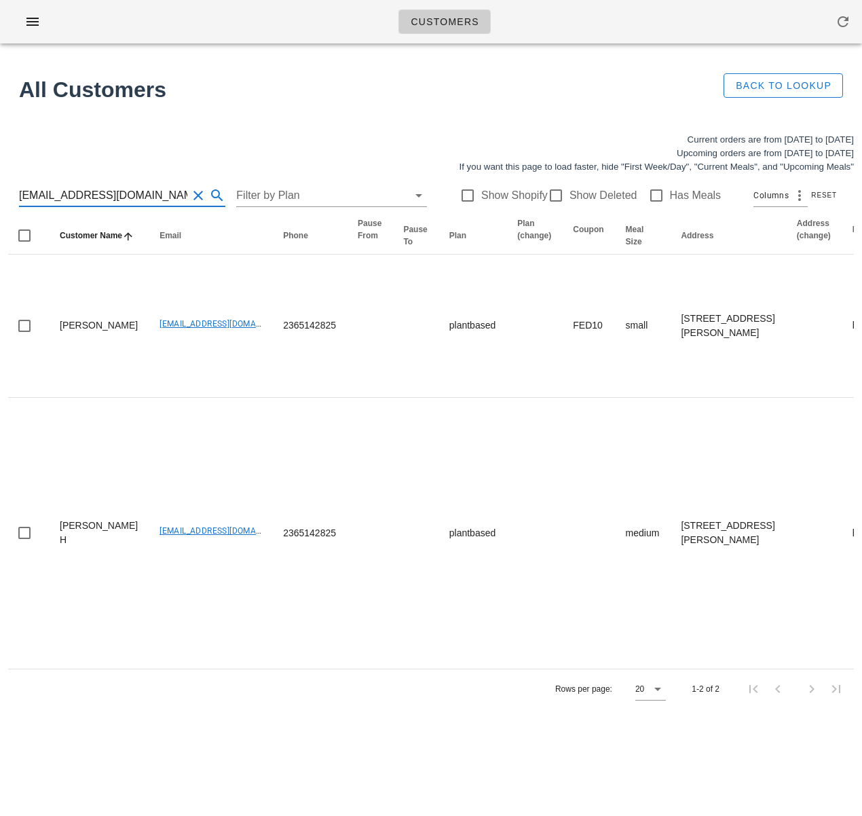
scroll to position [0, 1]
type input "[EMAIL_ADDRESS][DOMAIN_NAME]"
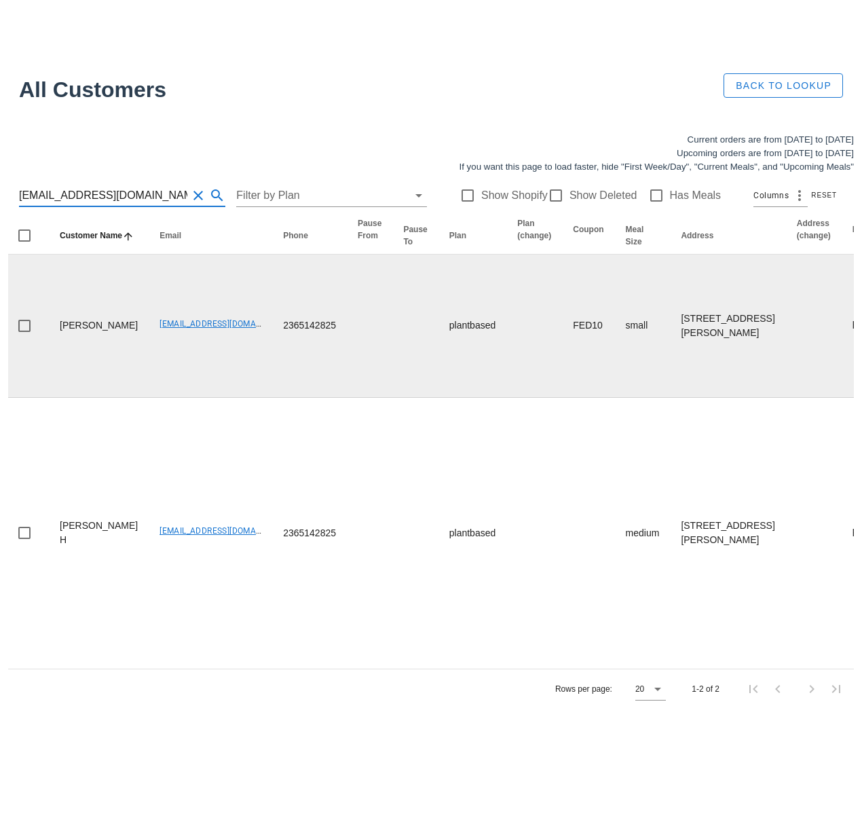
scroll to position [0, 11]
